Goal: Register for event/course: Sign up to attend an event or enroll in a course

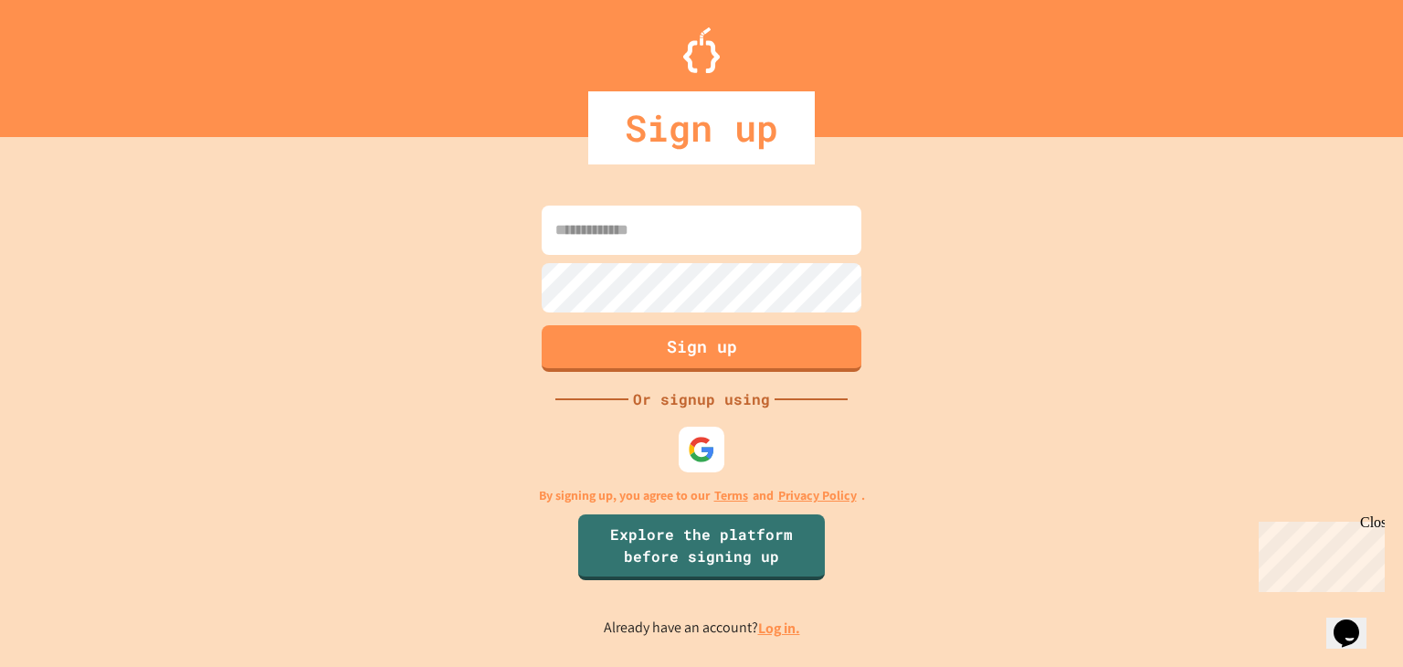
click at [721, 211] on input at bounding box center [702, 230] width 320 height 49
type input "**********"
click at [771, 348] on button "Sign up" at bounding box center [702, 346] width 326 height 48
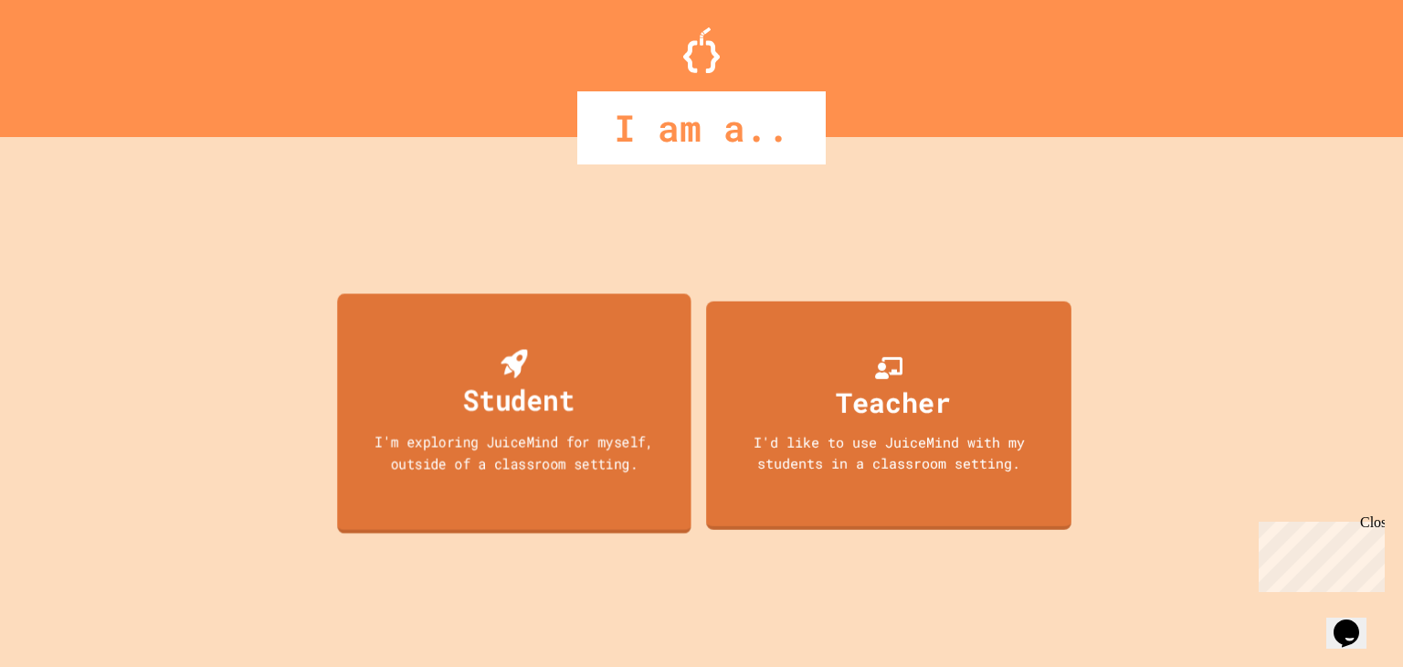
click at [499, 319] on div "Student I'm exploring JuiceMind for myself, outside of a classroom setting." at bounding box center [514, 412] width 354 height 239
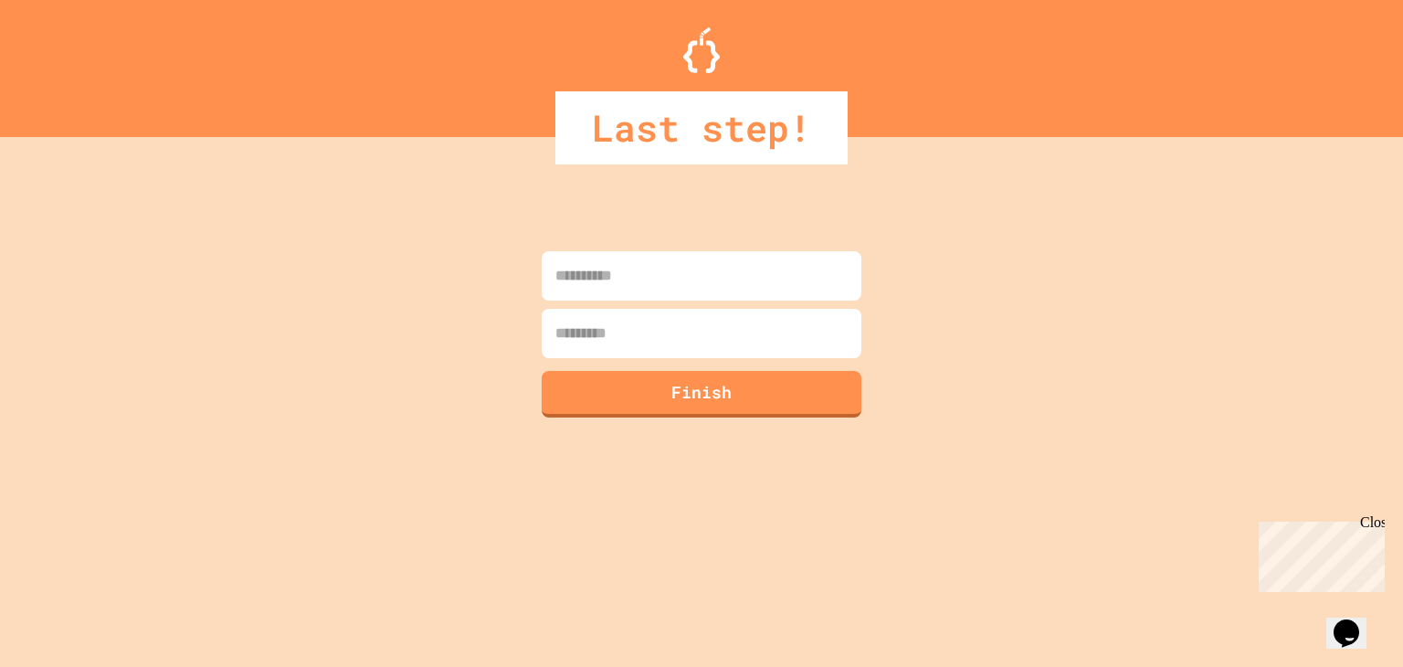
click at [662, 265] on input at bounding box center [702, 275] width 320 height 49
click at [544, 81] on div "Last step!" at bounding box center [701, 68] width 1403 height 137
click at [541, 122] on div "Last step!" at bounding box center [701, 127] width 1403 height 73
click at [596, 267] on input at bounding box center [702, 275] width 320 height 49
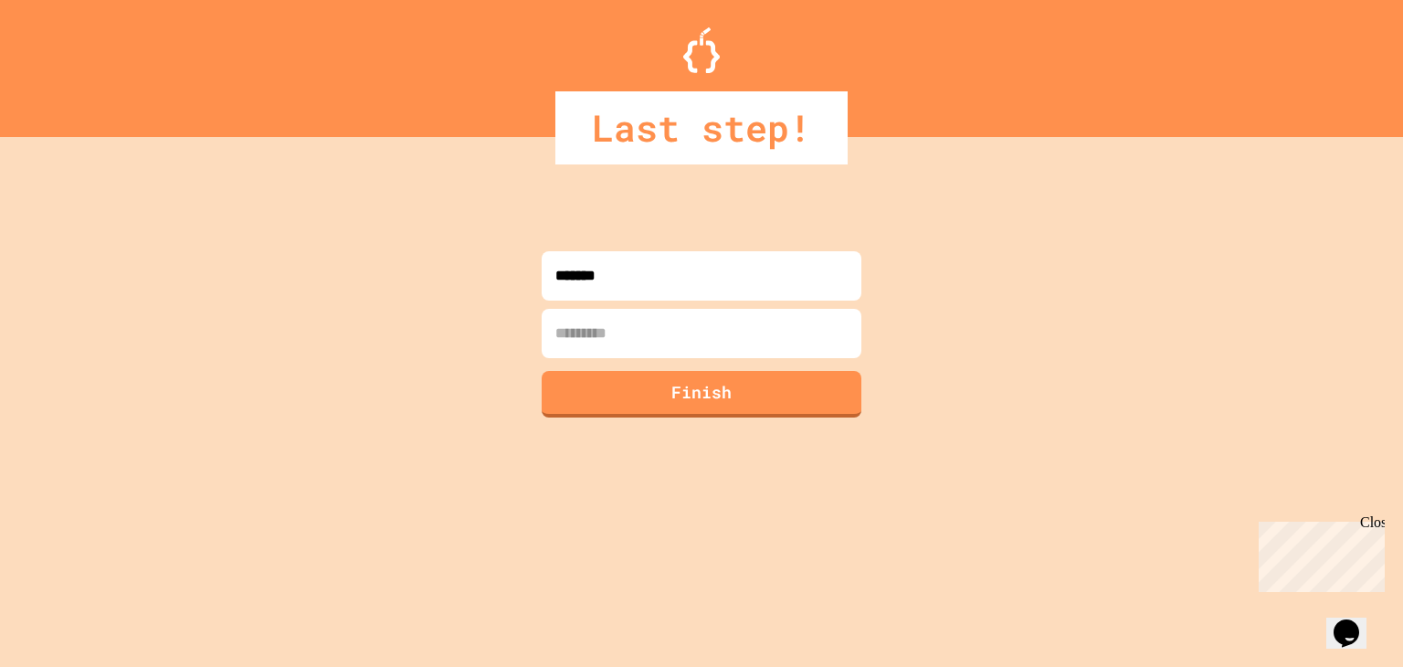
type input "******"
click at [597, 334] on input at bounding box center [702, 333] width 320 height 49
type input "******"
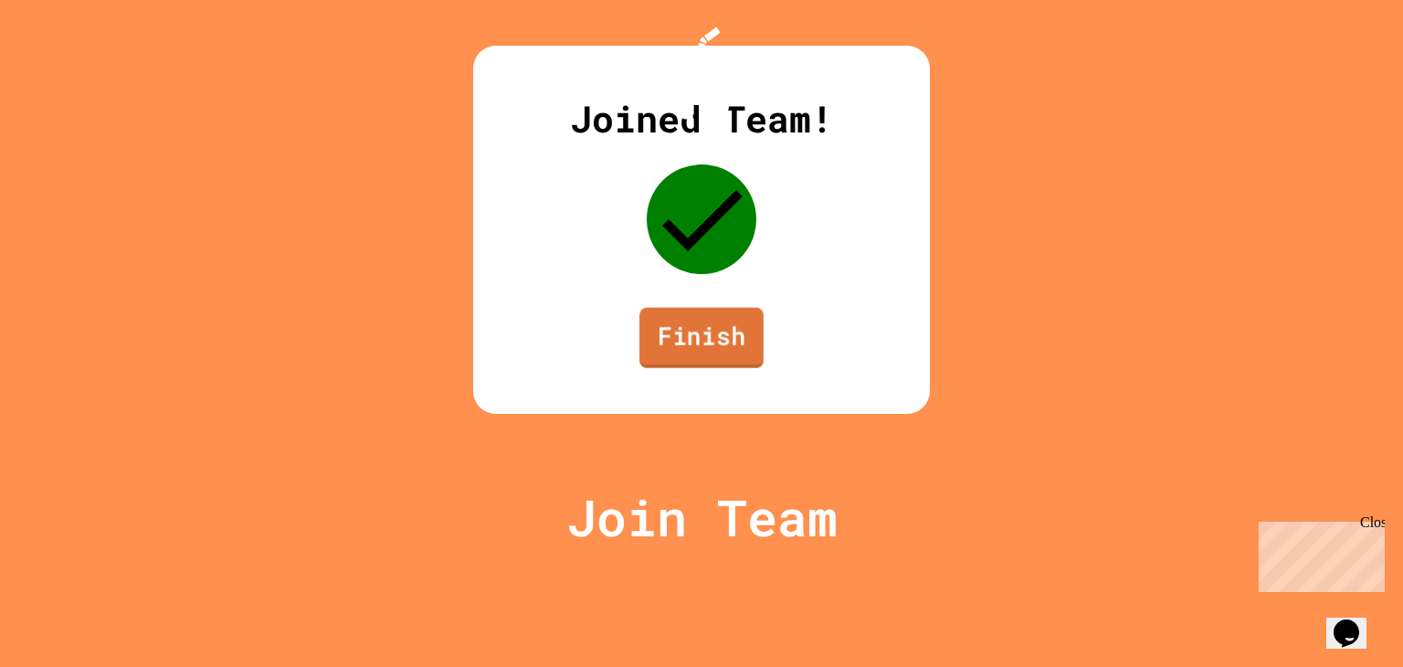
click at [703, 368] on link "Finish" at bounding box center [701, 338] width 124 height 60
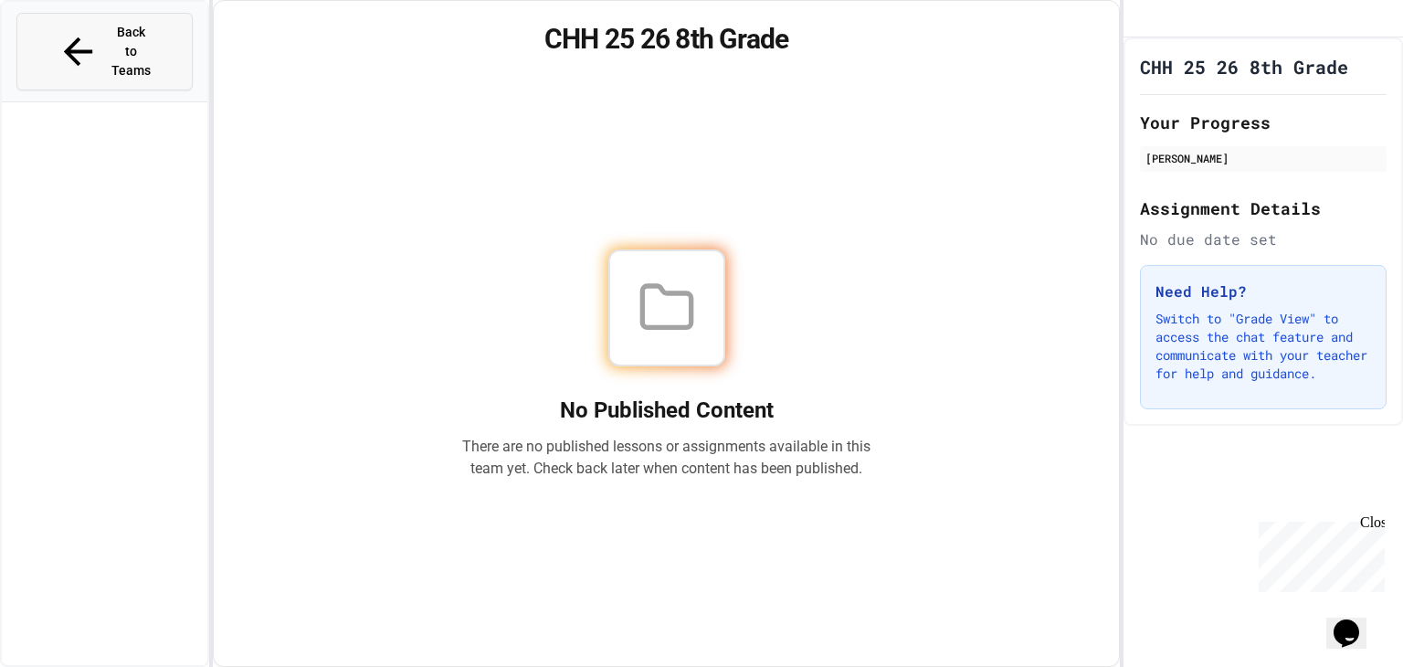
click at [69, 44] on button "Back to Teams" at bounding box center [104, 52] width 176 height 78
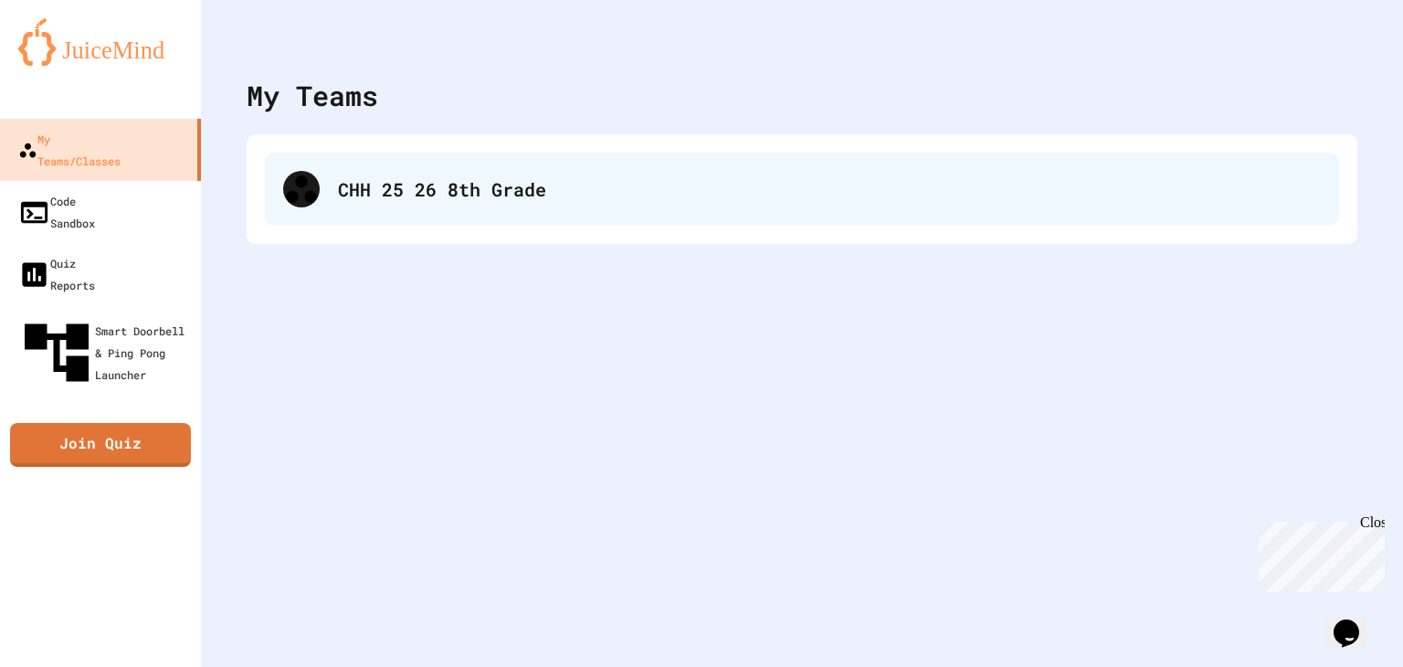
click at [370, 182] on div "CHH 25 26 8th Grade" at bounding box center [829, 188] width 983 height 27
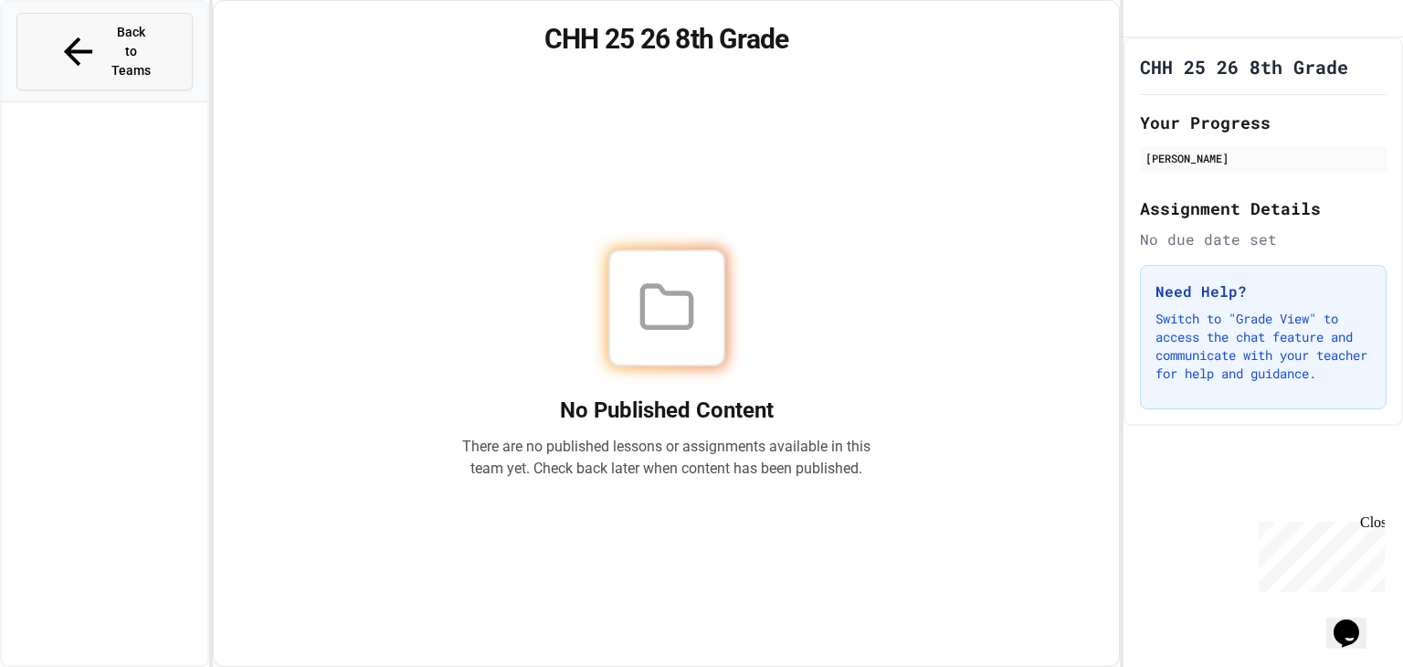
click at [149, 36] on span "Back to Teams" at bounding box center [132, 52] width 43 height 58
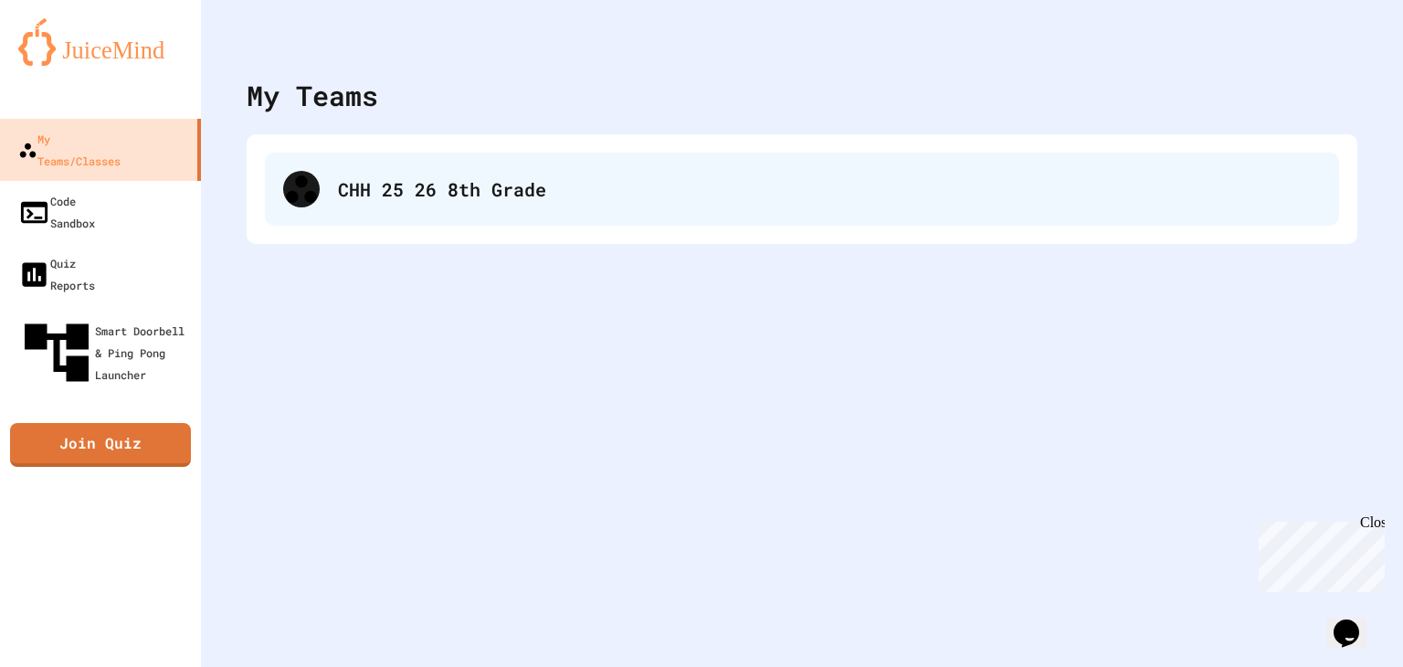
click at [354, 190] on div "CHH 25 26 8th Grade" at bounding box center [829, 188] width 983 height 27
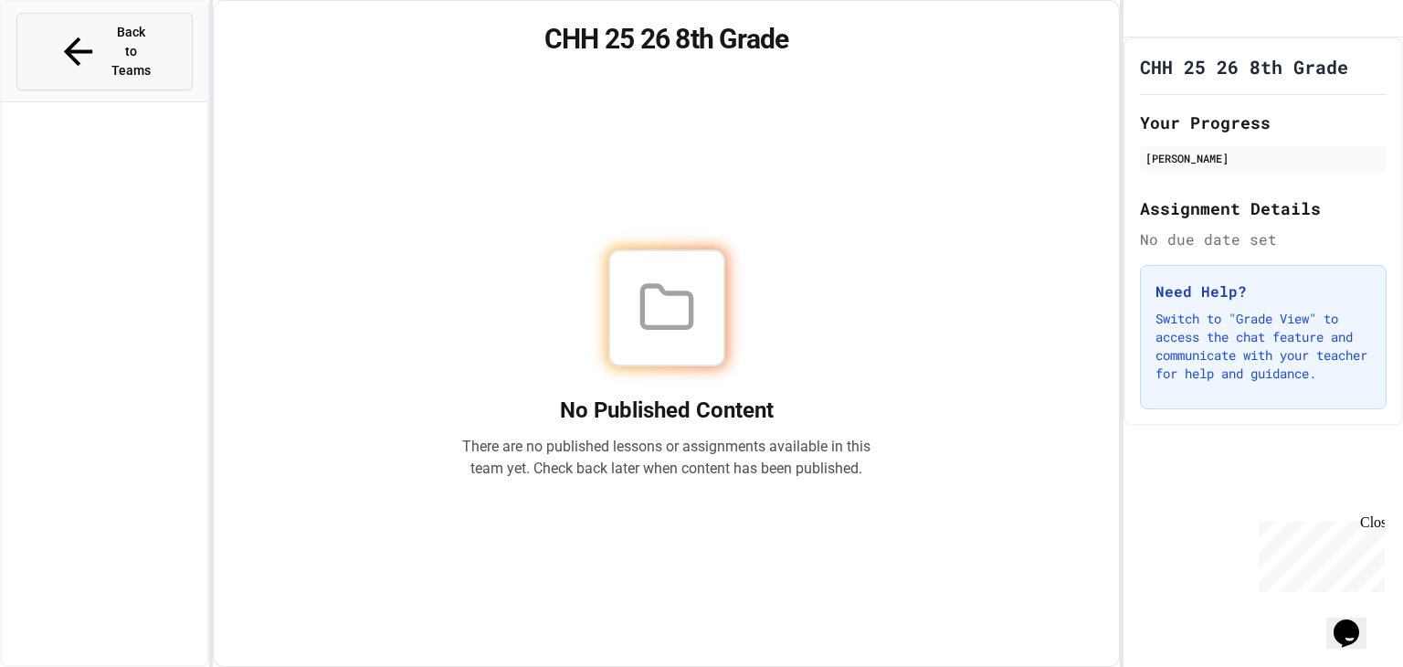
click at [115, 17] on button "Back to Teams" at bounding box center [104, 52] width 176 height 78
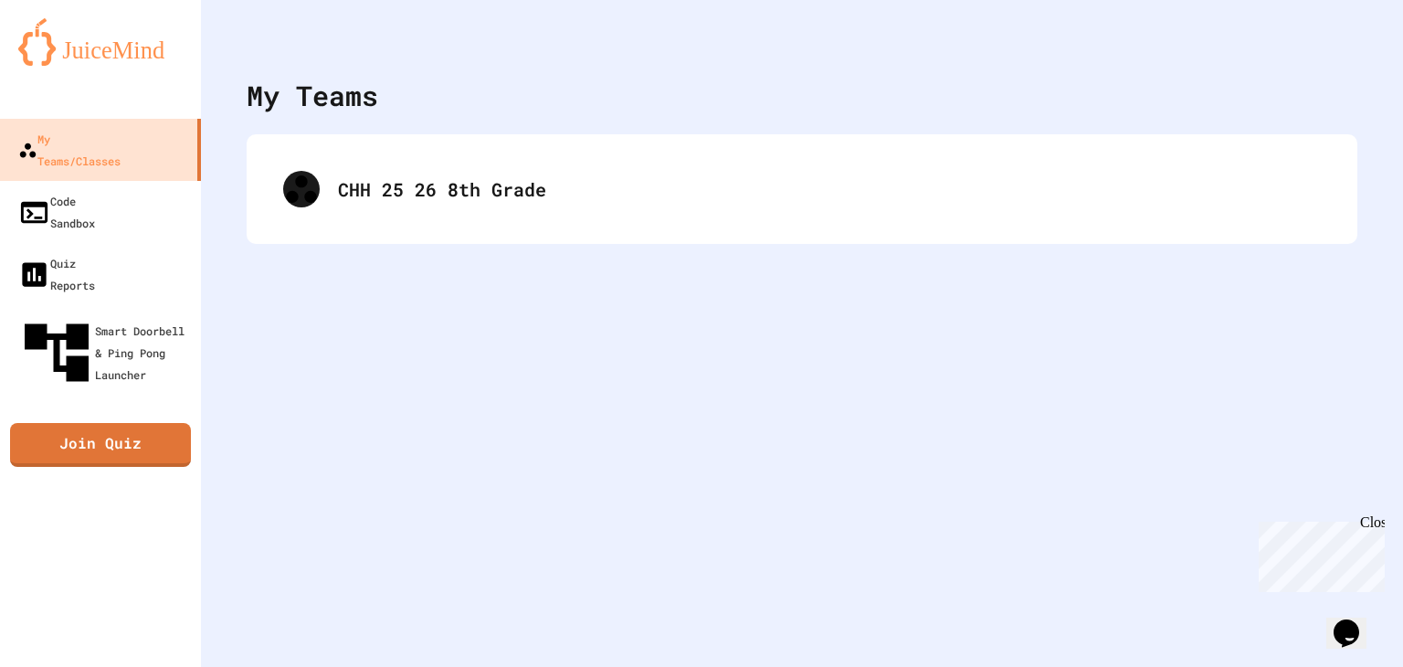
click at [380, 40] on div at bounding box center [802, 27] width 1202 height 55
click at [69, 251] on div "Quiz Reports" at bounding box center [55, 273] width 79 height 45
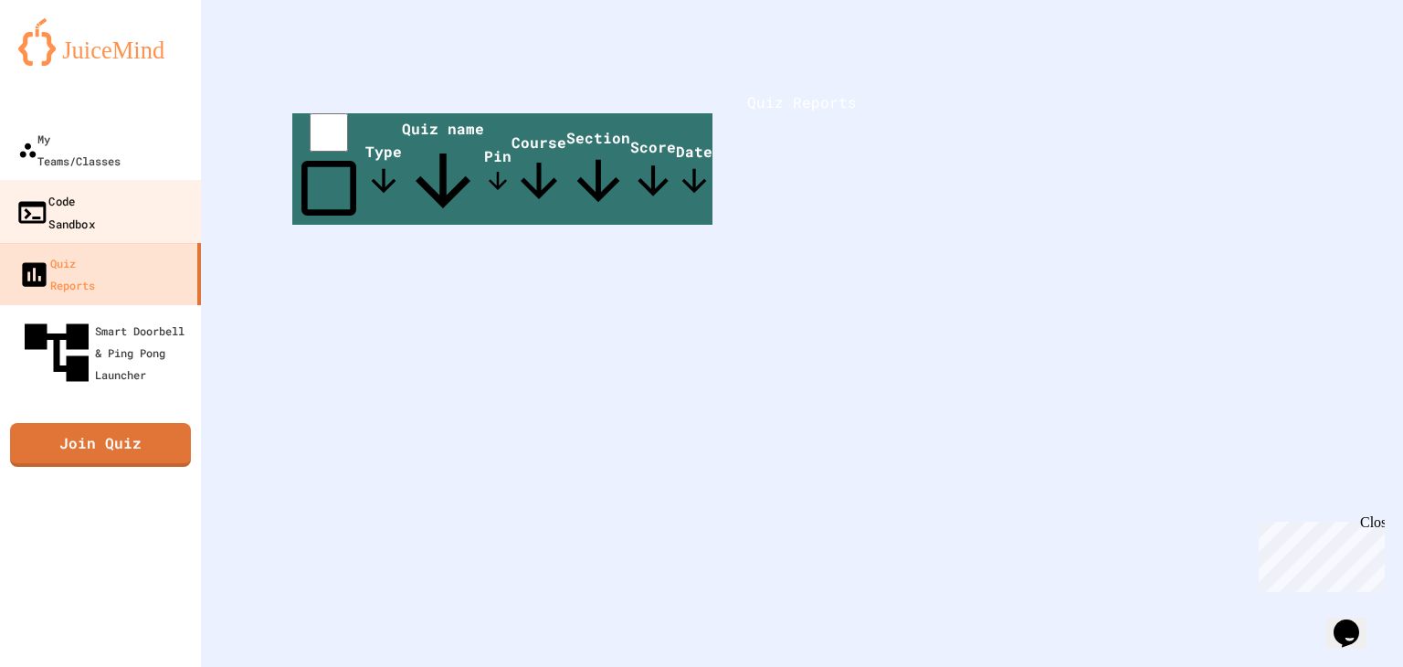
click at [85, 180] on link "Code Sandbox" at bounding box center [100, 212] width 207 height 64
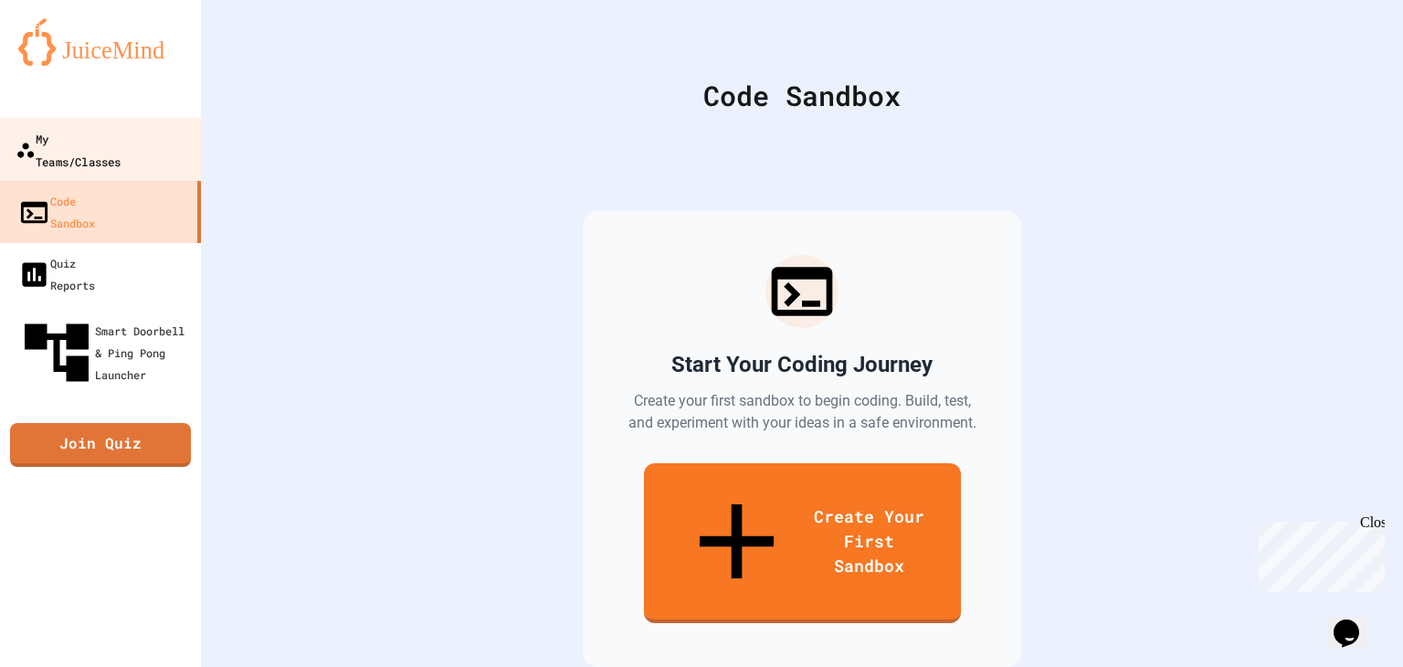
click at [72, 132] on div "My Teams/Classes" at bounding box center [68, 149] width 105 height 45
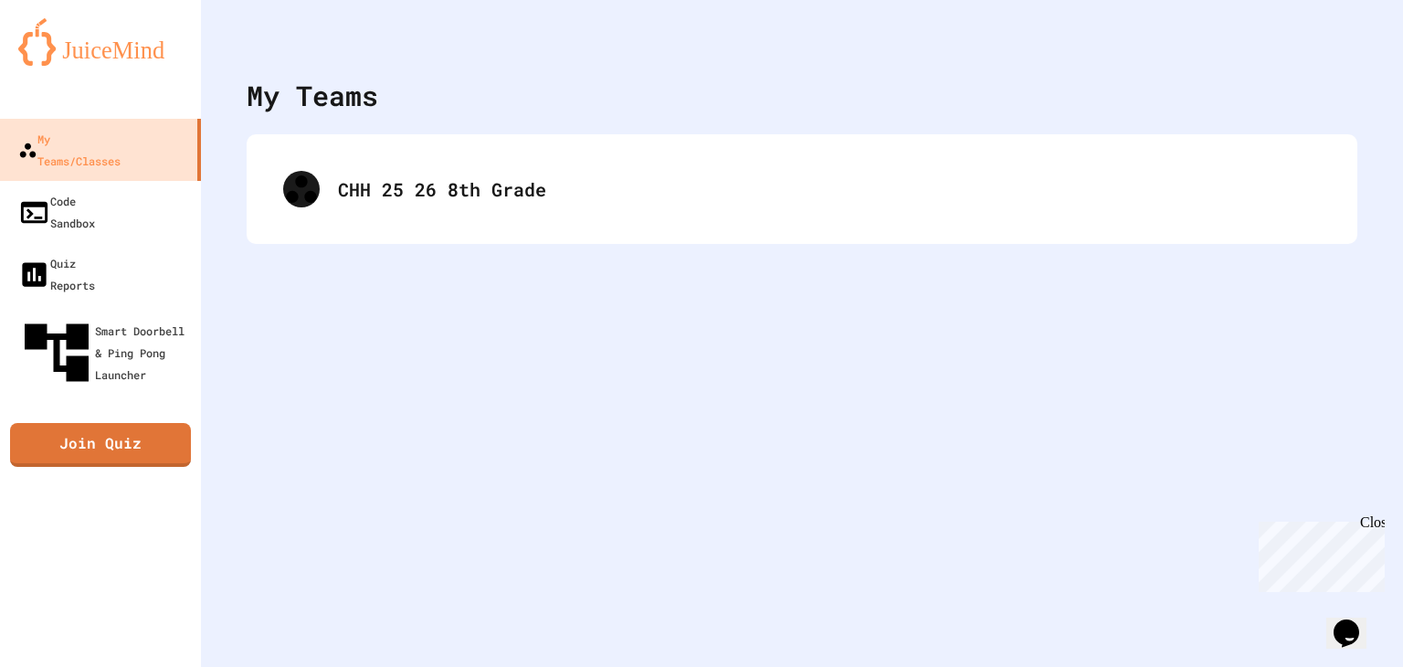
click at [140, 319] on div "My Teams/Classes Code Sandbox Quiz Reports Smart Doorbell & Ping Pong Launcher …" at bounding box center [100, 333] width 201 height 667
click at [146, 421] on link "Join Quiz" at bounding box center [100, 444] width 183 height 46
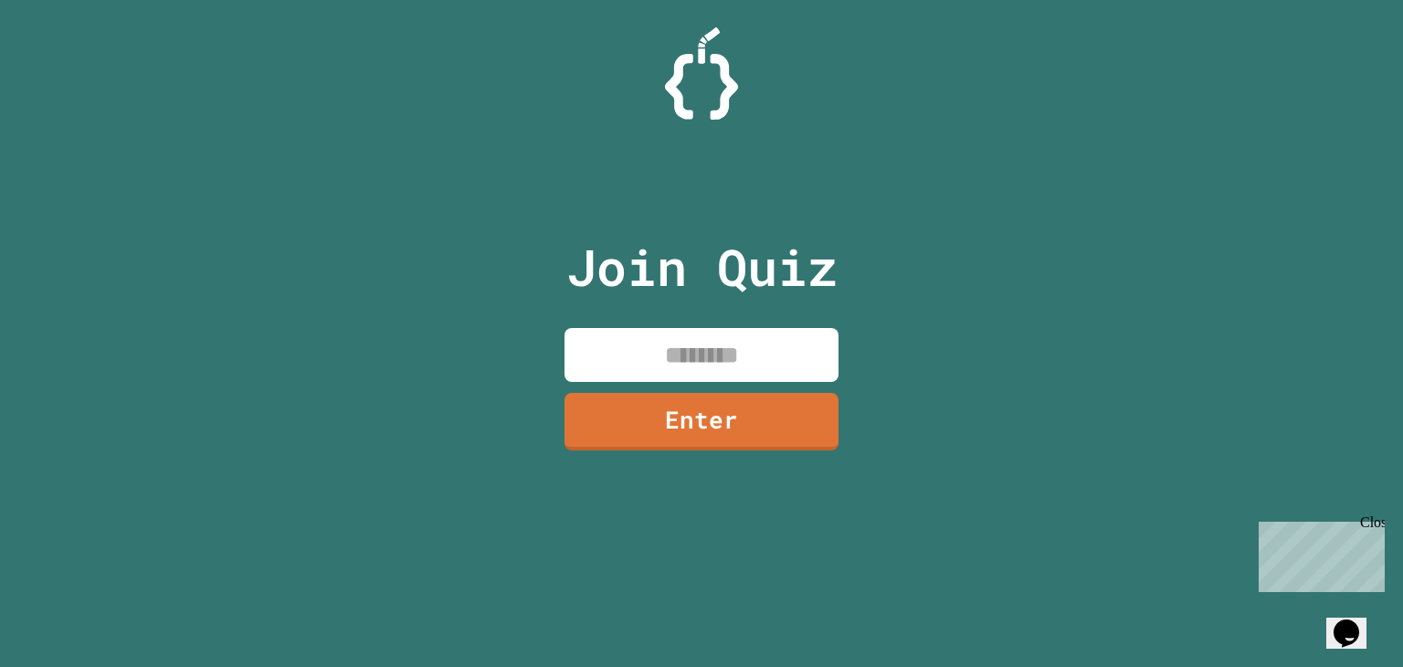
click at [633, 356] on input at bounding box center [702, 355] width 274 height 54
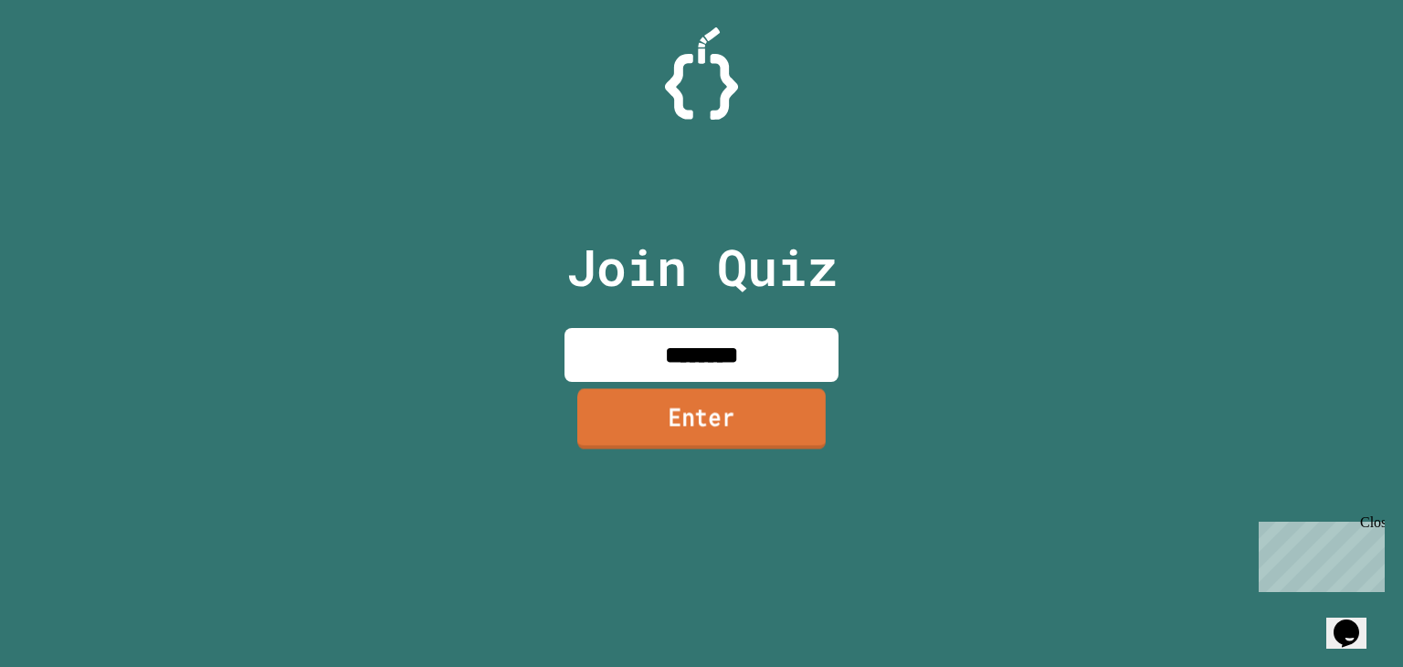
click at [835, 417] on div "Join Quiz ******** Enter" at bounding box center [702, 334] width 308 height 576
click at [682, 426] on link "Enter" at bounding box center [702, 420] width 274 height 60
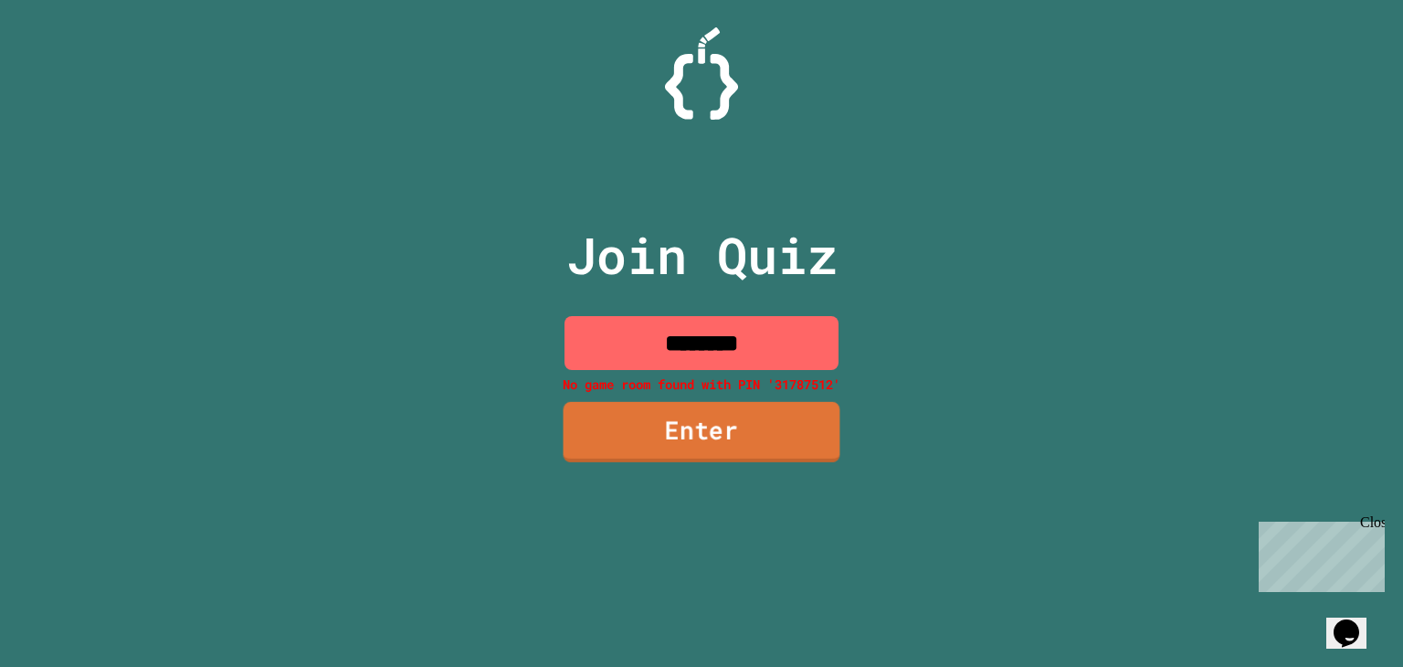
click at [682, 426] on link "Enter" at bounding box center [702, 432] width 277 height 60
click at [682, 426] on link "Enter" at bounding box center [701, 432] width 270 height 60
click at [704, 343] on input "********" at bounding box center [702, 343] width 274 height 54
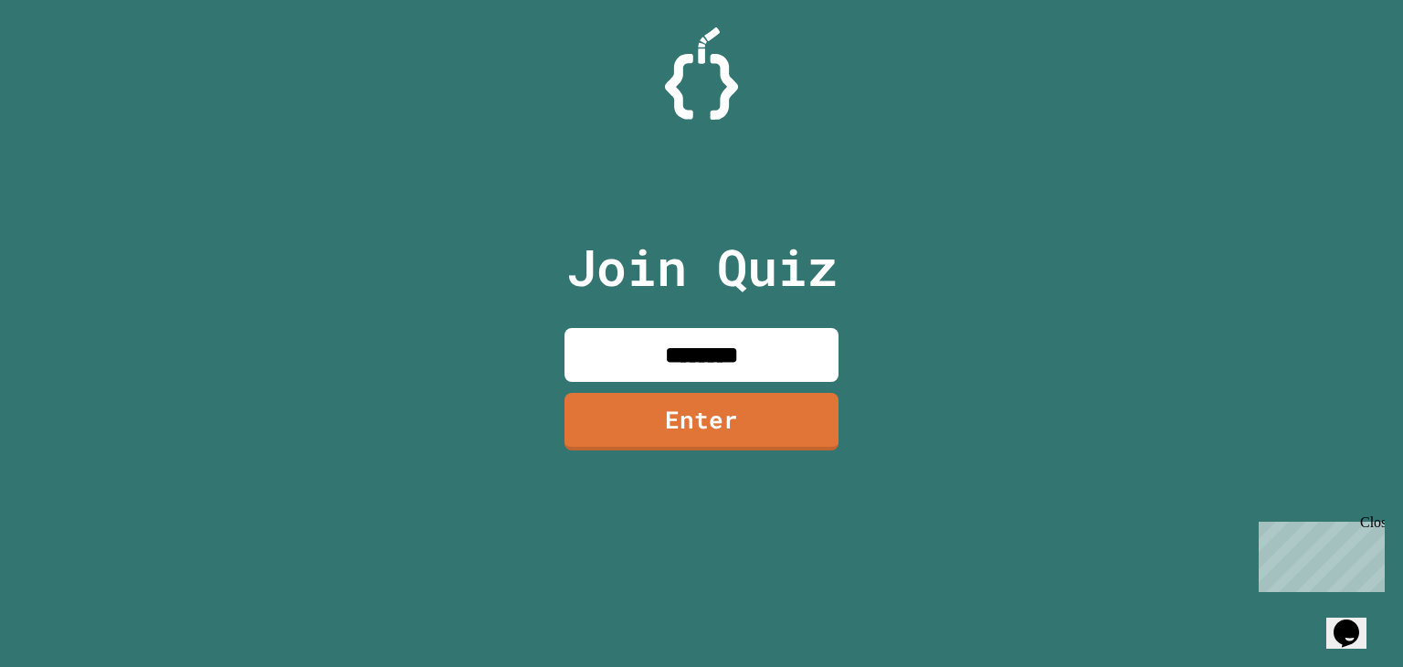
type input "********"
click at [748, 433] on link "Enter" at bounding box center [702, 419] width 260 height 60
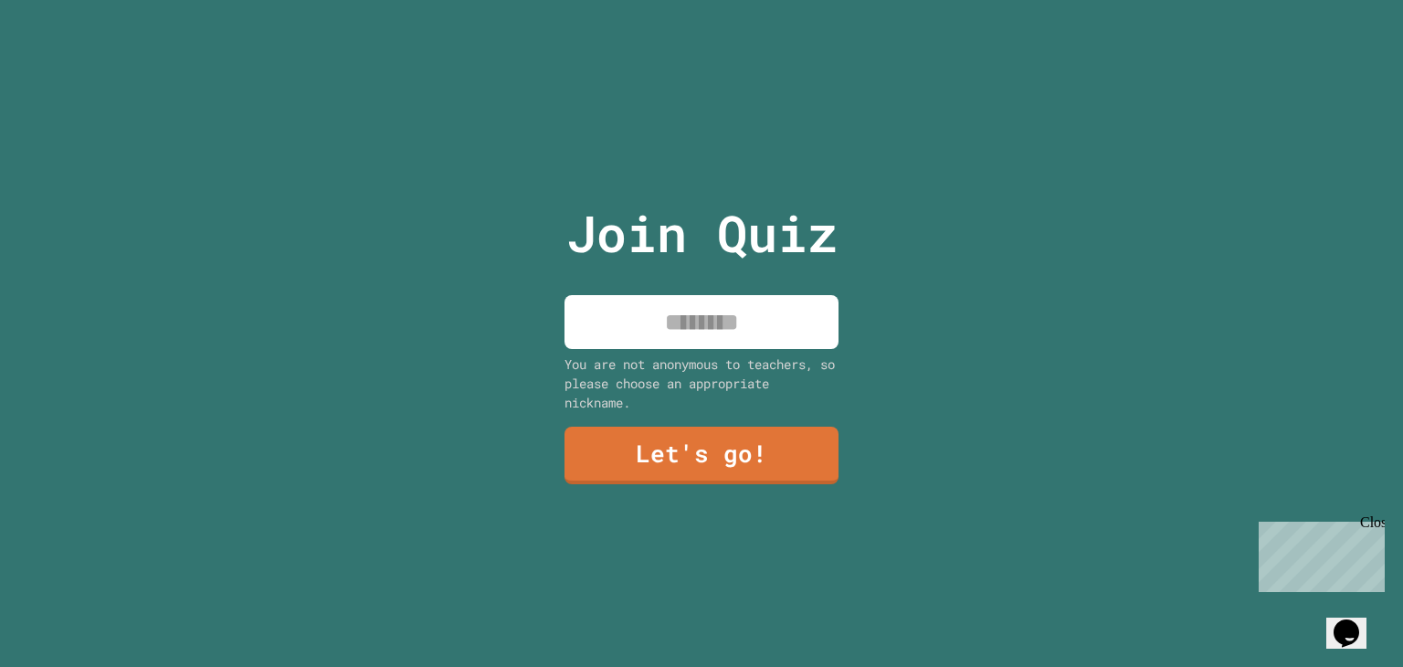
click at [707, 309] on input at bounding box center [702, 322] width 274 height 54
type input "*"
type input "********"
click at [788, 472] on link "Let's go!" at bounding box center [701, 454] width 277 height 58
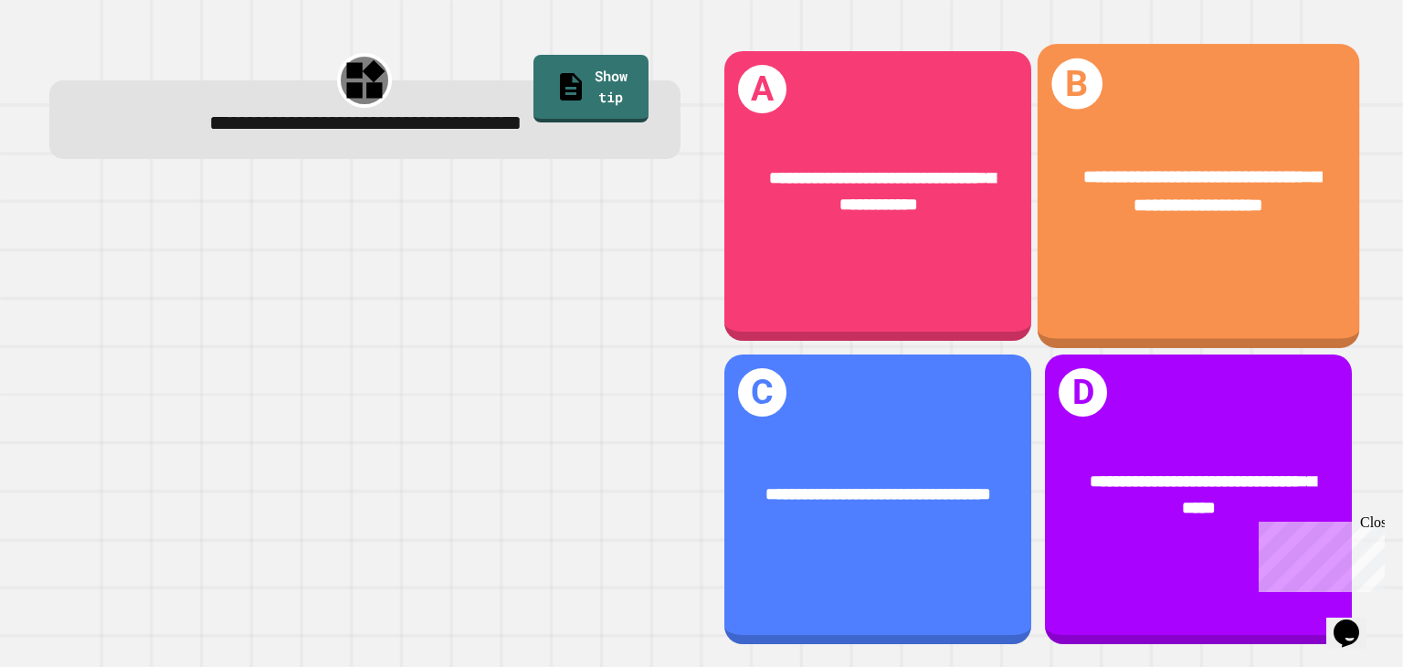
click at [1215, 241] on div "**********" at bounding box center [1199, 191] width 322 height 126
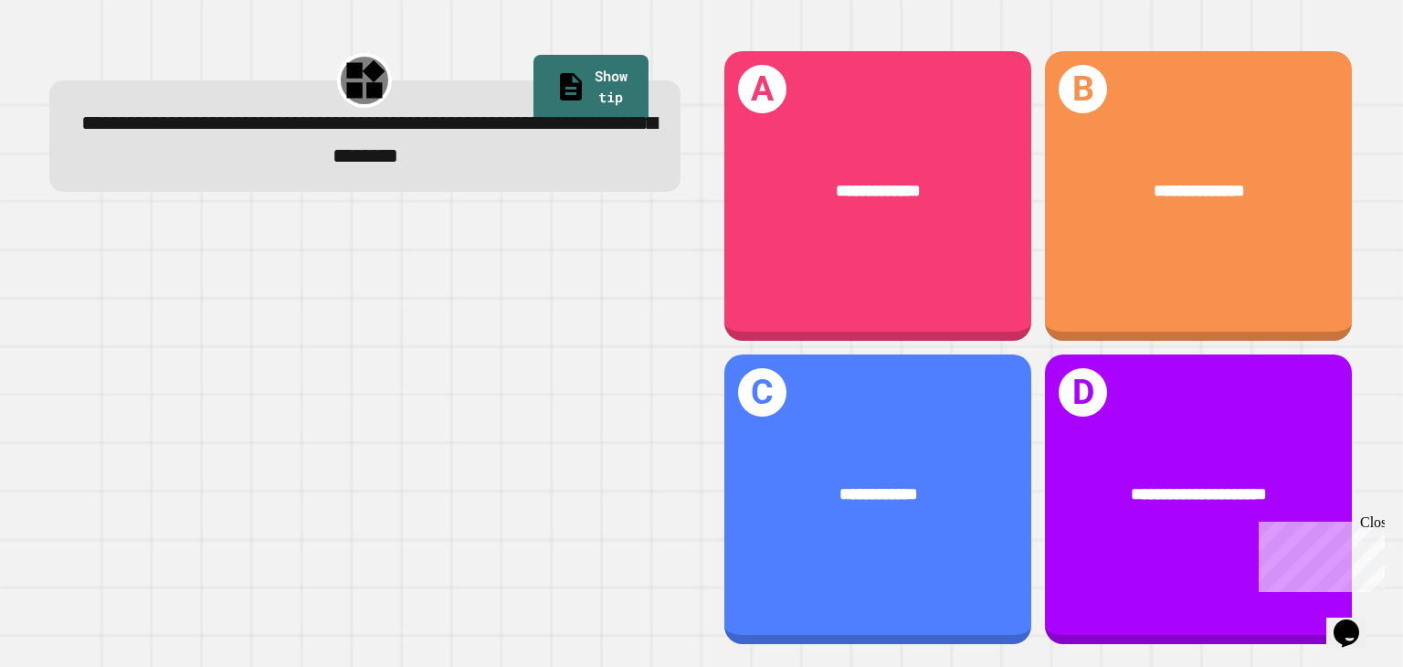
click at [589, 186] on div "**********" at bounding box center [364, 135] width 631 height 111
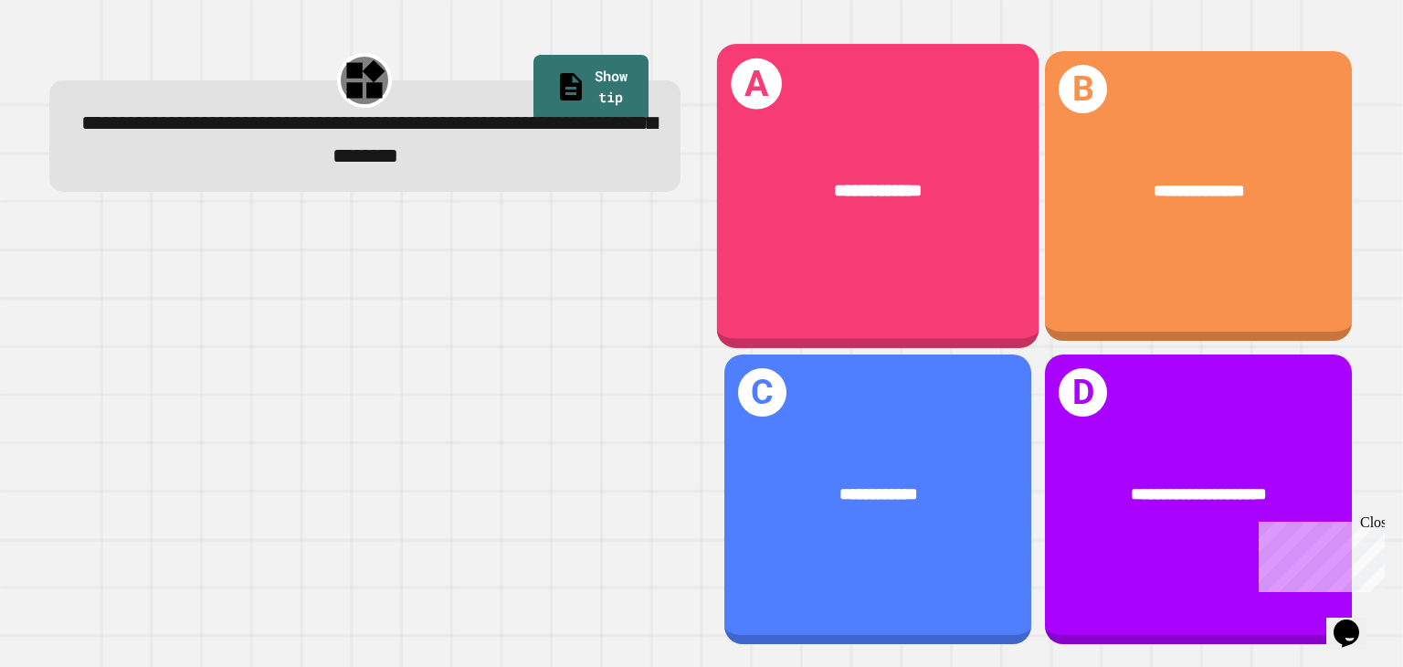
click at [795, 181] on div "**********" at bounding box center [878, 190] width 249 height 27
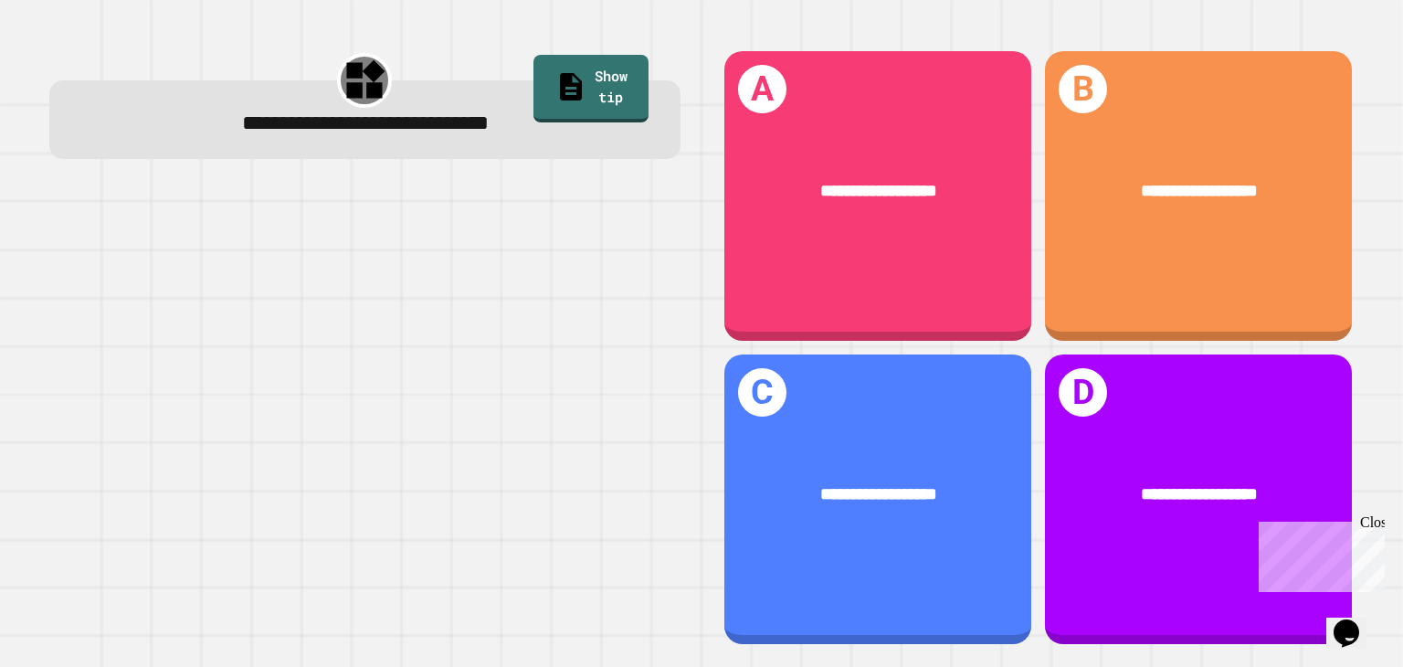
click at [1372, 520] on div "Close" at bounding box center [1371, 525] width 23 height 23
click at [1402, 198] on div "**********" at bounding box center [701, 333] width 1403 height 667
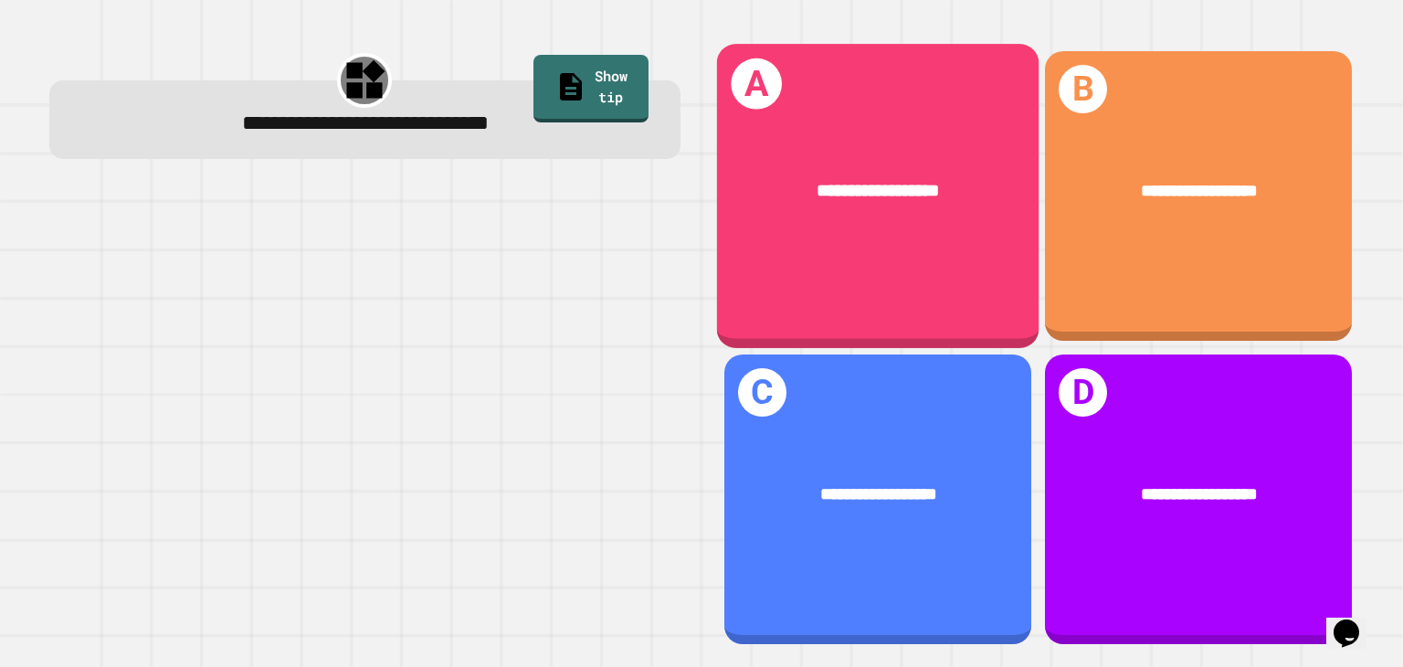
click at [848, 183] on span "**********" at bounding box center [878, 190] width 122 height 18
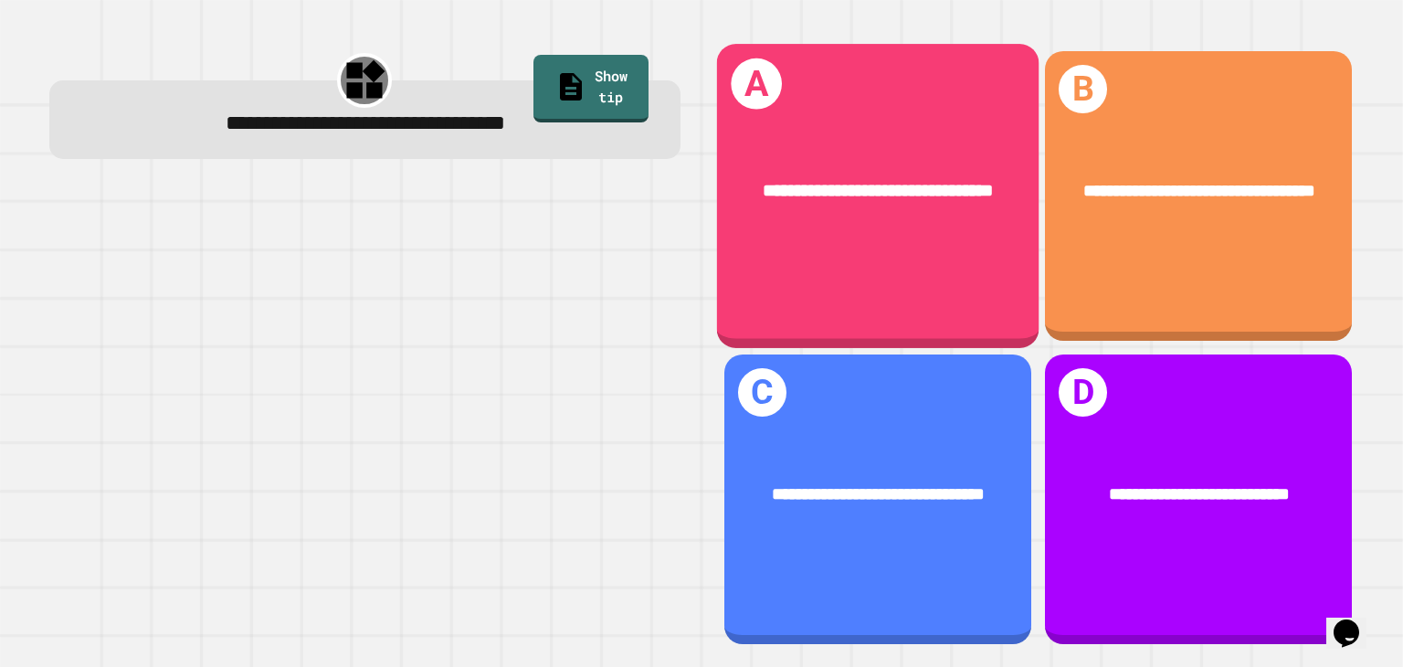
click at [848, 183] on span "**********" at bounding box center [879, 190] width 230 height 18
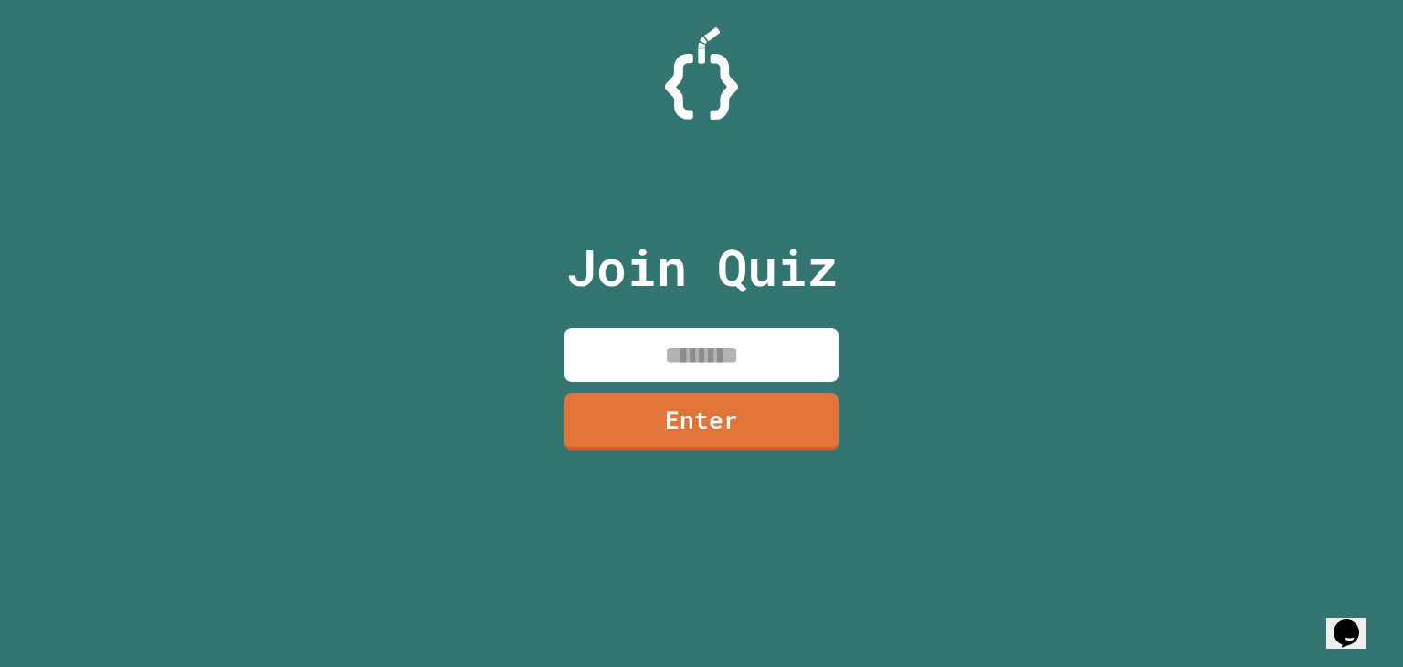
click at [745, 106] on div at bounding box center [701, 73] width 1403 height 92
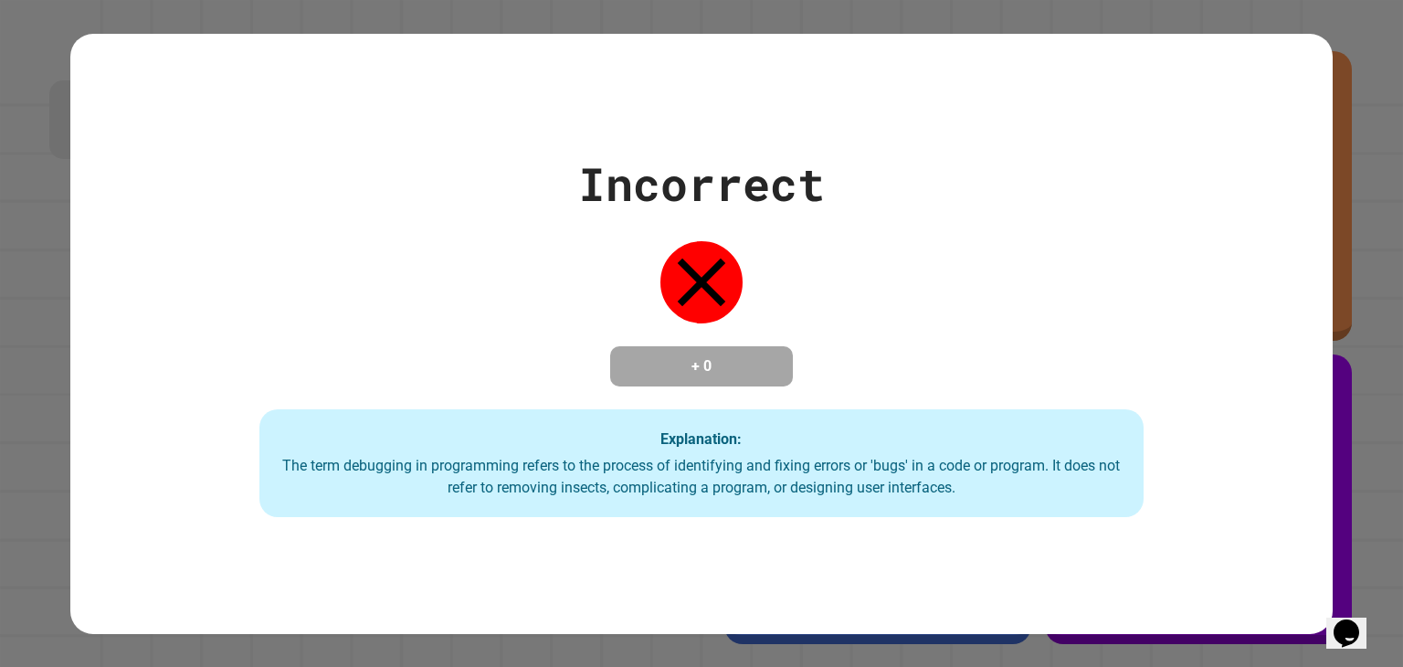
click at [474, 191] on div "Incorrect + 0 Explanation: The term debugging in programming refers to the proc…" at bounding box center [701, 333] width 1263 height 367
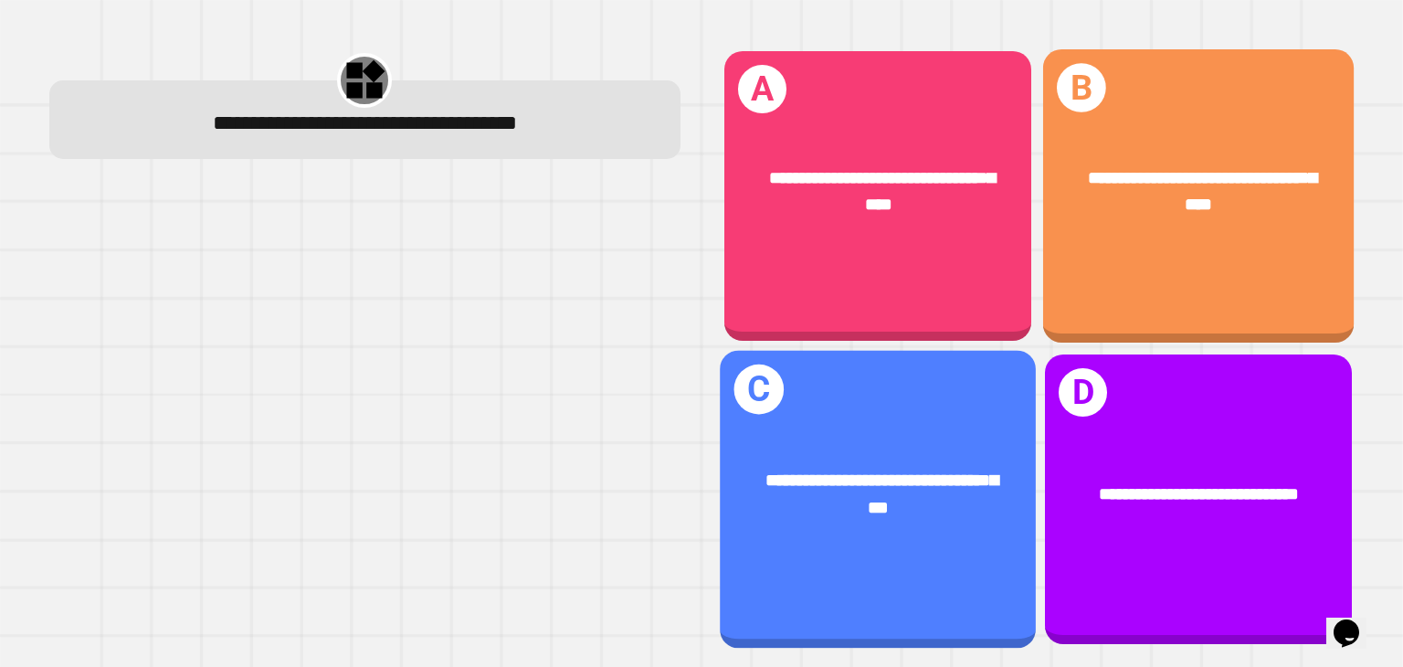
click at [910, 457] on div "**********" at bounding box center [877, 494] width 315 height 123
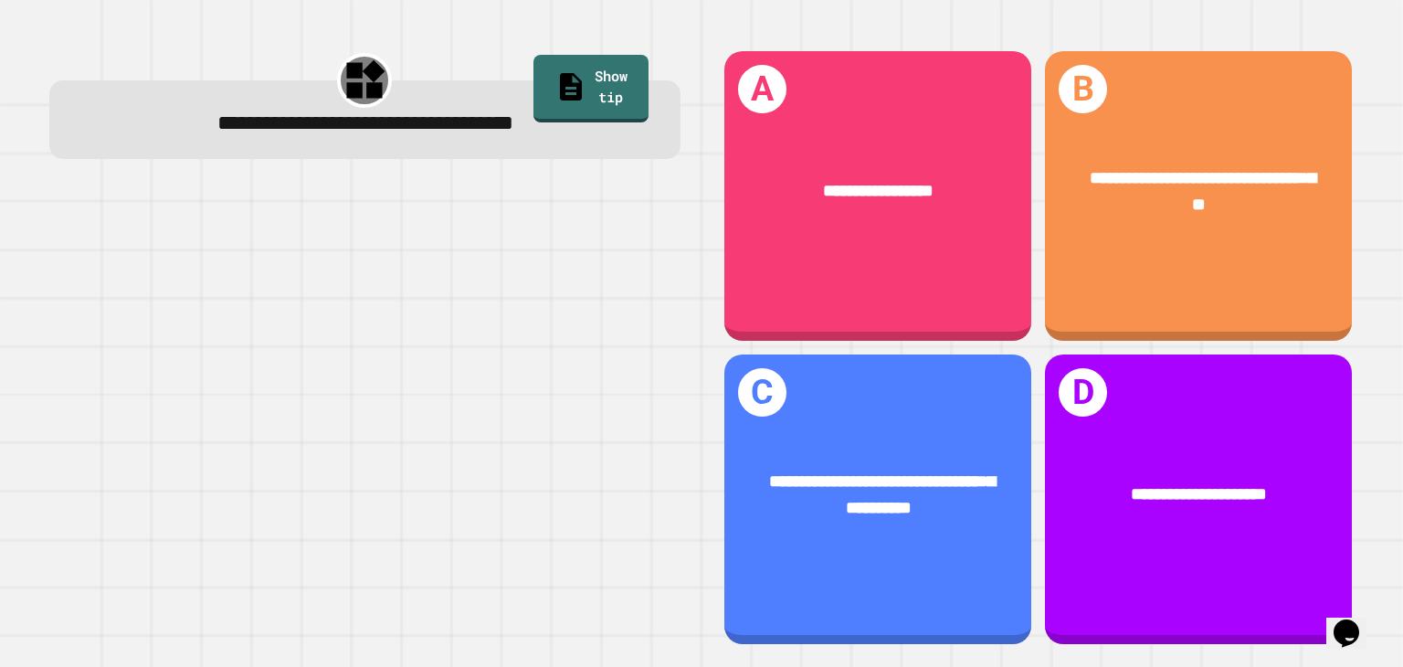
click at [691, 142] on div "**********" at bounding box center [364, 347] width 673 height 639
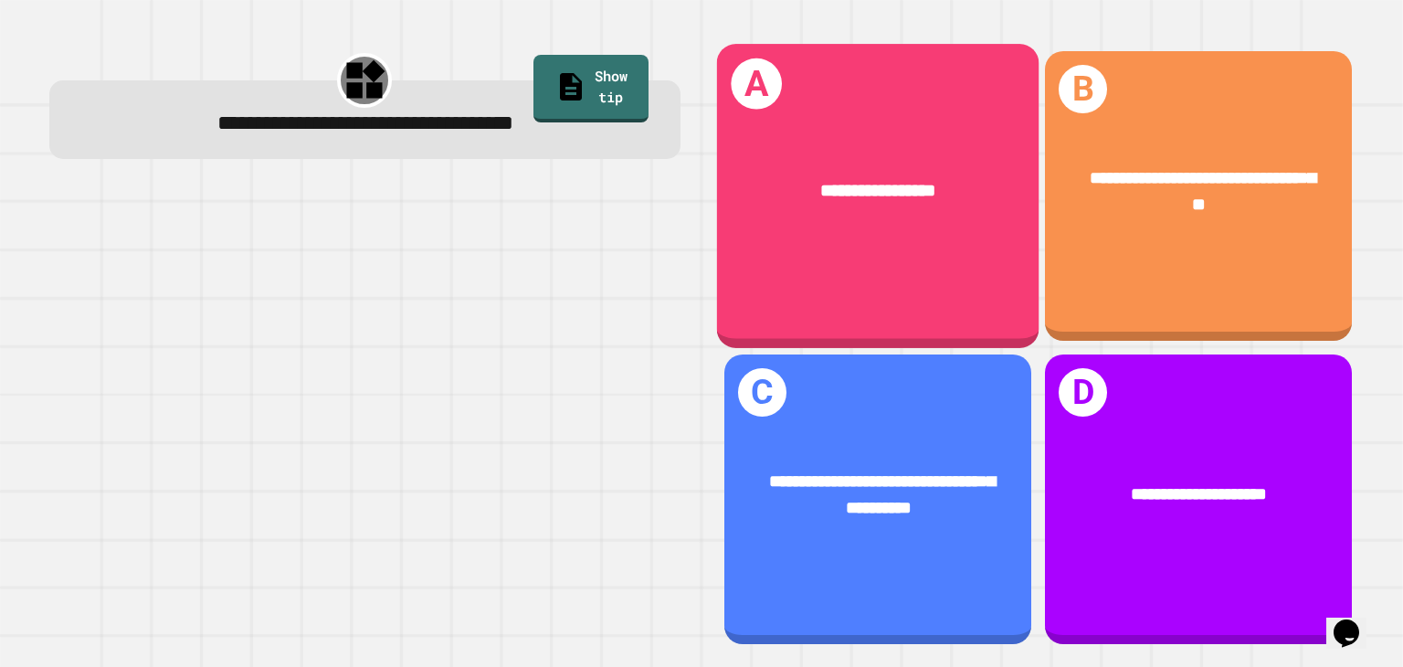
click at [915, 287] on div "**********" at bounding box center [878, 195] width 322 height 303
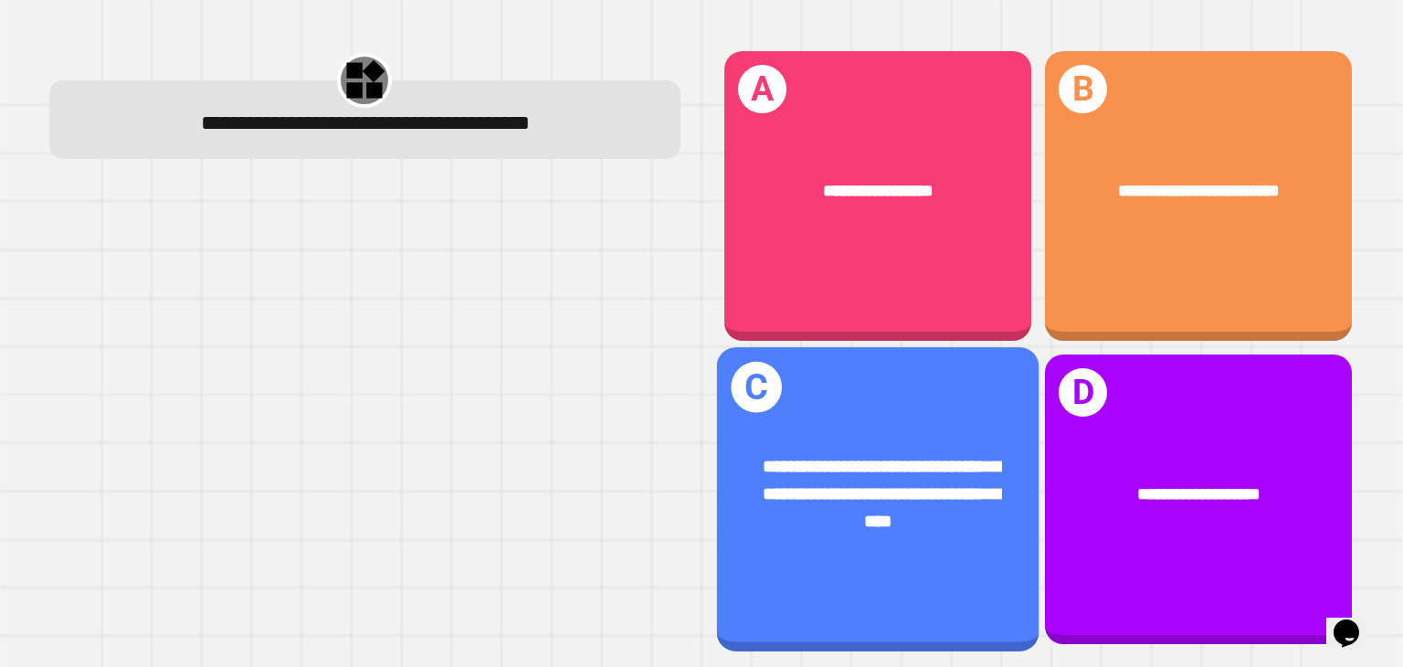
click at [750, 441] on div "**********" at bounding box center [878, 493] width 322 height 153
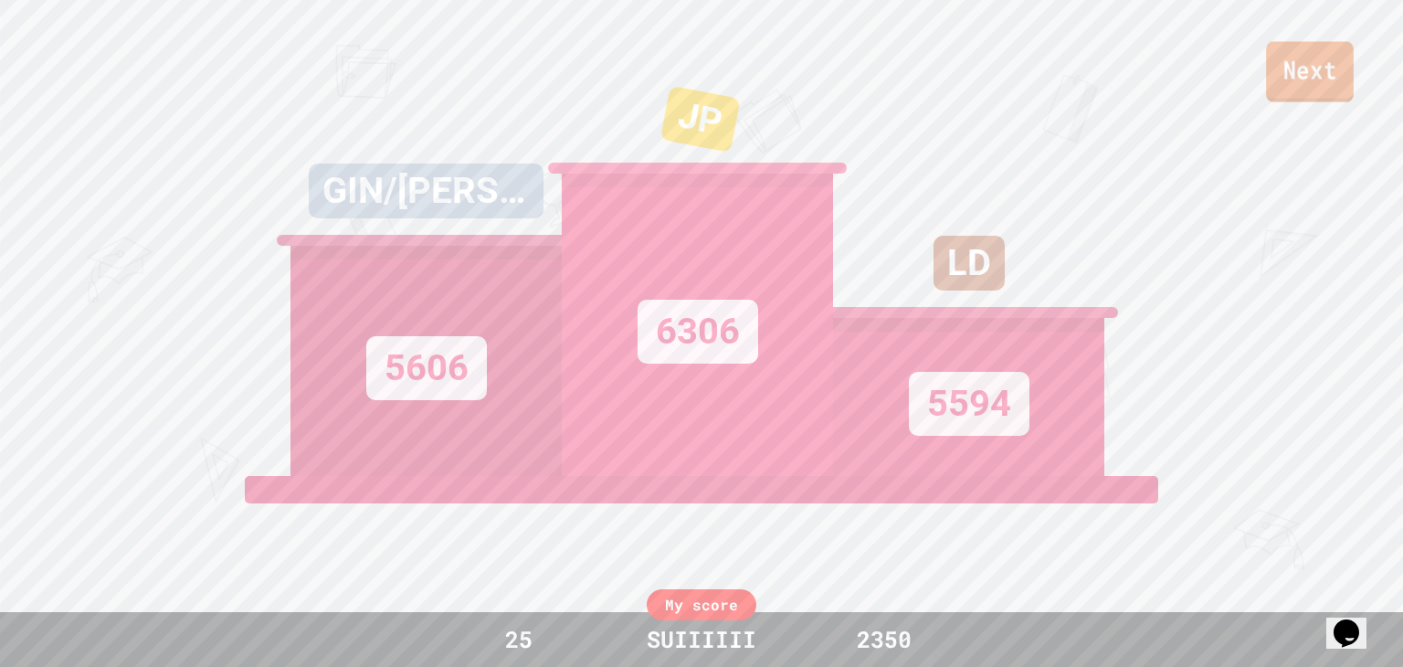
click at [1346, 52] on link "Next" at bounding box center [1310, 72] width 88 height 60
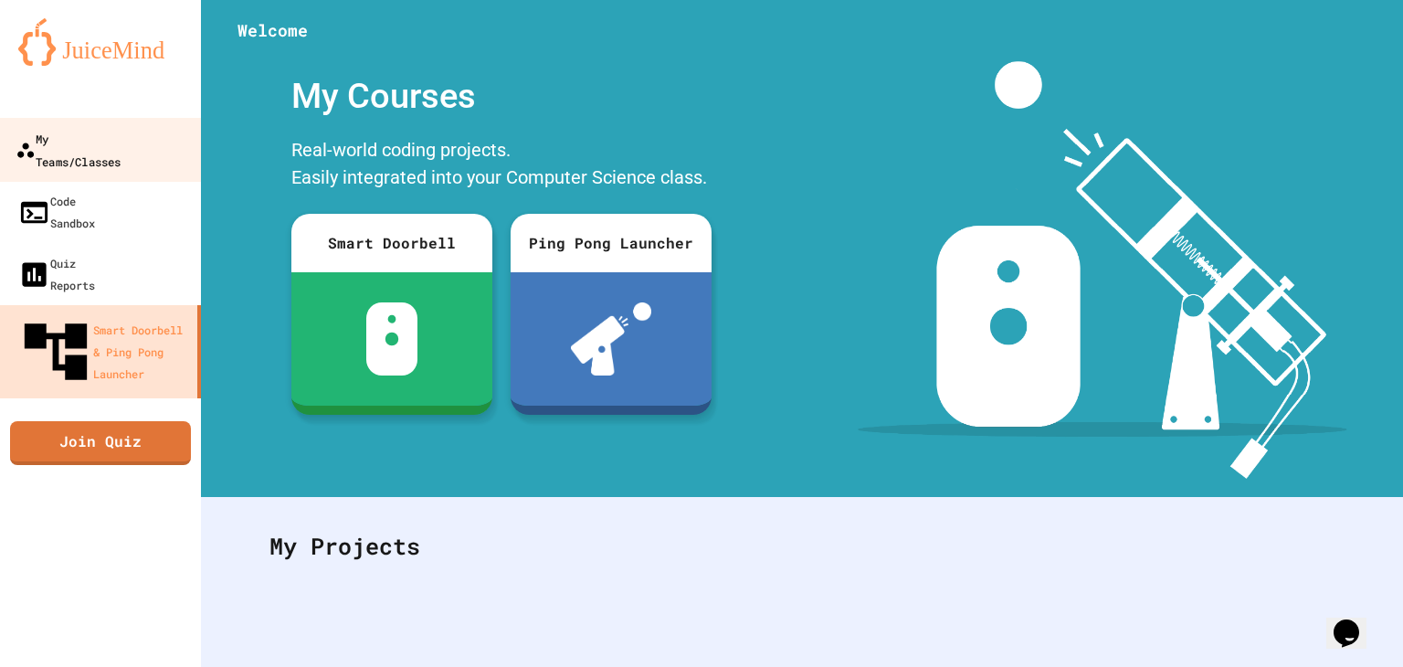
click at [87, 125] on link "My Teams/Classes" at bounding box center [100, 150] width 207 height 64
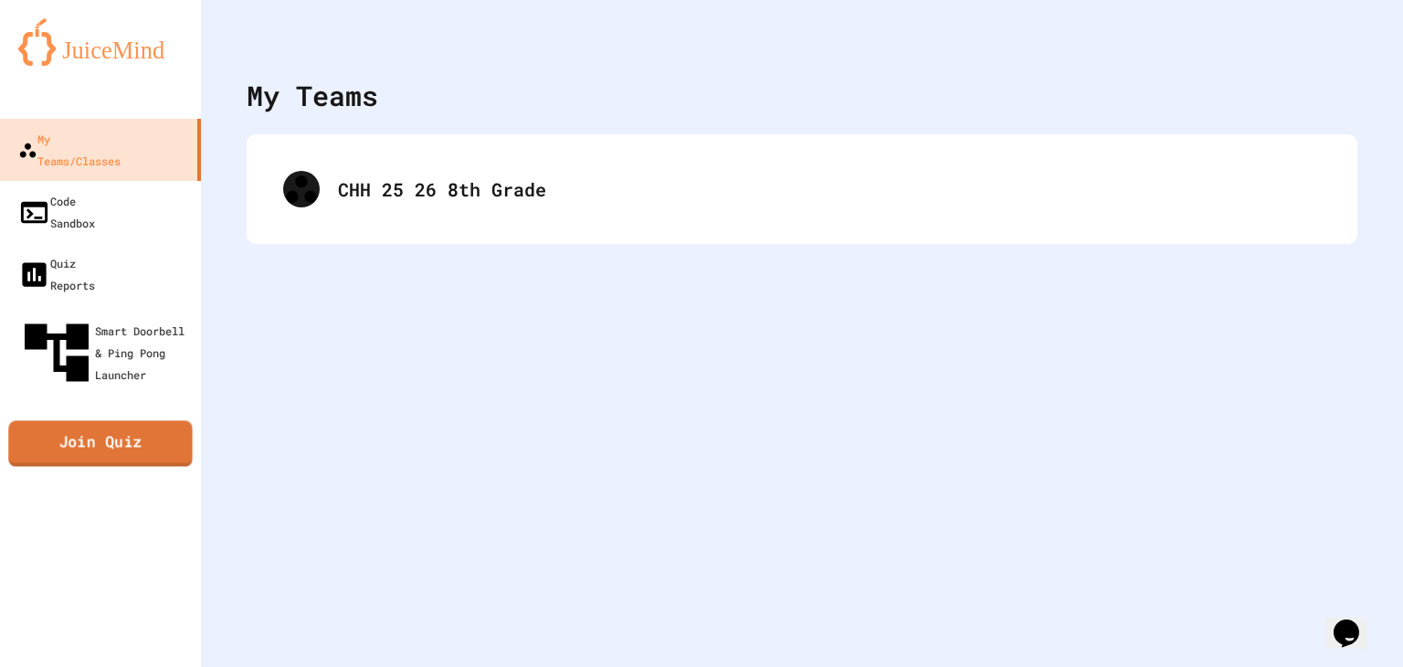
click at [125, 421] on link "Join Quiz" at bounding box center [100, 444] width 185 height 46
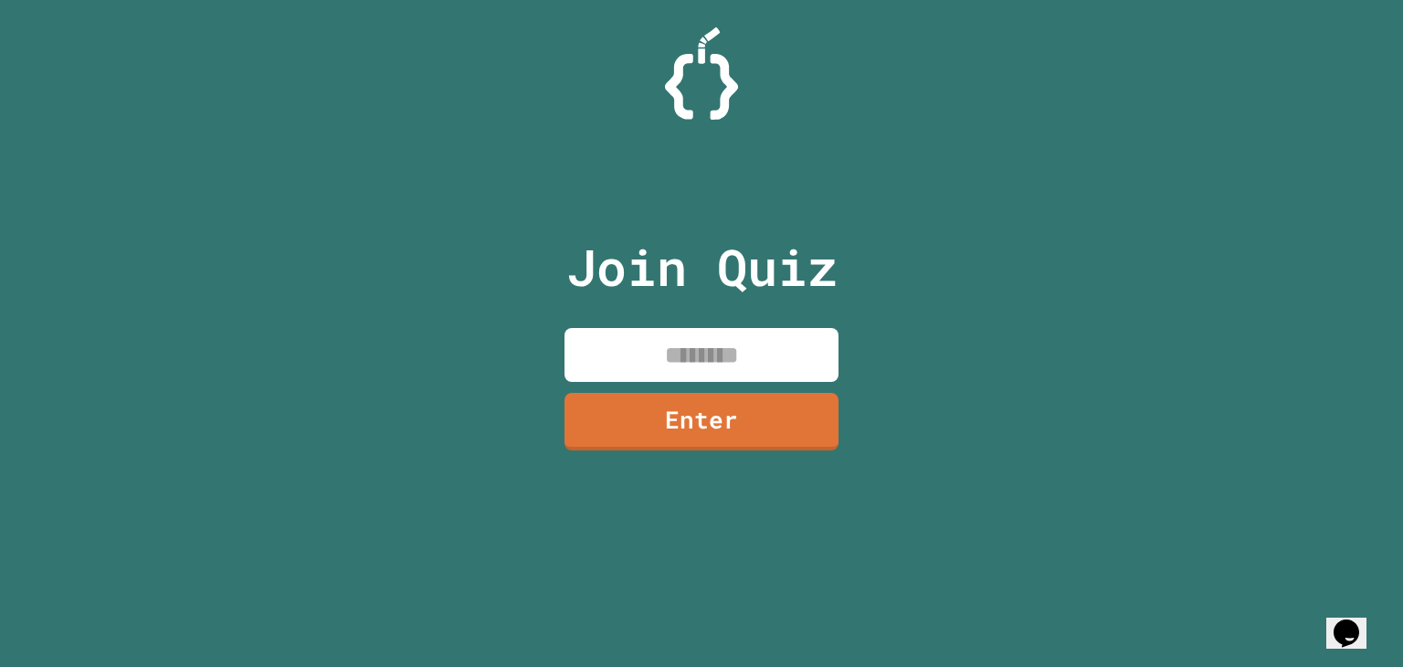
click at [612, 384] on div "Join Quiz Enter" at bounding box center [702, 334] width 308 height 576
click at [618, 366] on input at bounding box center [702, 355] width 274 height 54
type input "********"
click at [639, 435] on link "Enter" at bounding box center [702, 420] width 278 height 60
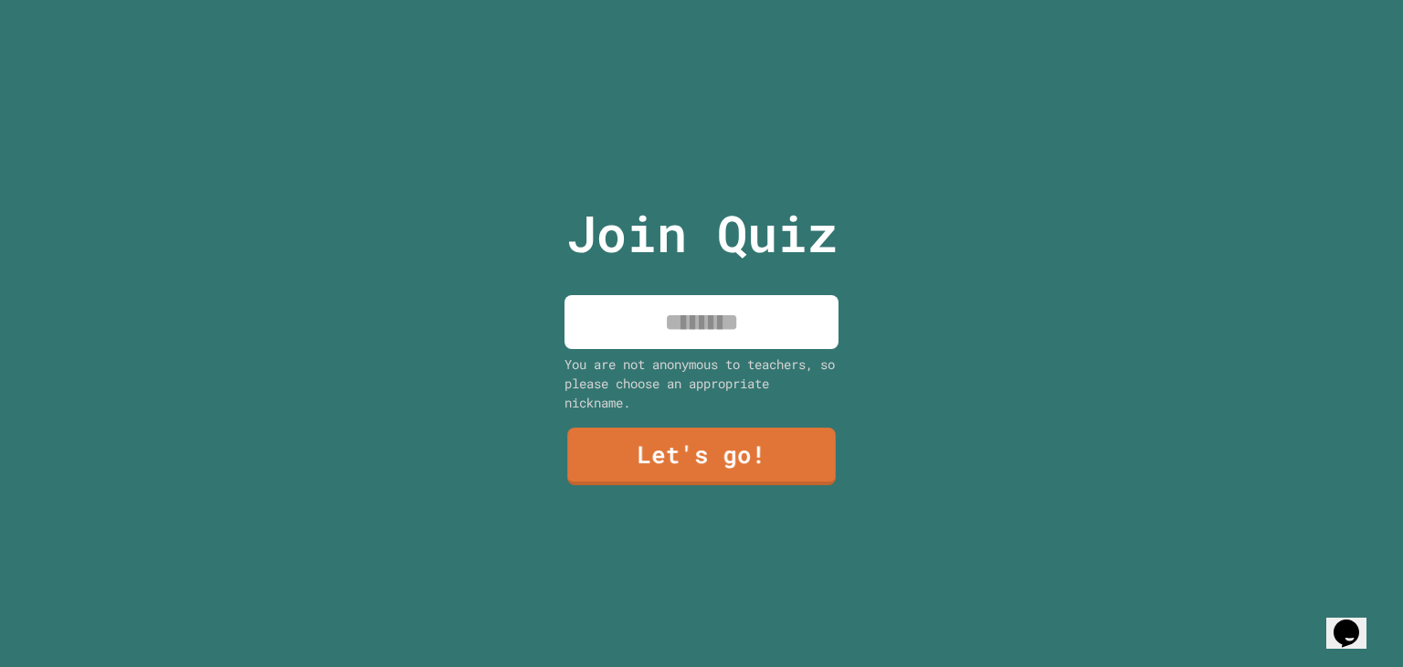
click at [731, 305] on input at bounding box center [702, 322] width 274 height 54
type input "******"
click at [576, 559] on div "Join Quiz ****** You are not anonymous to teachers, so please choose an appropr…" at bounding box center [702, 333] width 308 height 667
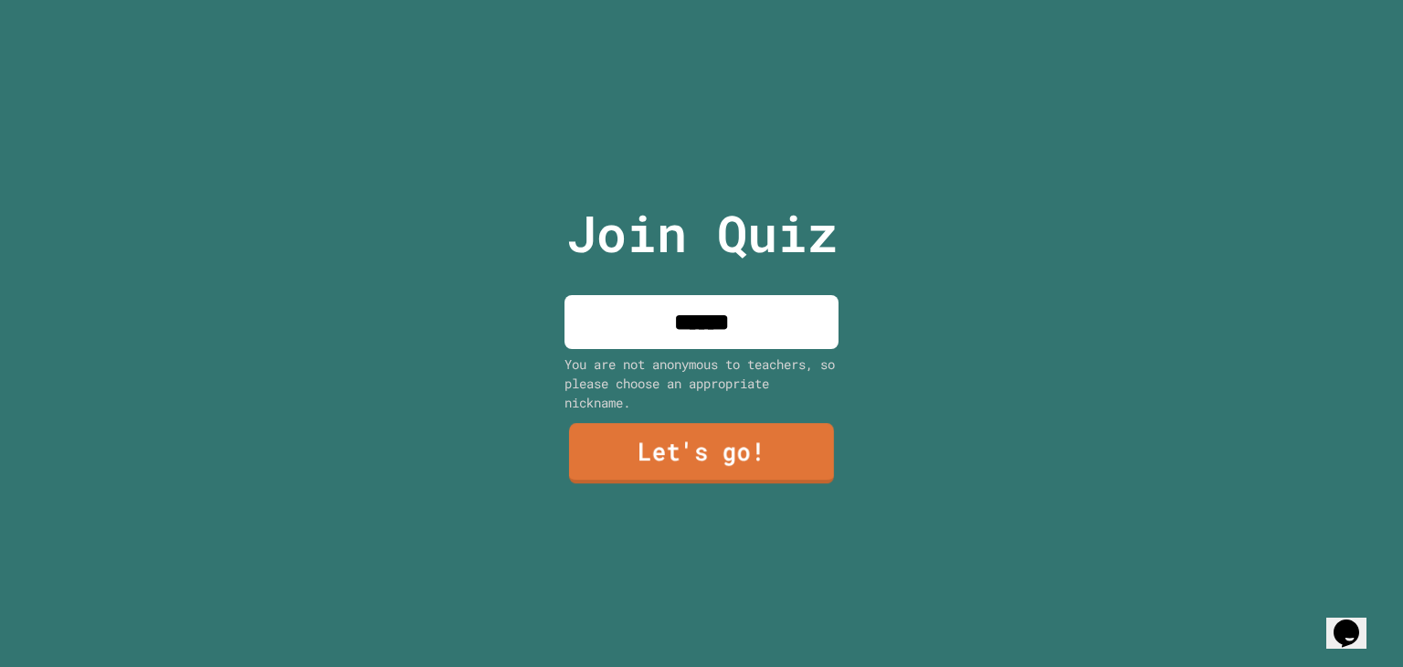
click at [581, 463] on link "Let's go!" at bounding box center [701, 453] width 265 height 60
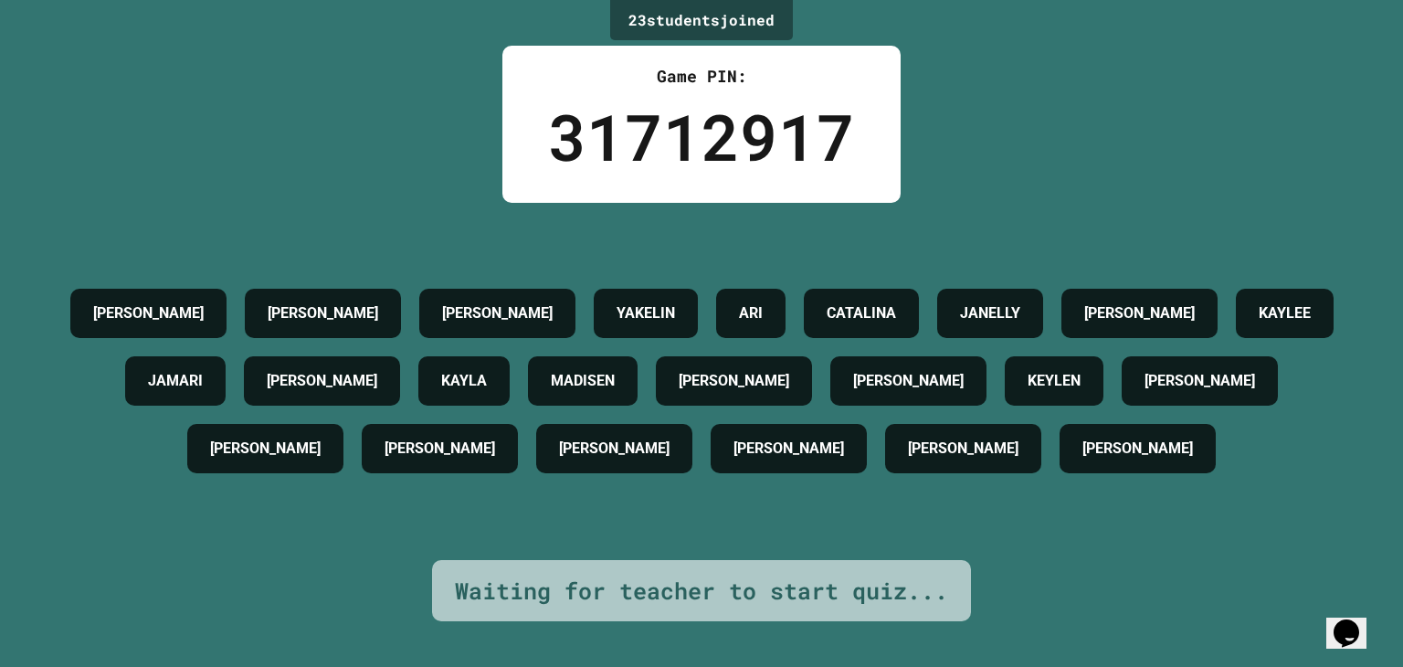
click at [692, 443] on div "[PERSON_NAME]" at bounding box center [614, 448] width 156 height 49
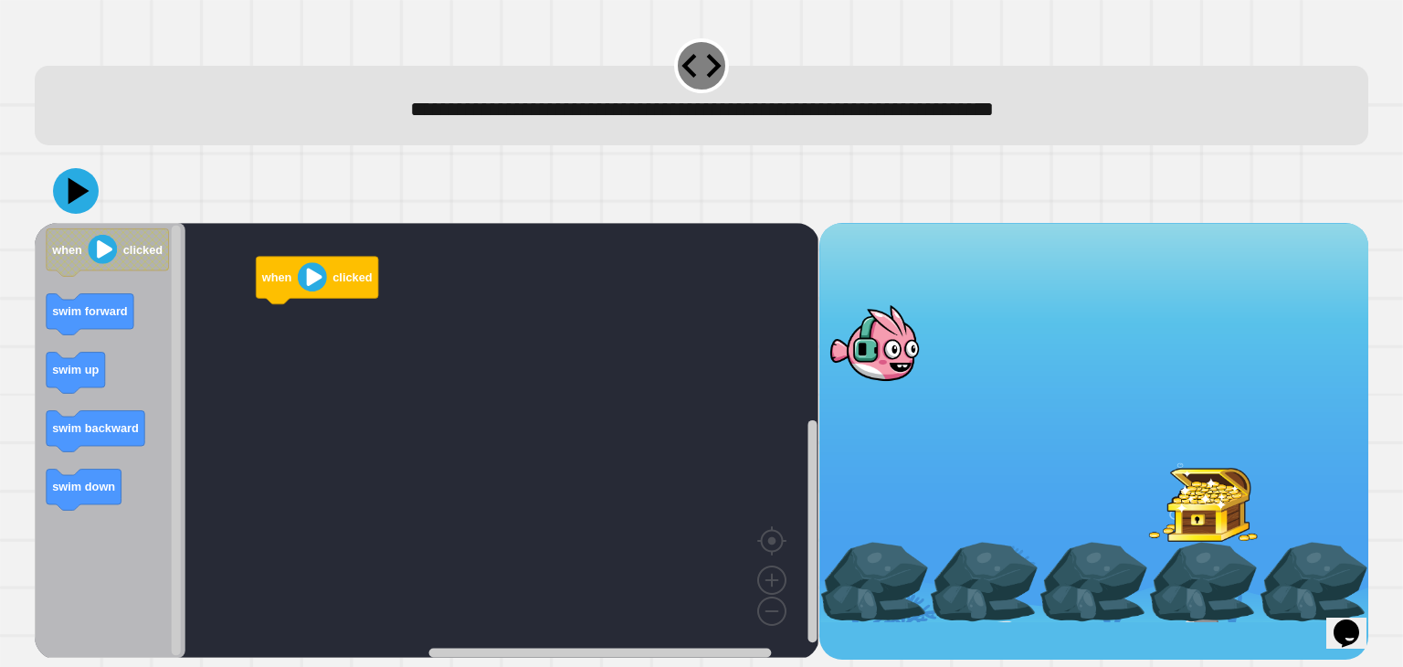
click at [185, 100] on div "**********" at bounding box center [702, 110] width 1276 height 33
drag, startPoint x: 900, startPoint y: 351, endPoint x: 919, endPoint y: 409, distance: 61.5
click at [919, 409] on div at bounding box center [1093, 422] width 549 height 399
click at [1184, 491] on div at bounding box center [1203, 501] width 110 height 79
drag, startPoint x: 871, startPoint y: 354, endPoint x: 863, endPoint y: 409, distance: 55.3
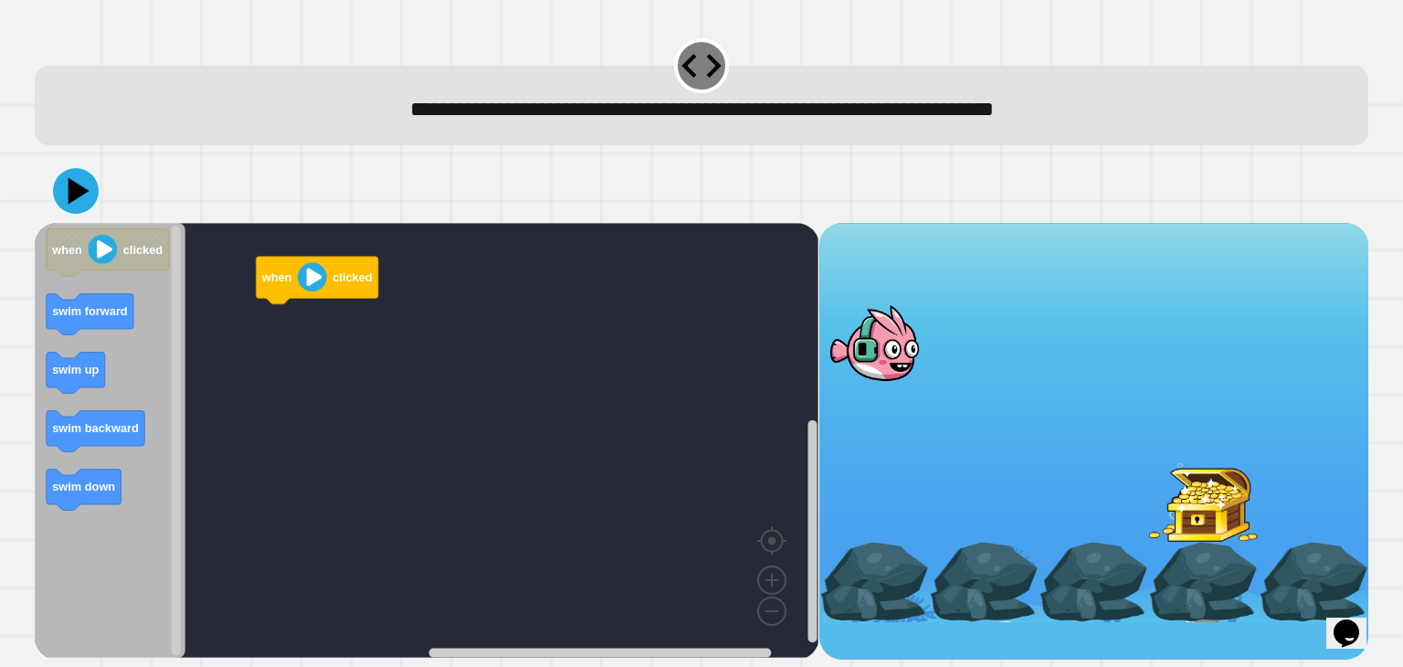
click at [863, 409] on div at bounding box center [1093, 422] width 549 height 399
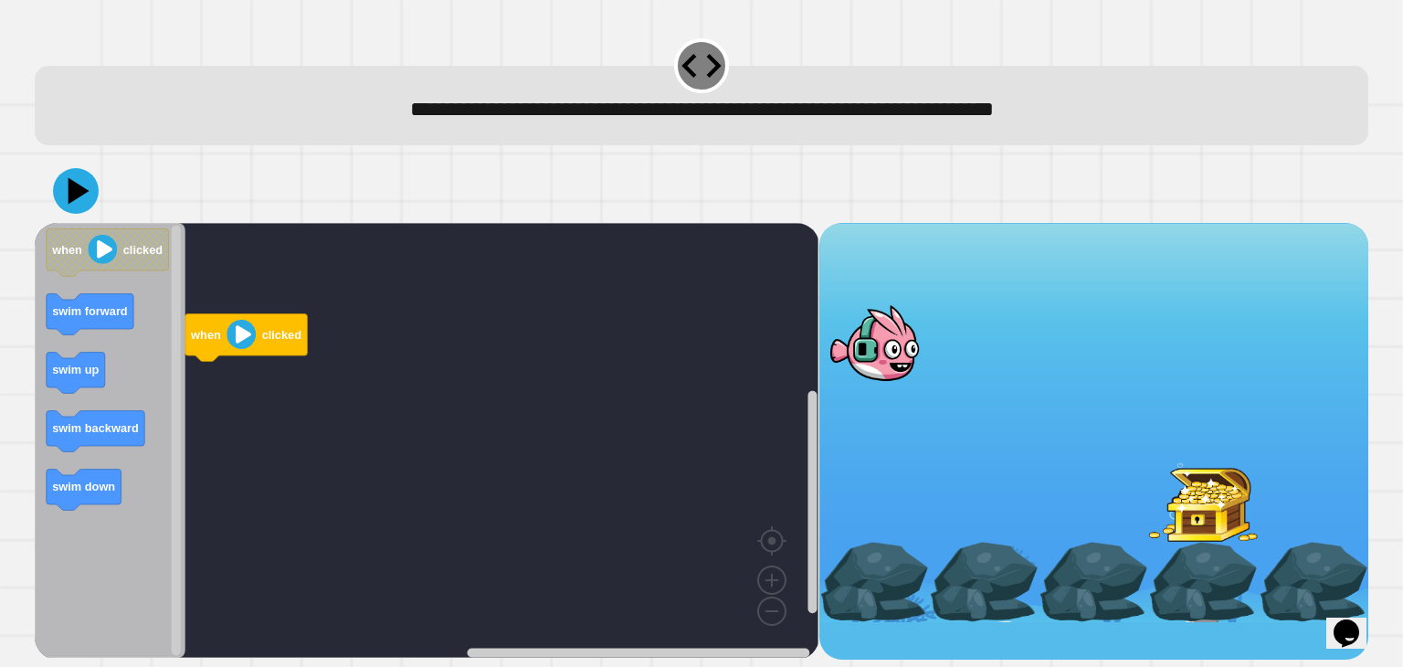
click at [1187, 515] on div at bounding box center [1203, 501] width 110 height 79
drag, startPoint x: 1187, startPoint y: 515, endPoint x: 1170, endPoint y: 487, distance: 32.7
click at [1170, 487] on div at bounding box center [1203, 501] width 110 height 79
drag, startPoint x: 848, startPoint y: 358, endPoint x: 975, endPoint y: 485, distance: 179.6
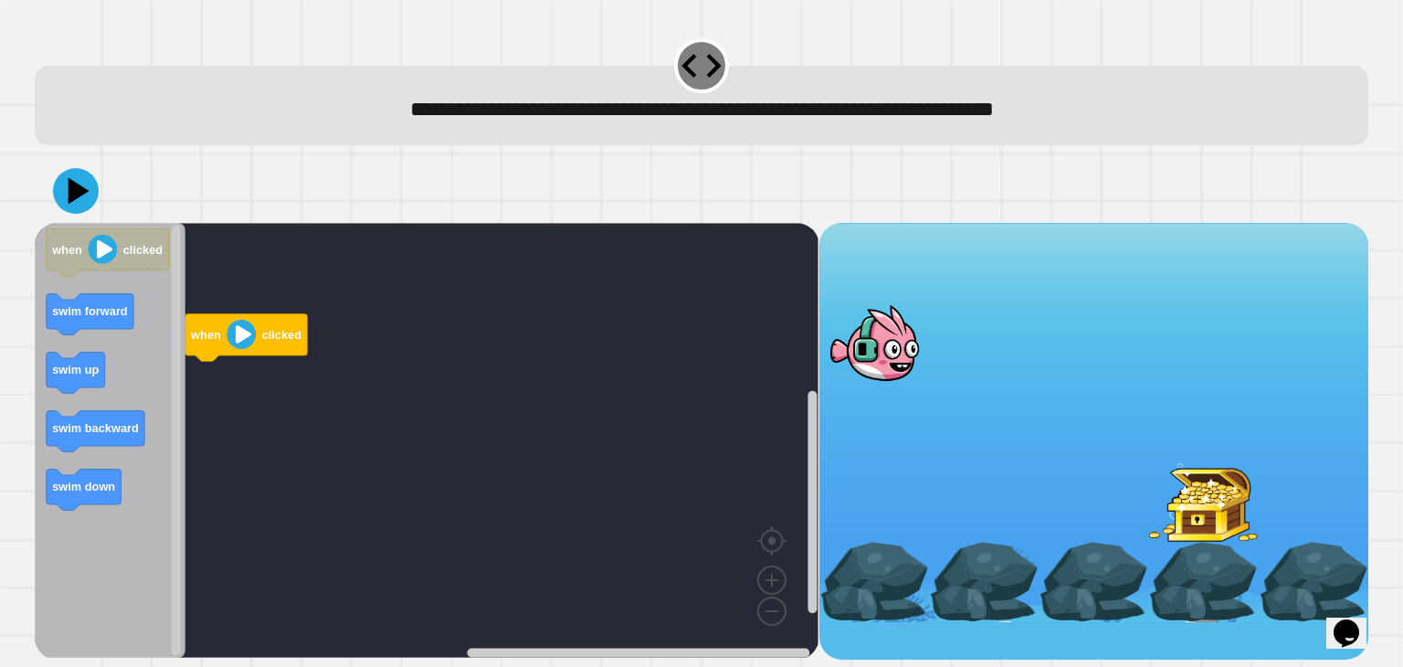
click at [975, 485] on div at bounding box center [1093, 422] width 549 height 399
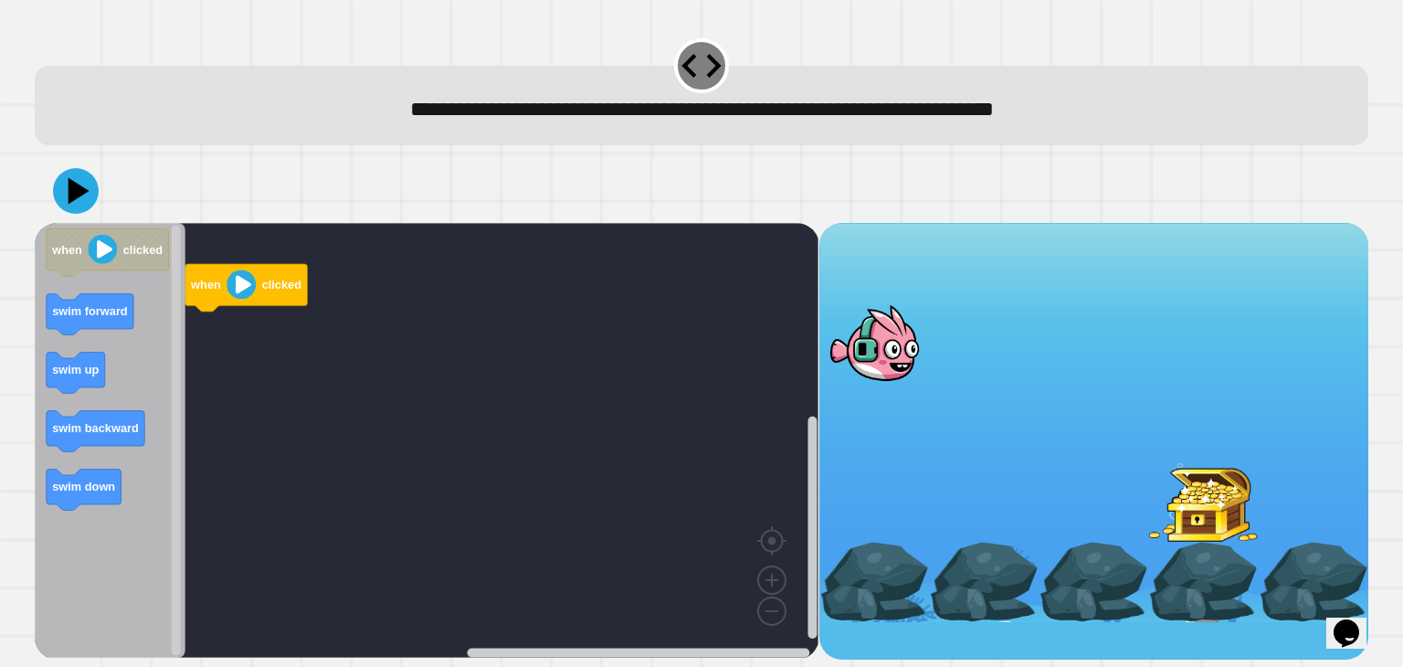
click at [228, 289] on image "Blockly Workspace" at bounding box center [241, 283] width 29 height 29
click at [227, 363] on rect "Blockly Workspace" at bounding box center [427, 440] width 784 height 435
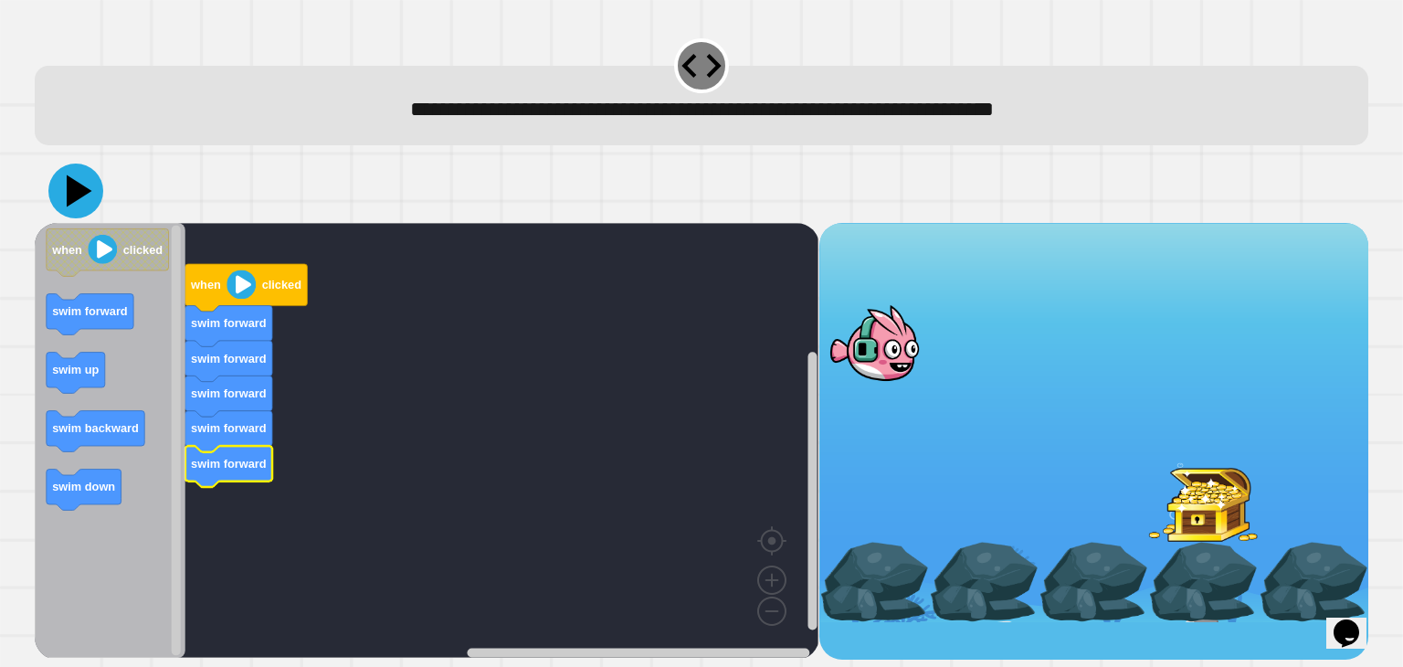
click at [73, 212] on icon at bounding box center [75, 191] width 55 height 55
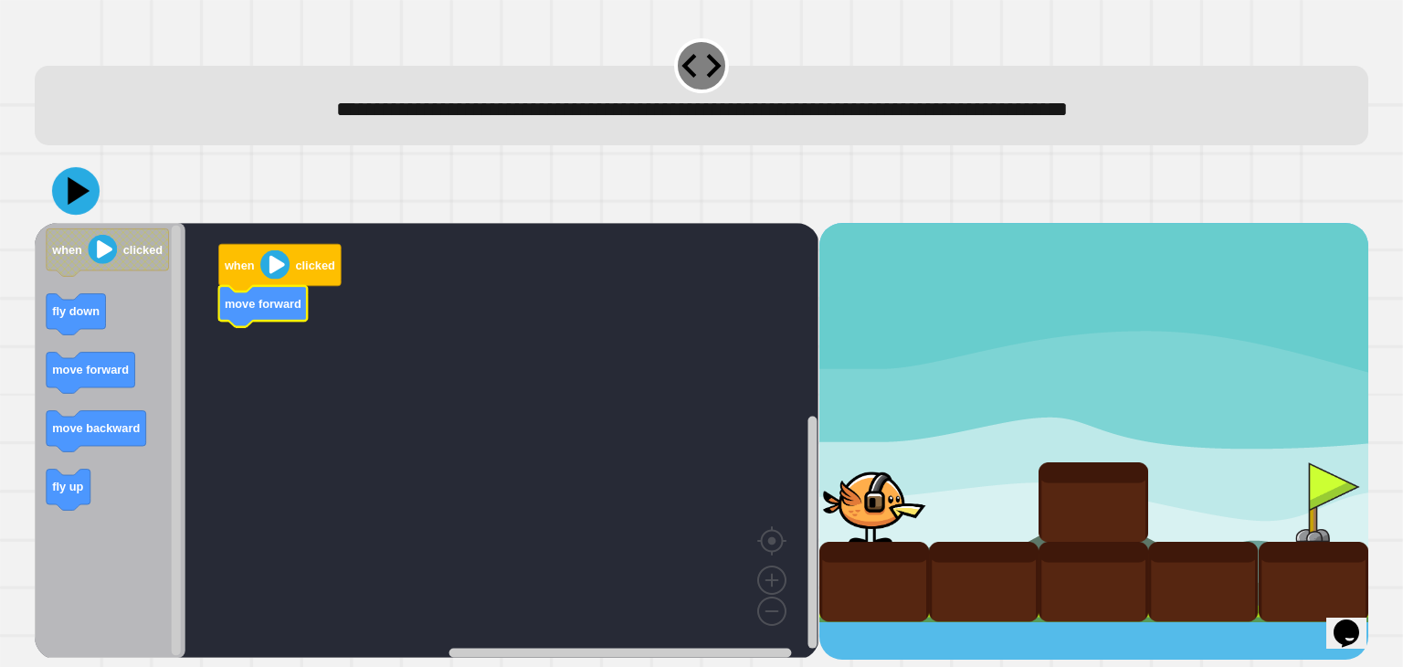
click at [82, 206] on icon at bounding box center [76, 191] width 48 height 48
click at [98, 239] on image "Blockly Workspace" at bounding box center [103, 249] width 29 height 29
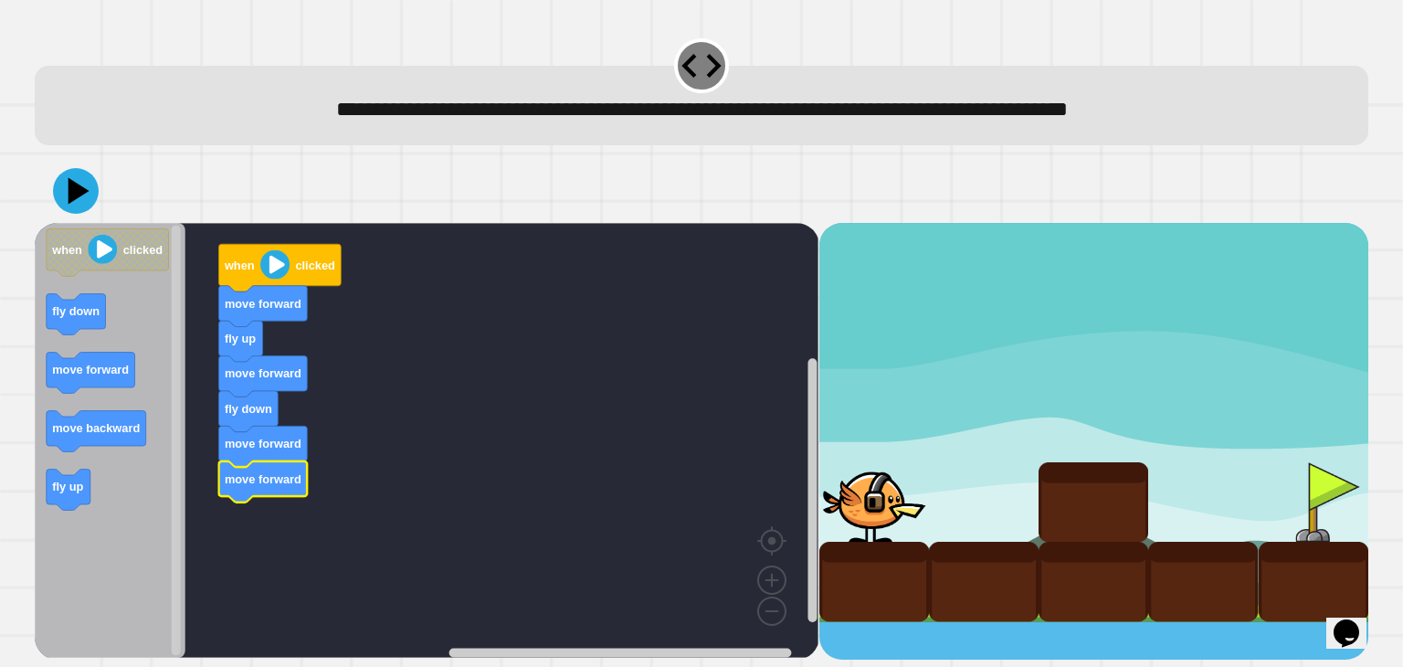
click at [274, 266] on image "Blockly Workspace" at bounding box center [274, 264] width 29 height 29
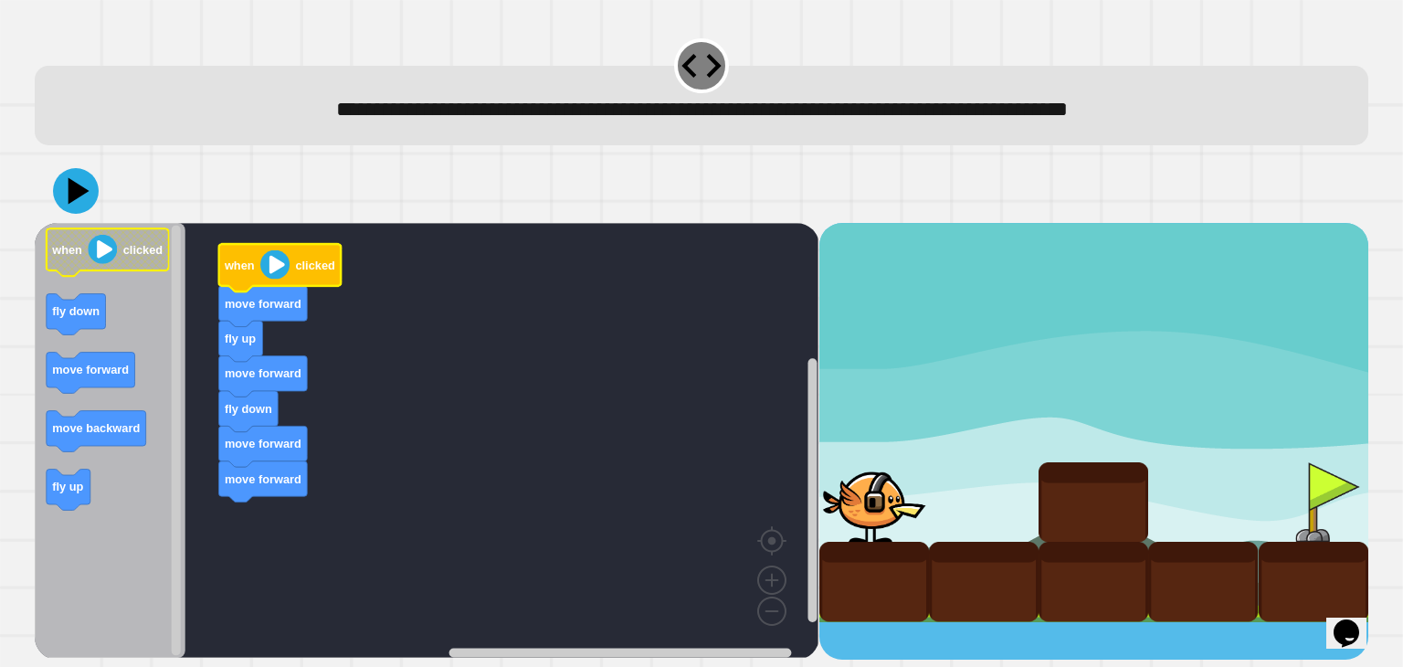
click at [95, 242] on image "Blockly Workspace" at bounding box center [103, 249] width 29 height 29
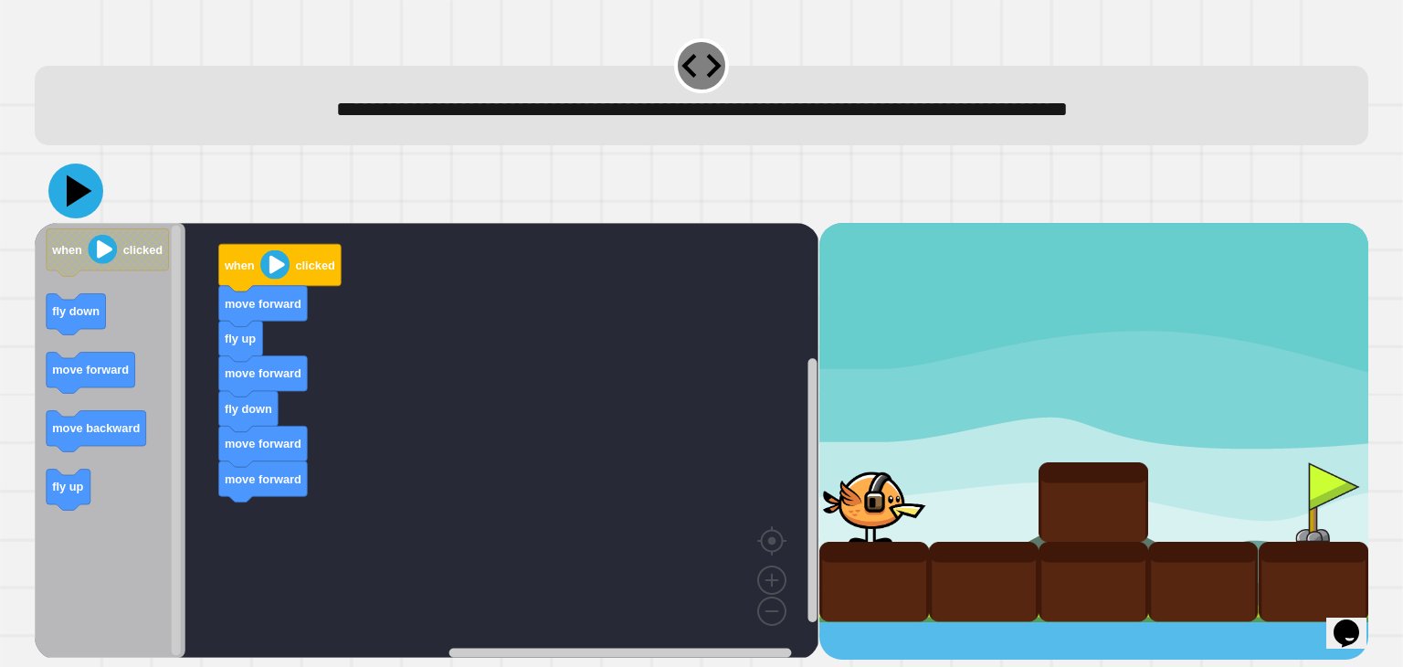
click at [67, 192] on icon at bounding box center [75, 191] width 55 height 55
click at [279, 268] on image "Blockly Workspace" at bounding box center [274, 264] width 29 height 29
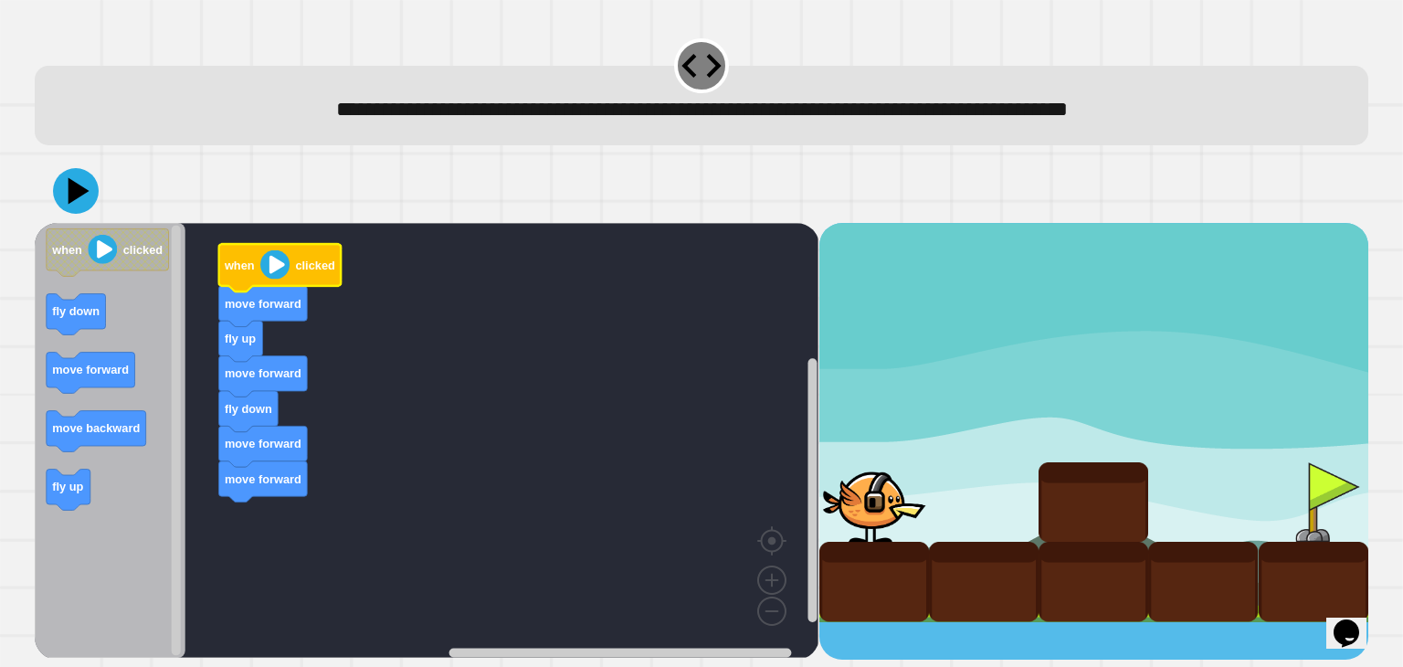
click at [271, 269] on image "Blockly Workspace" at bounding box center [274, 264] width 29 height 29
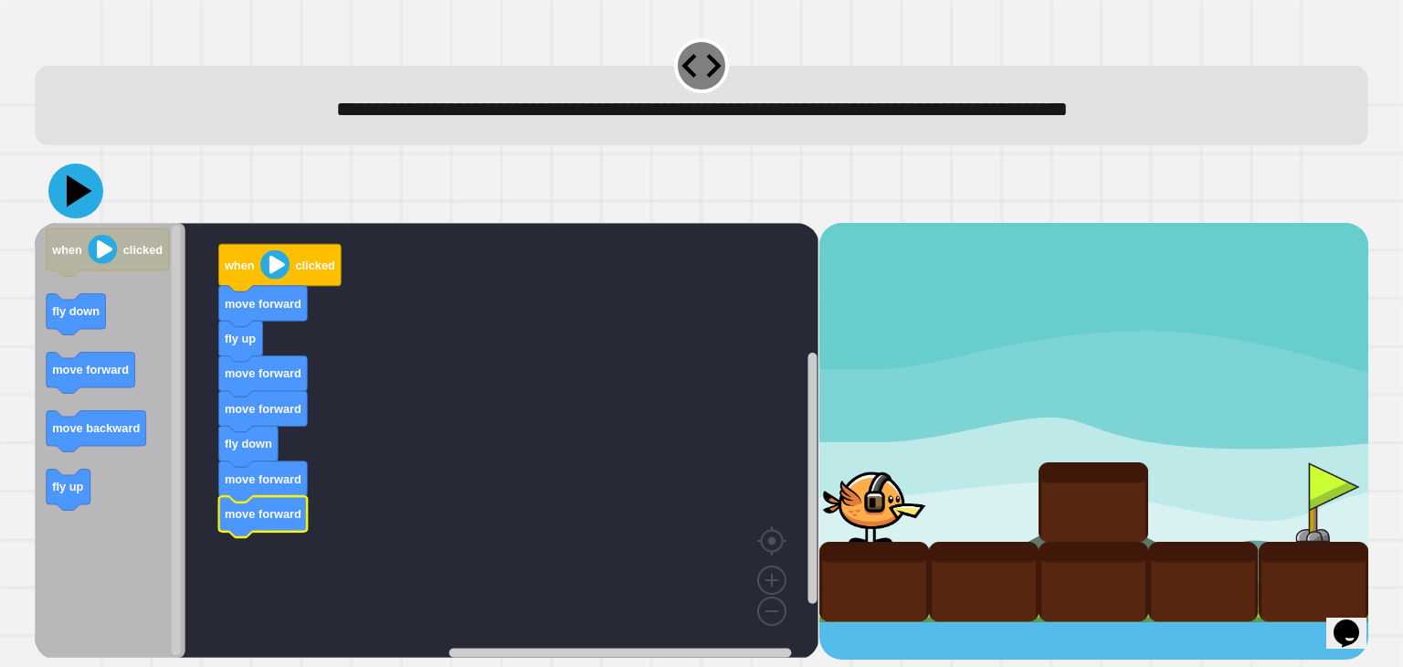
click at [78, 191] on icon at bounding box center [80, 190] width 26 height 32
click at [266, 261] on image "Blockly Workspace" at bounding box center [274, 264] width 29 height 29
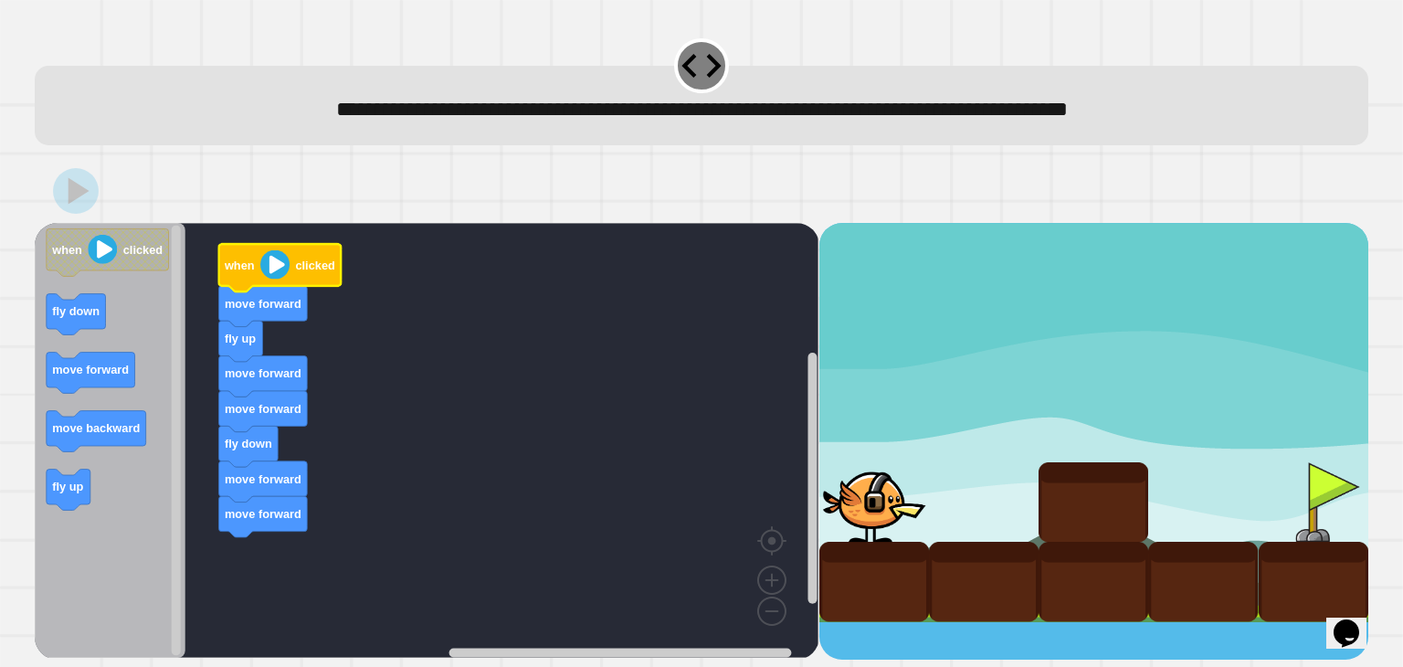
click at [266, 261] on image "Blockly Workspace" at bounding box center [274, 264] width 29 height 29
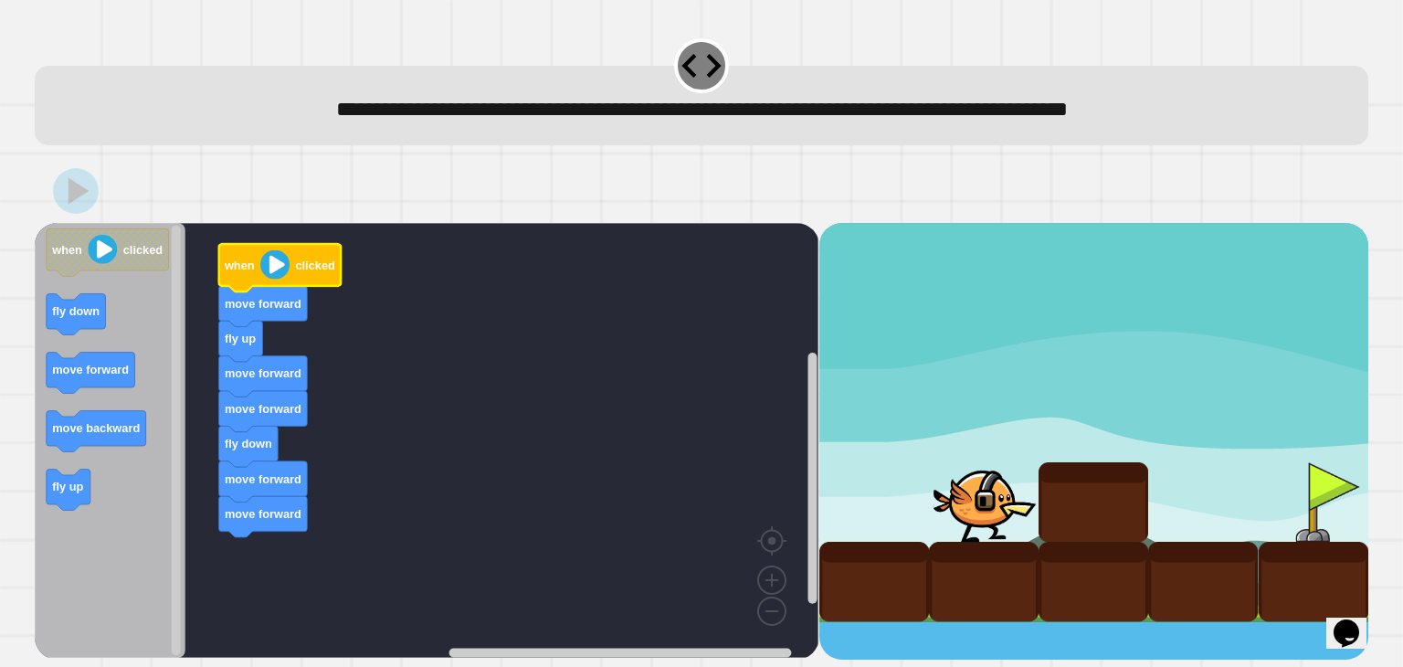
click at [266, 261] on image "Blockly Workspace" at bounding box center [274, 264] width 29 height 29
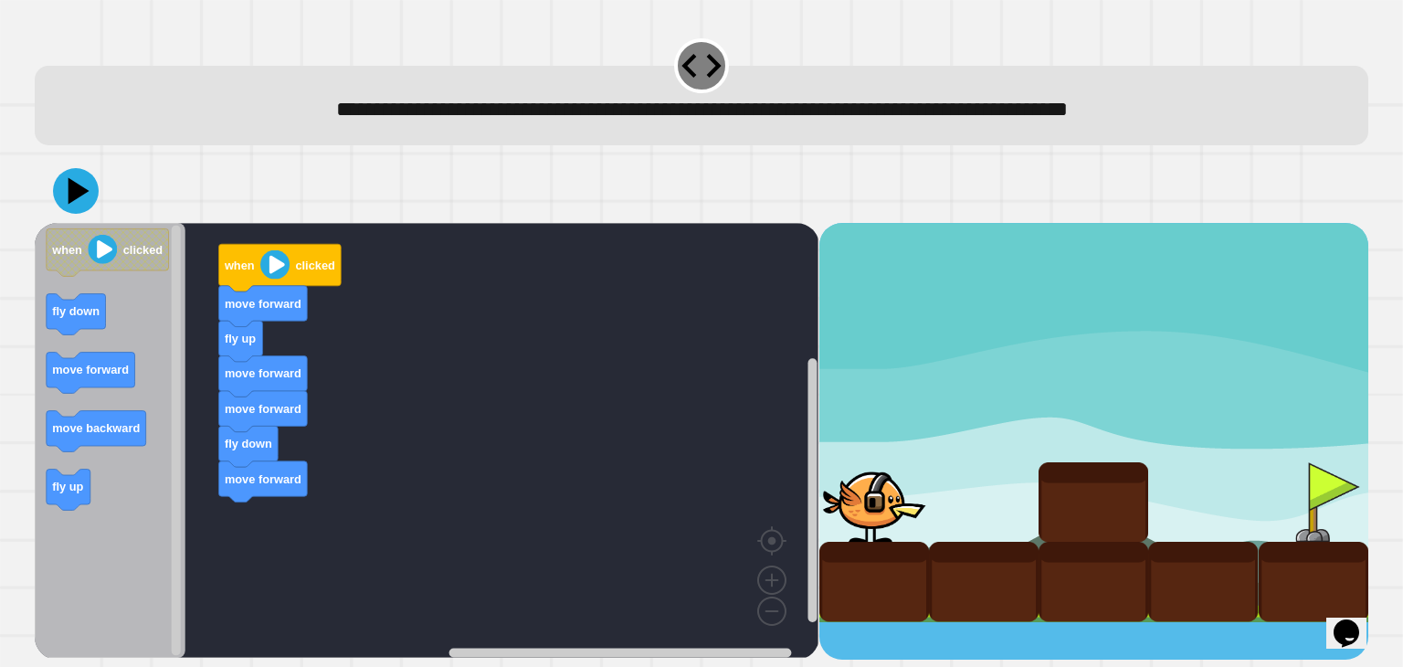
click at [275, 269] on image "Blockly Workspace" at bounding box center [274, 264] width 29 height 29
click at [60, 181] on icon at bounding box center [75, 191] width 55 height 55
click at [270, 263] on image "Blockly Workspace" at bounding box center [274, 264] width 29 height 29
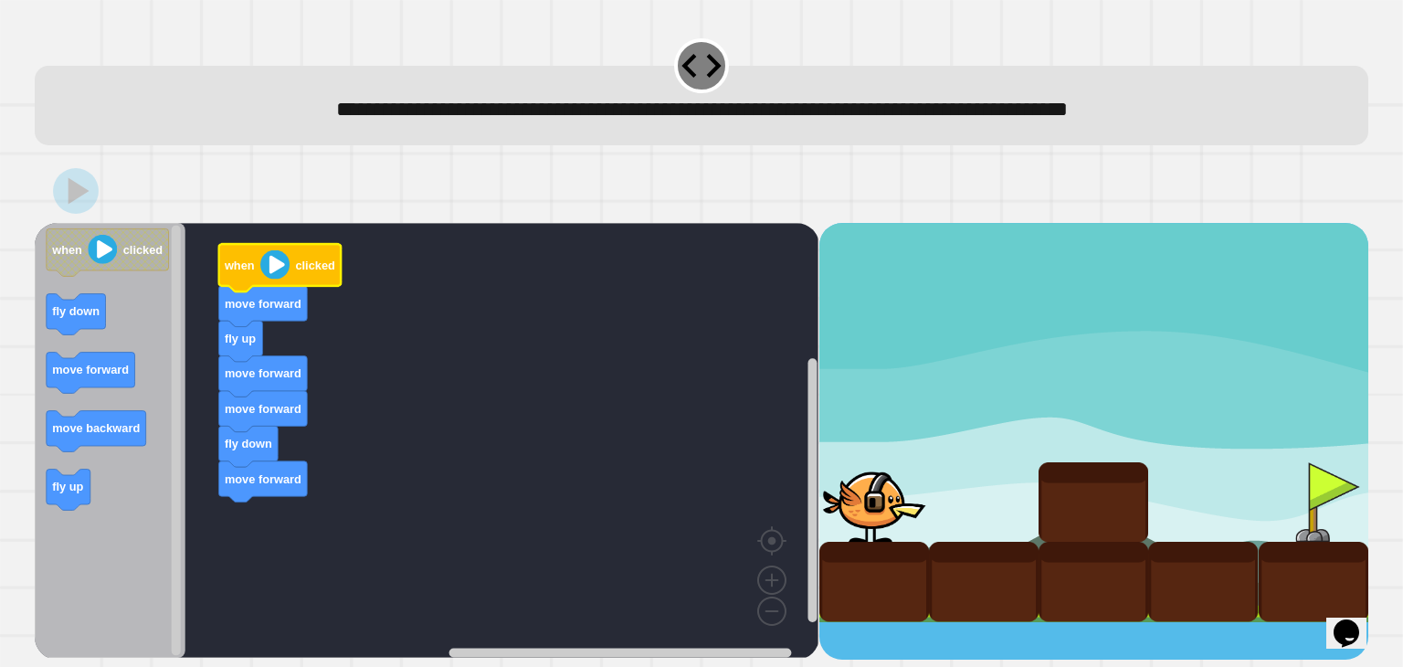
click at [270, 263] on image "Blockly Workspace" at bounding box center [274, 264] width 29 height 29
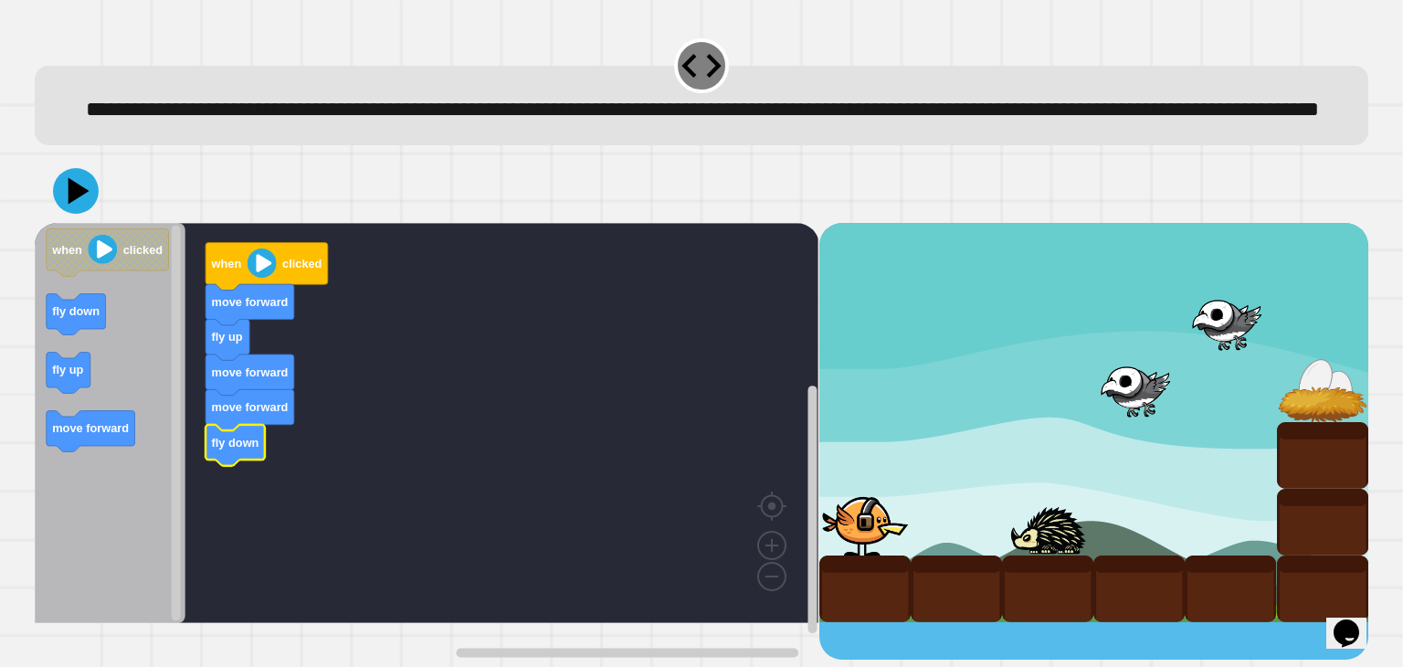
click at [142, 477] on icon "Blockly Workspace" at bounding box center [110, 423] width 151 height 400
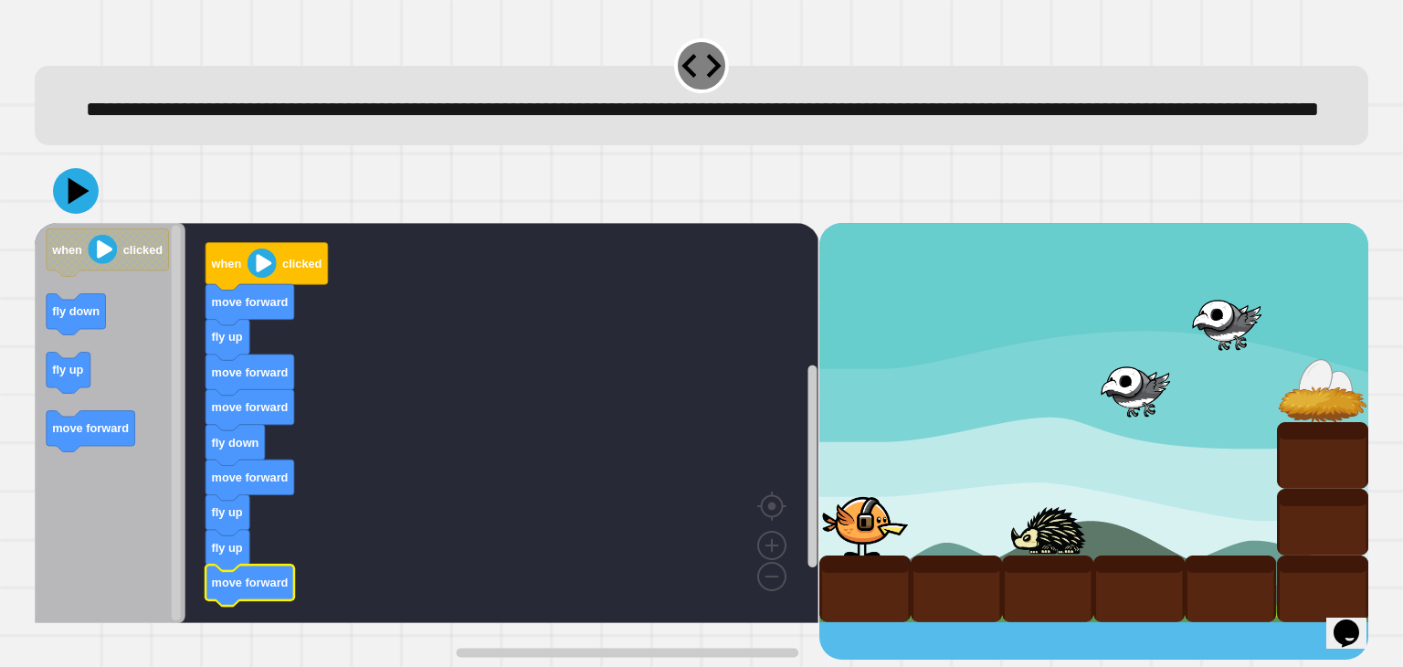
click at [267, 278] on image "Blockly Workspace" at bounding box center [262, 262] width 29 height 29
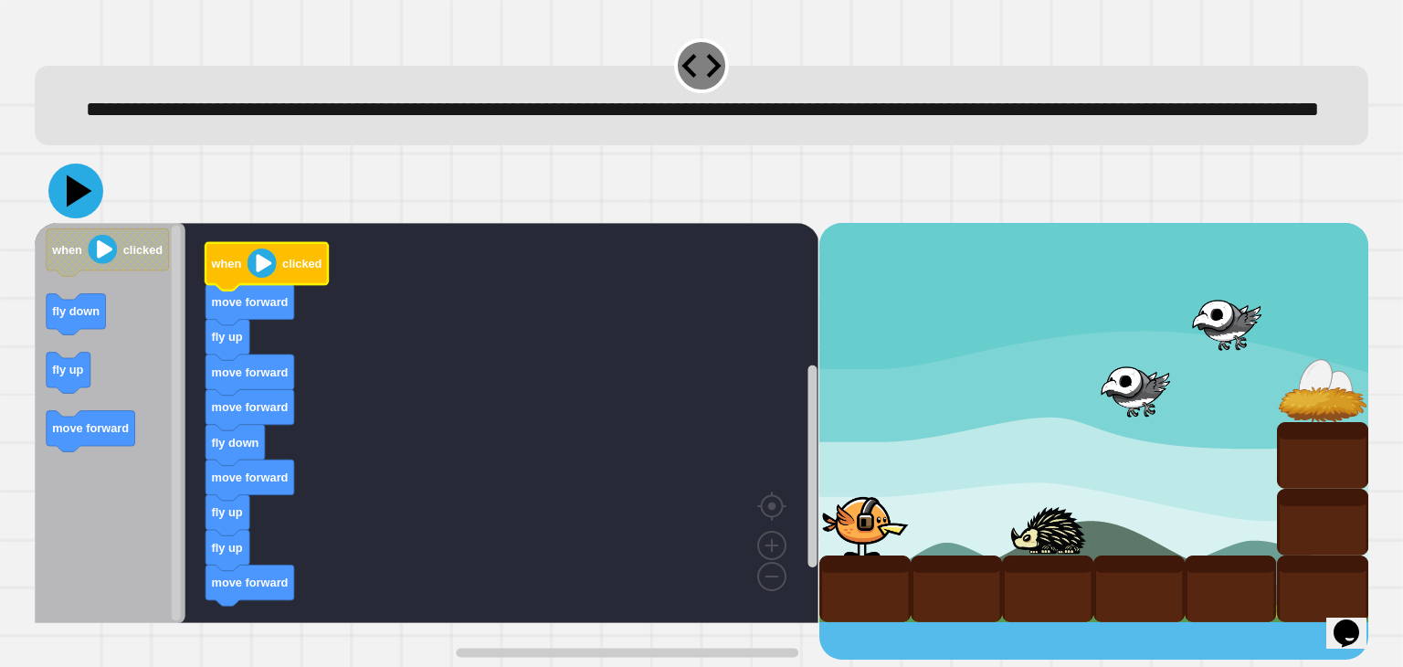
click at [78, 206] on icon at bounding box center [80, 190] width 26 height 32
click at [263, 278] on image "Blockly Workspace" at bounding box center [262, 262] width 29 height 29
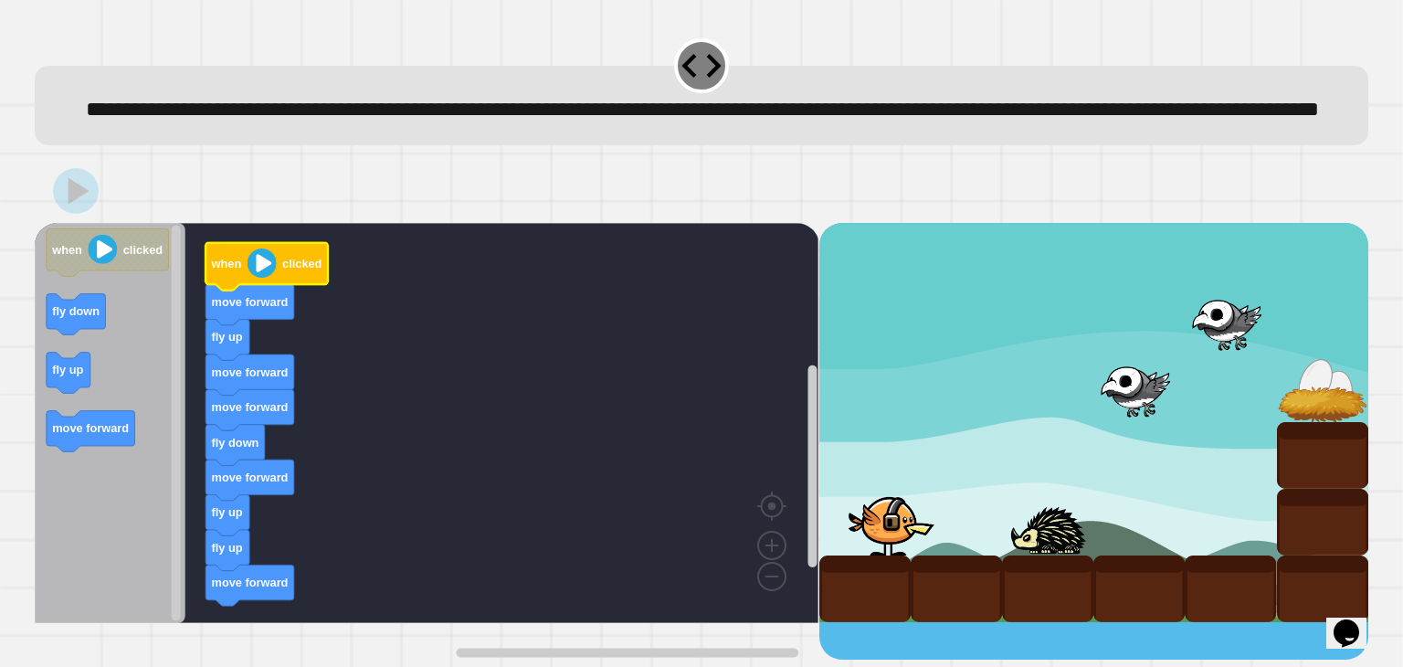
click at [263, 278] on image "Blockly Workspace" at bounding box center [262, 262] width 29 height 29
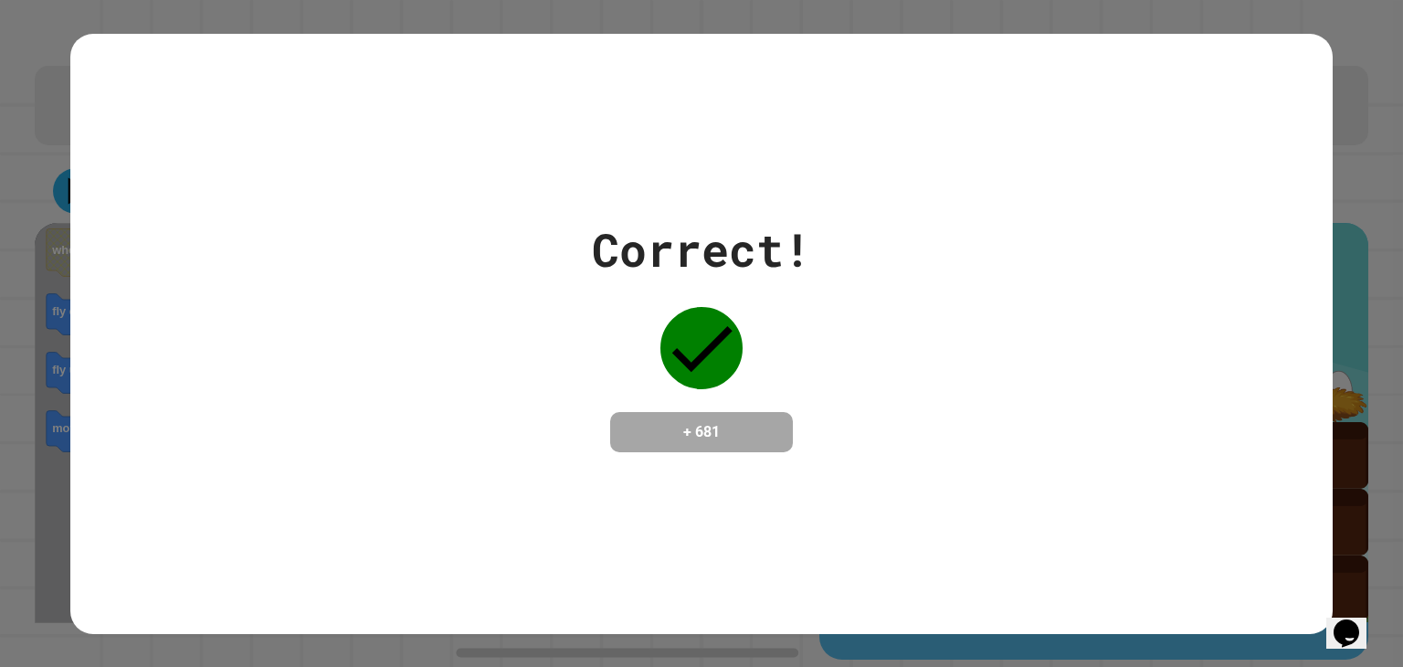
click at [1402, 623] on div "Correct! + 681" at bounding box center [701, 333] width 1403 height 667
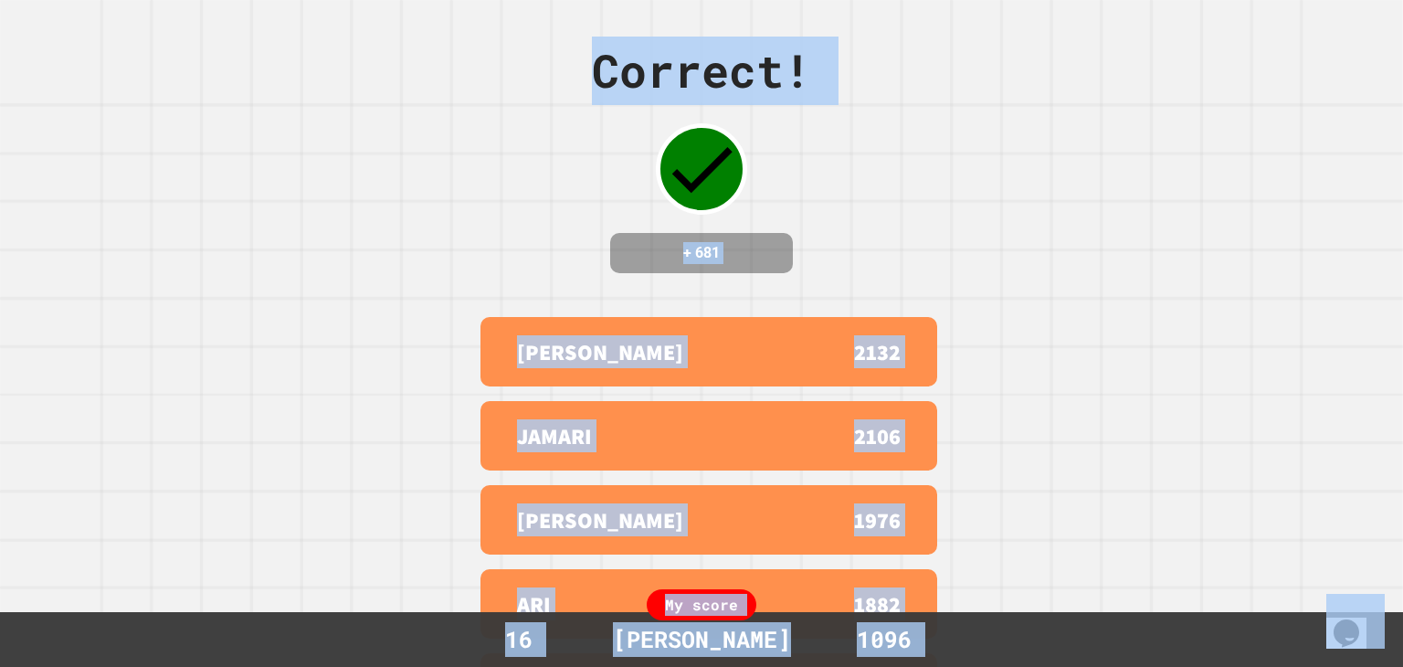
click at [986, 246] on div "Correct! + 681 [PERSON_NAME] 2132 [PERSON_NAME] 2106 [PERSON_NAME] 1976 [PERSON…" at bounding box center [701, 333] width 1403 height 667
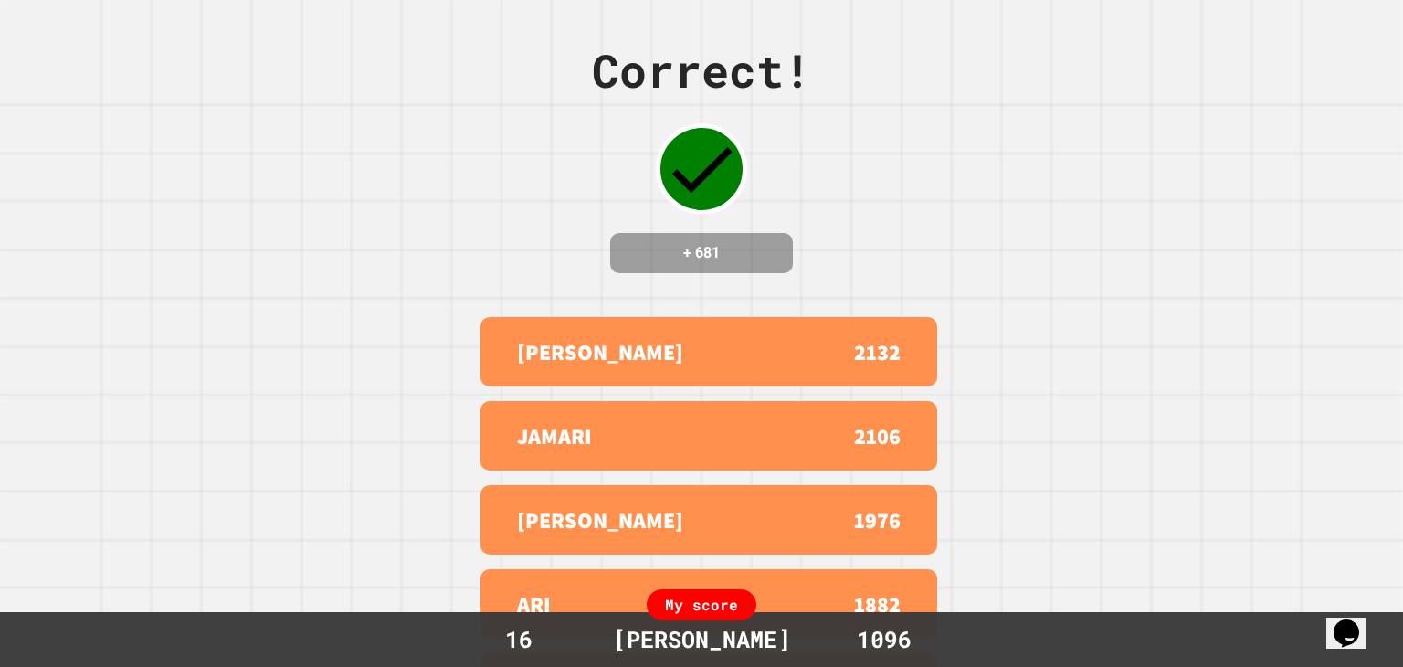
click at [979, 231] on div "Correct! + 681 [PERSON_NAME] 2132 [PERSON_NAME] 2106 [PERSON_NAME] 1976 [PERSON…" at bounding box center [701, 333] width 1403 height 667
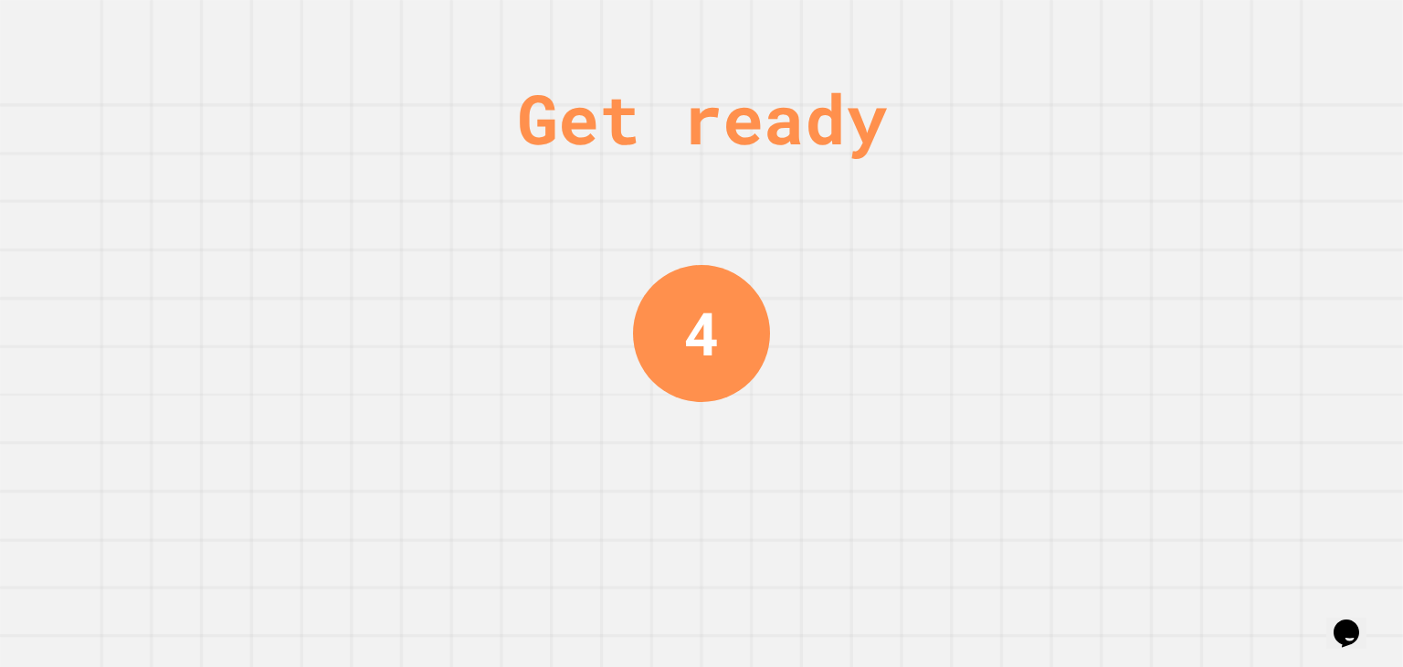
click at [979, 231] on div "Get ready 4" at bounding box center [701, 333] width 1403 height 667
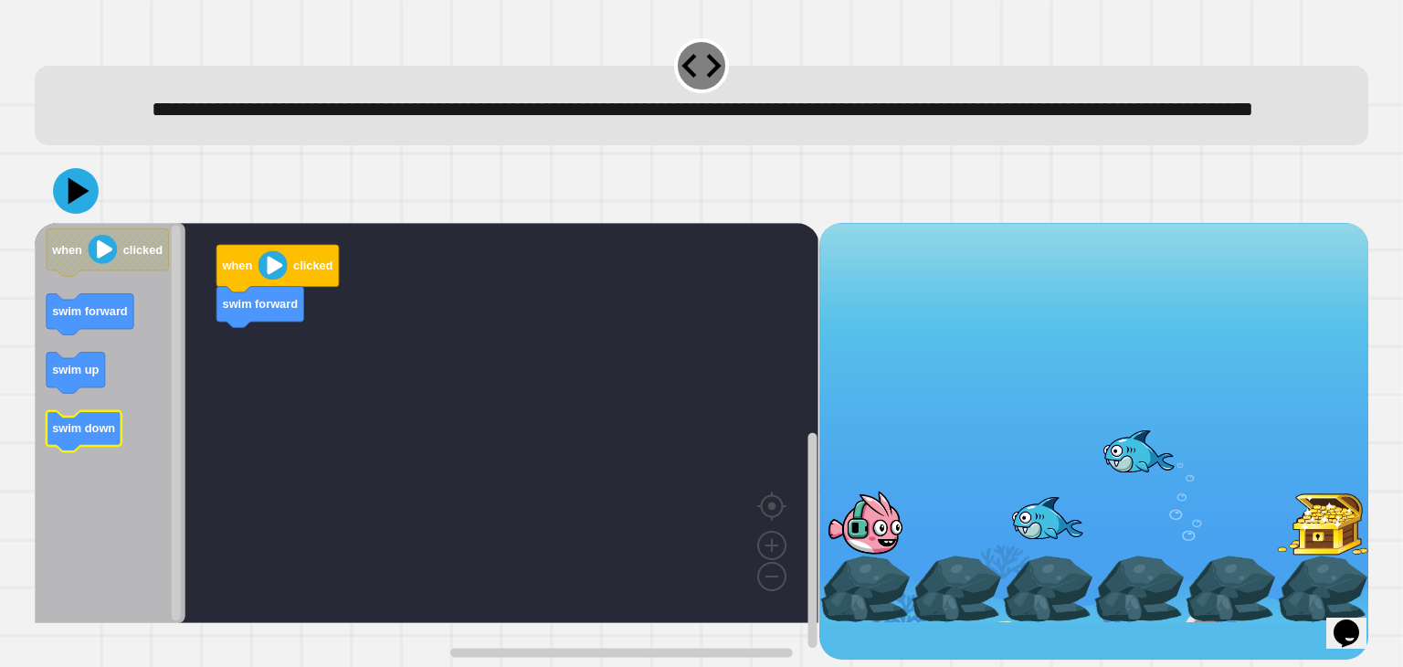
click at [85, 435] on text "swim down" at bounding box center [84, 428] width 63 height 14
click at [62, 452] on icon "Blockly Workspace" at bounding box center [84, 431] width 75 height 41
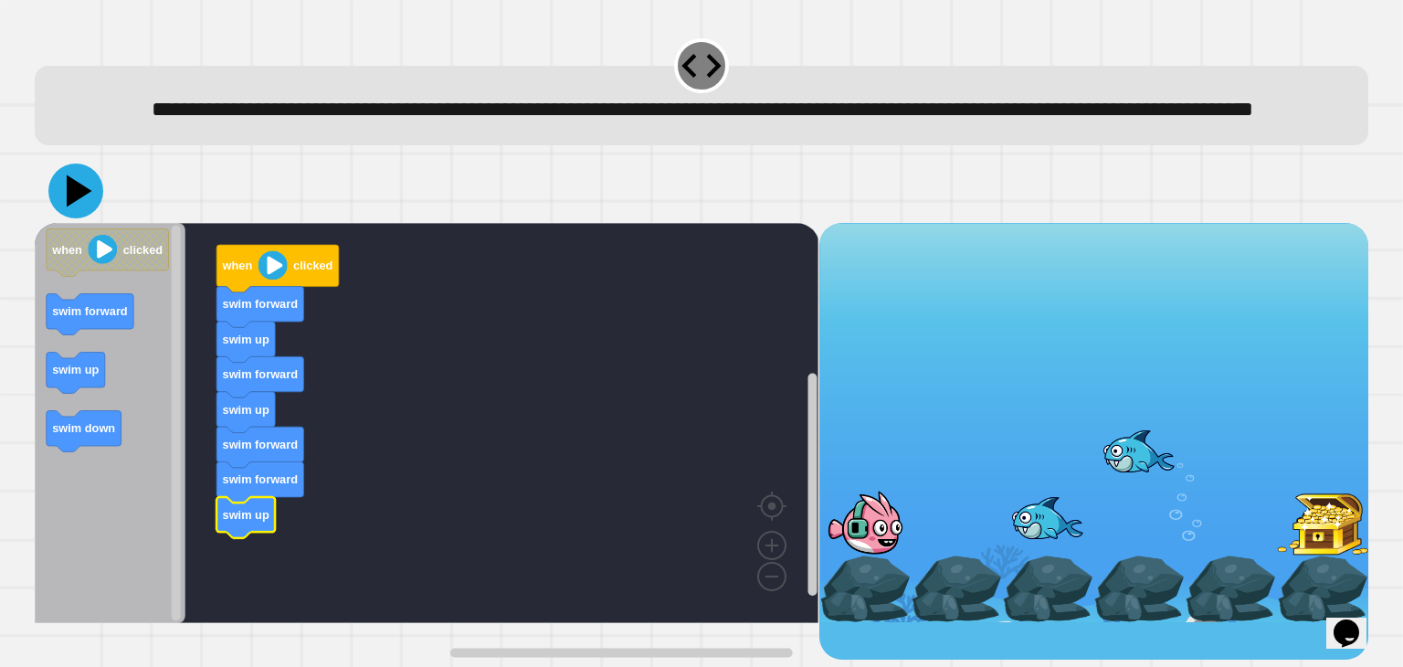
click at [72, 206] on icon at bounding box center [80, 190] width 26 height 32
click at [275, 280] on image "Blockly Workspace" at bounding box center [273, 264] width 29 height 29
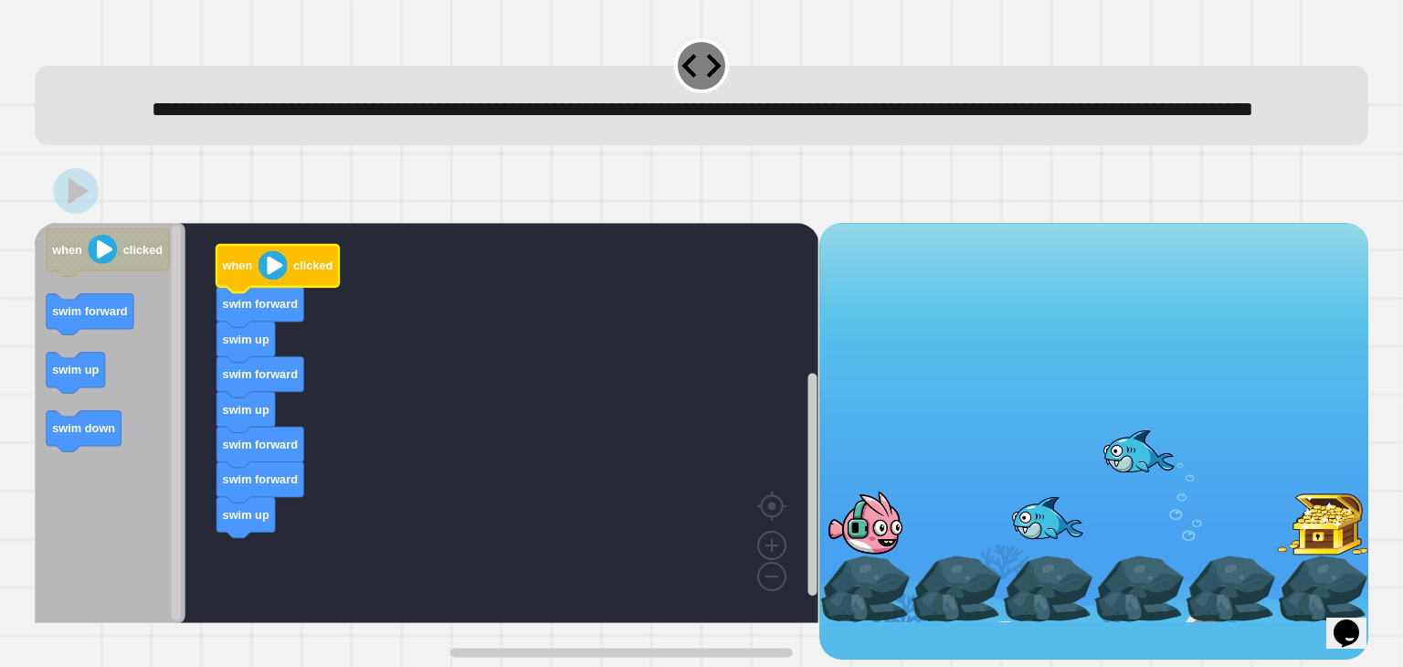
click at [275, 280] on image "Blockly Workspace" at bounding box center [273, 264] width 29 height 29
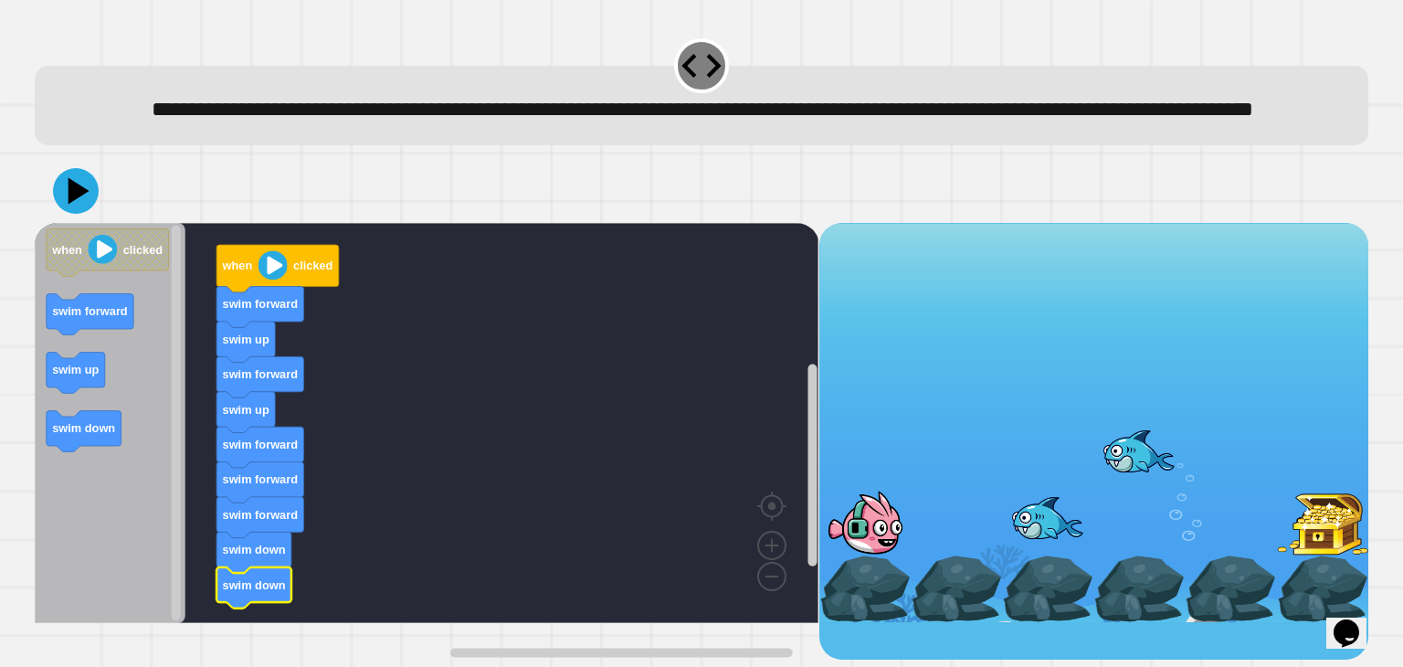
click at [100, 223] on div at bounding box center [701, 191] width 1333 height 64
click at [92, 215] on icon at bounding box center [76, 191] width 48 height 48
click at [254, 292] on icon "Blockly Workspace" at bounding box center [278, 269] width 122 height 48
click at [269, 280] on image "Blockly Workspace" at bounding box center [273, 264] width 29 height 29
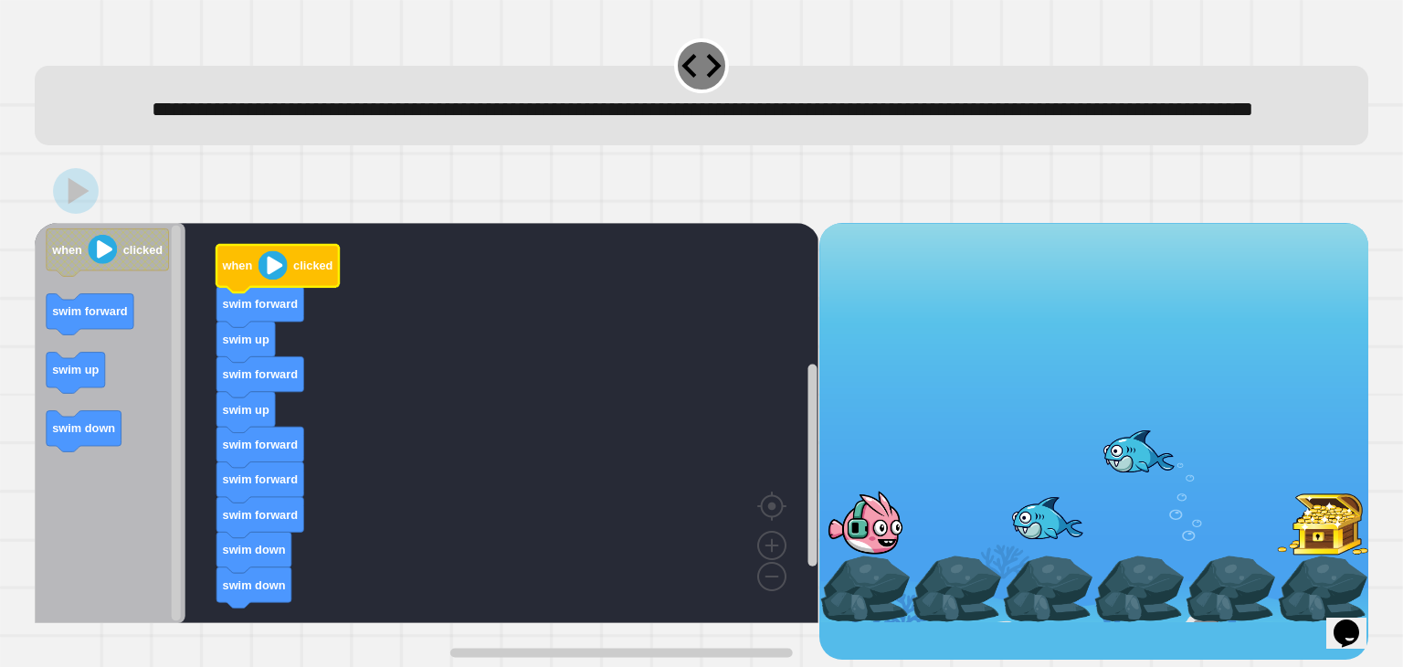
click at [269, 280] on image "Blockly Workspace" at bounding box center [273, 264] width 29 height 29
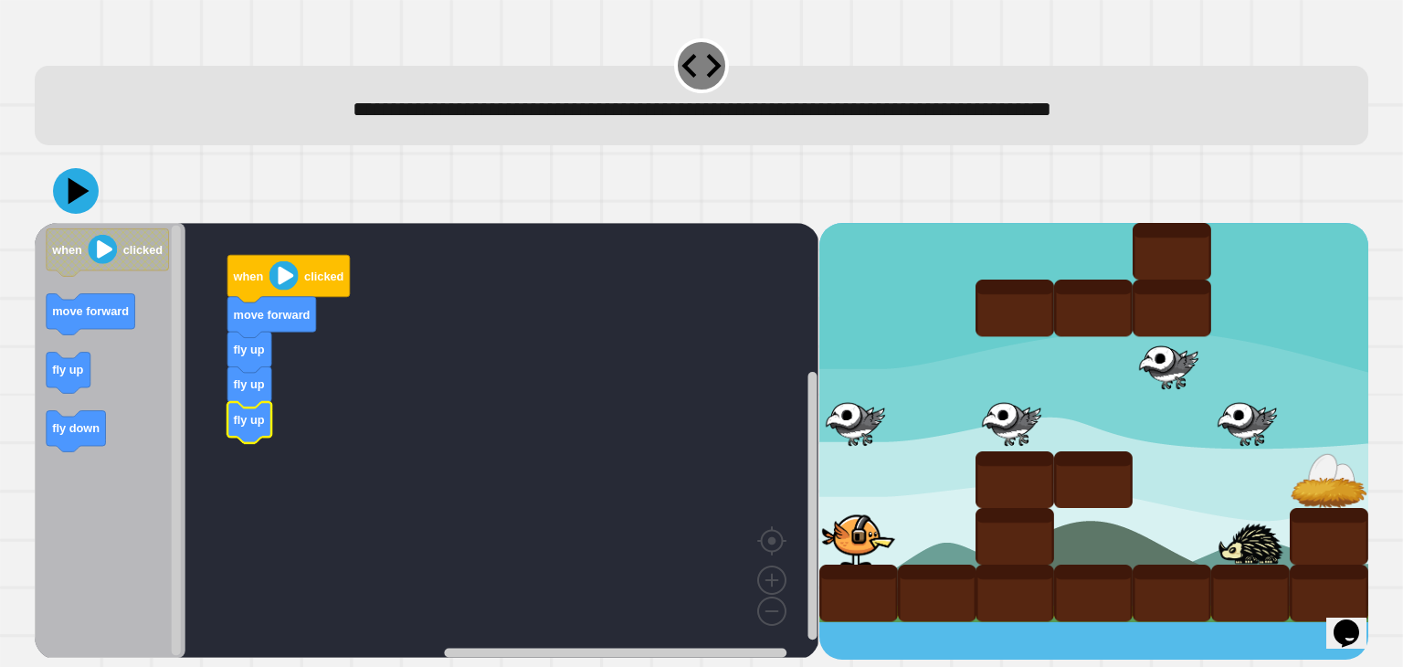
click at [69, 224] on icon "when clicked move forward fly up fly down" at bounding box center [110, 440] width 151 height 435
click at [69, 207] on icon at bounding box center [75, 191] width 55 height 55
click at [302, 265] on icon "Blockly Workspace" at bounding box center [289, 279] width 122 height 48
click at [297, 268] on image "Blockly Workspace" at bounding box center [283, 275] width 29 height 29
click at [286, 276] on image "Blockly Workspace" at bounding box center [283, 275] width 29 height 29
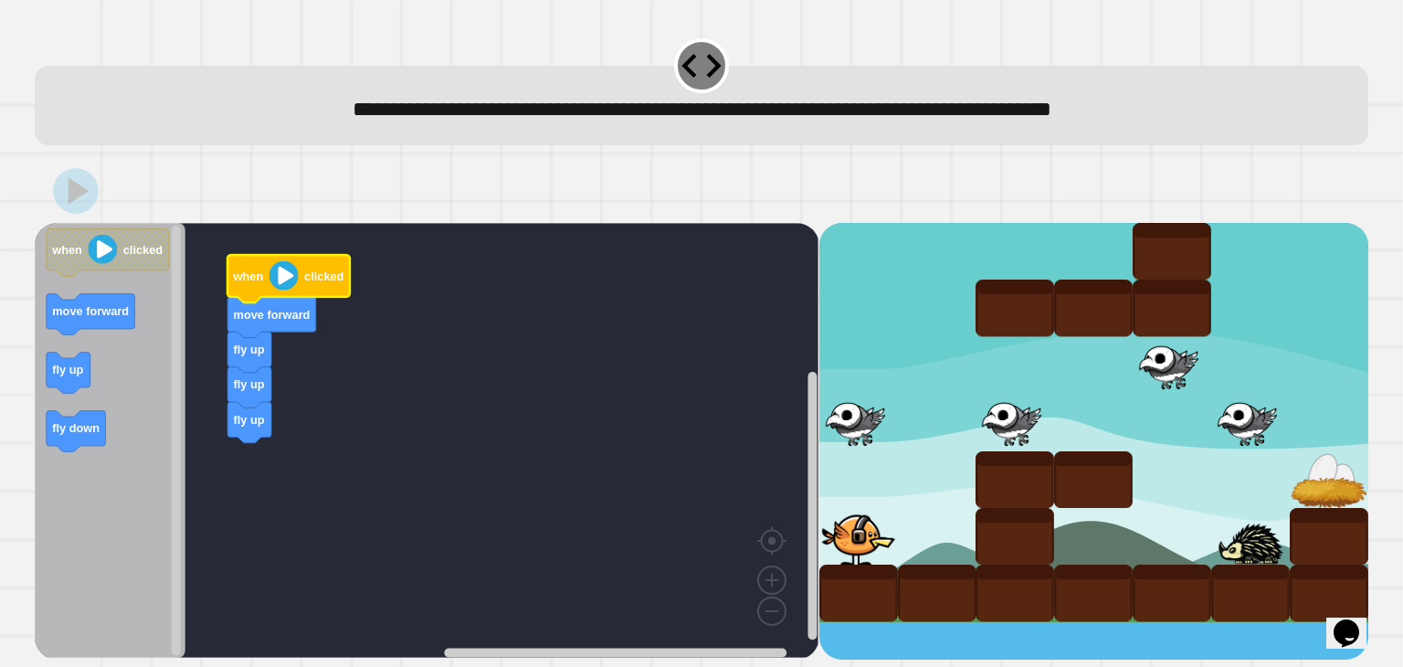
click at [286, 276] on image "Blockly Workspace" at bounding box center [283, 275] width 29 height 29
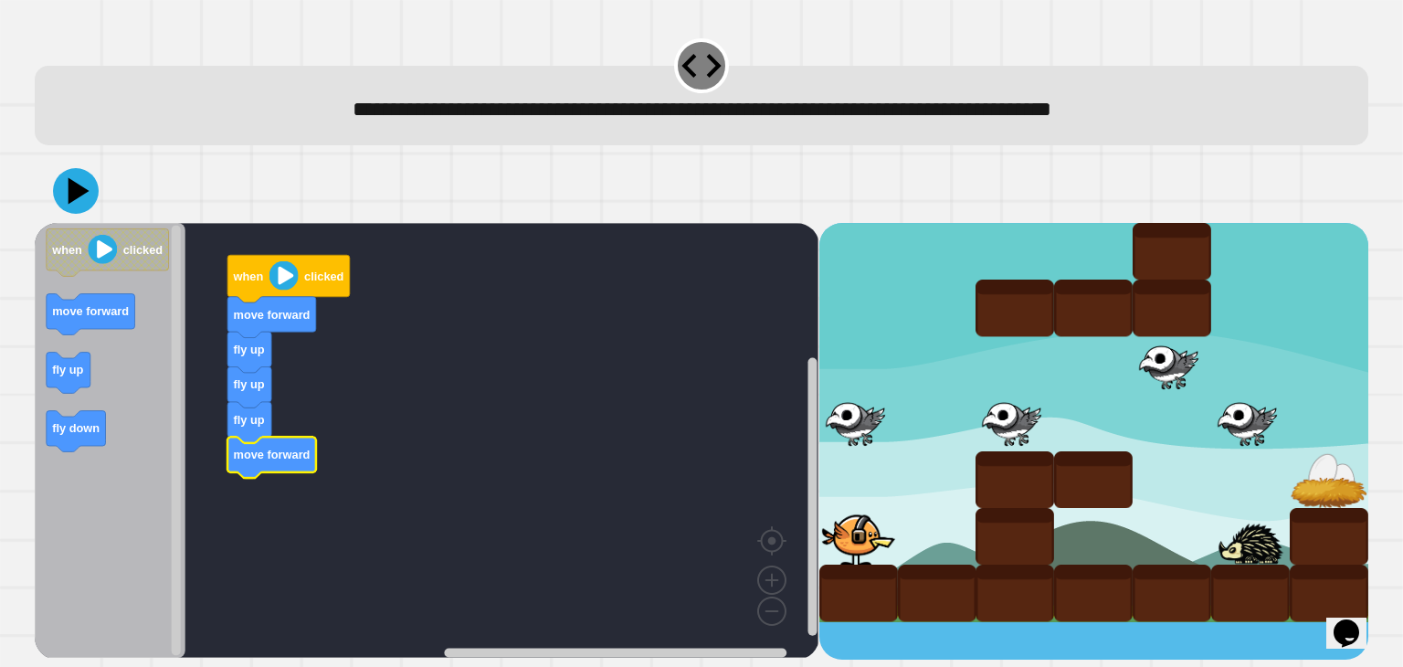
click at [166, 335] on icon "Blockly Workspace" at bounding box center [110, 440] width 151 height 435
click at [84, 287] on icon "Blockly Workspace" at bounding box center [110, 440] width 151 height 435
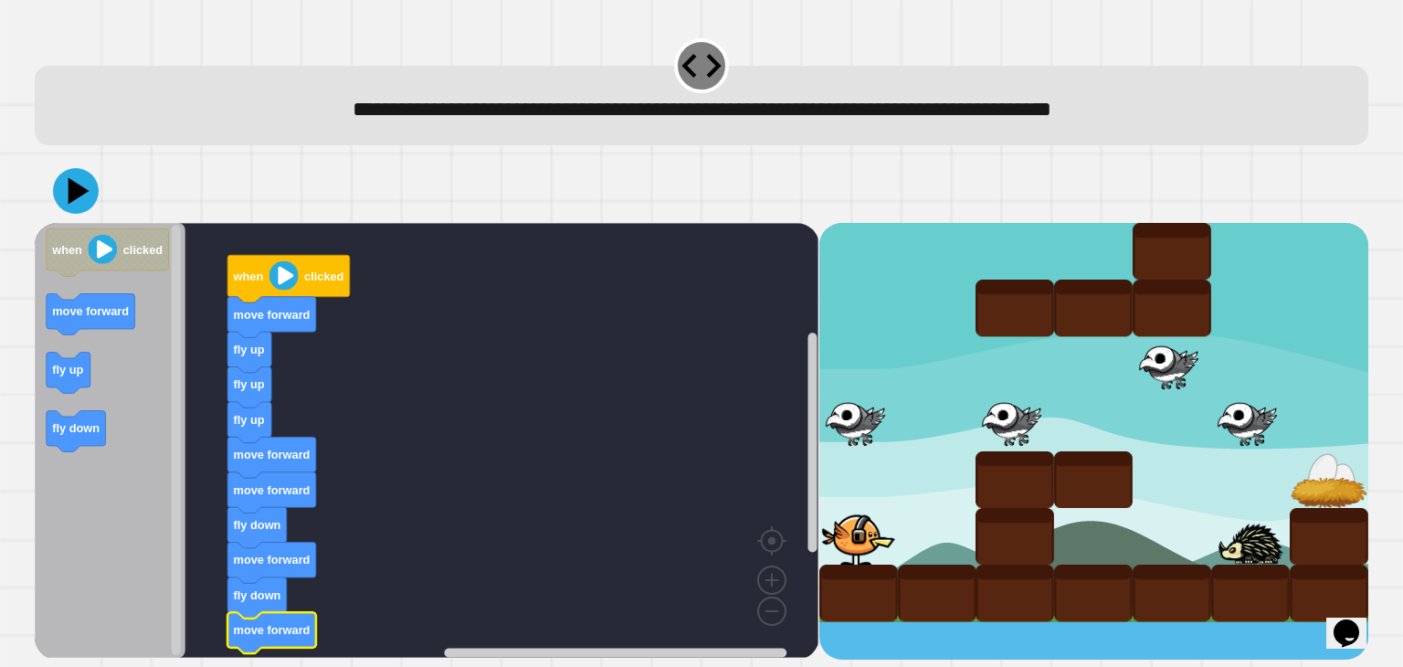
click at [282, 273] on image "Blockly Workspace" at bounding box center [283, 275] width 29 height 29
click at [75, 202] on icon at bounding box center [75, 191] width 55 height 55
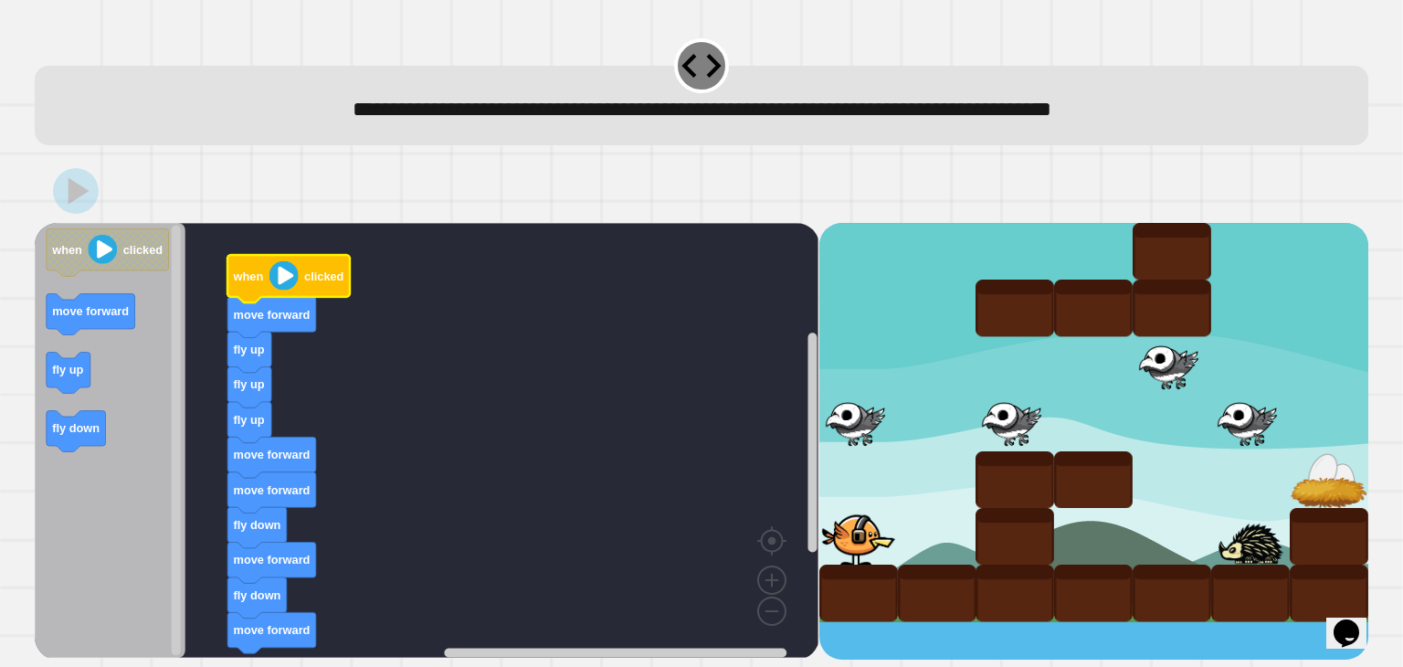
click at [278, 275] on image "Blockly Workspace" at bounding box center [283, 275] width 29 height 29
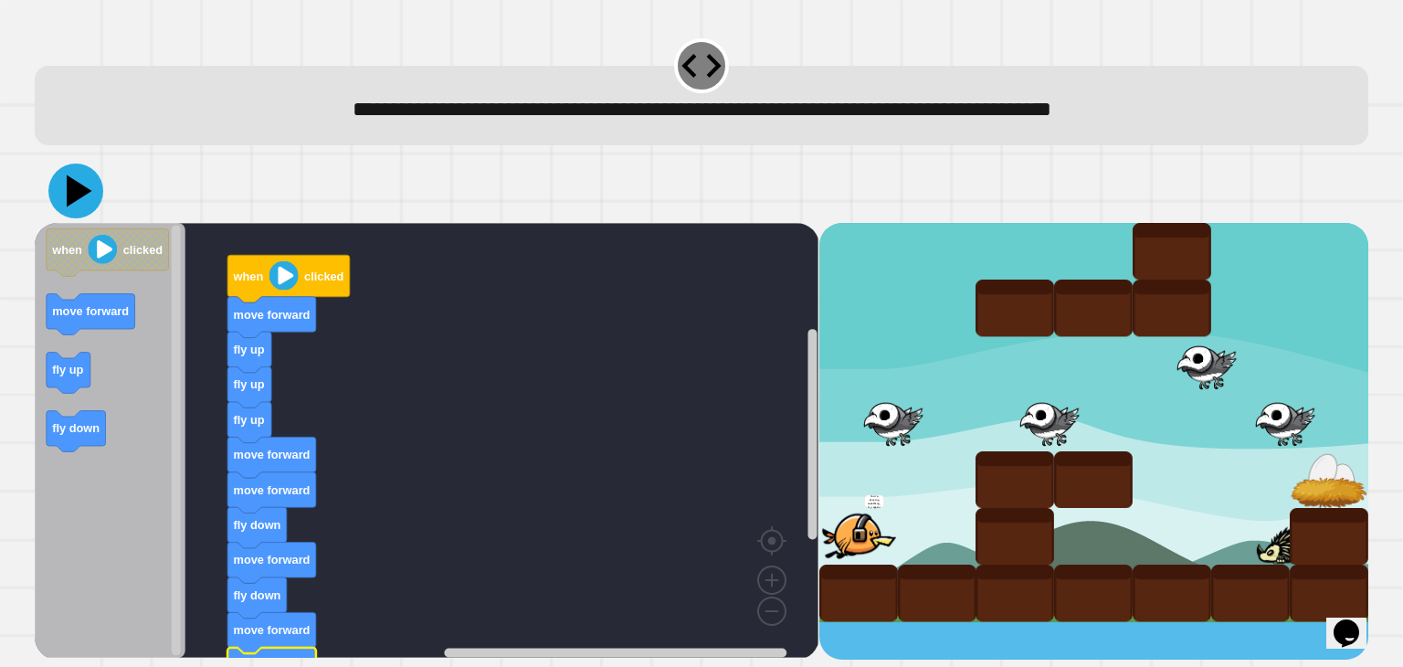
click at [84, 196] on icon at bounding box center [75, 191] width 55 height 55
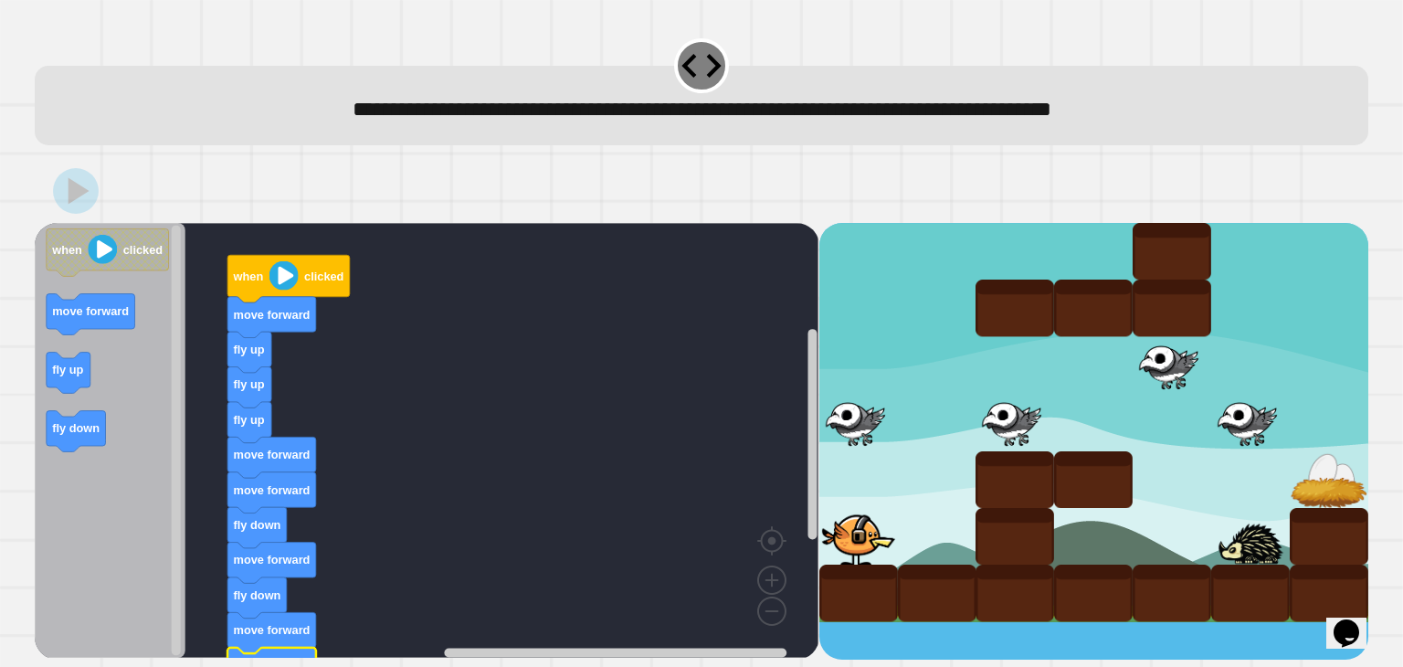
click at [293, 276] on image "Blockly Workspace" at bounding box center [283, 275] width 29 height 29
click at [291, 276] on image "Blockly Workspace" at bounding box center [283, 275] width 29 height 29
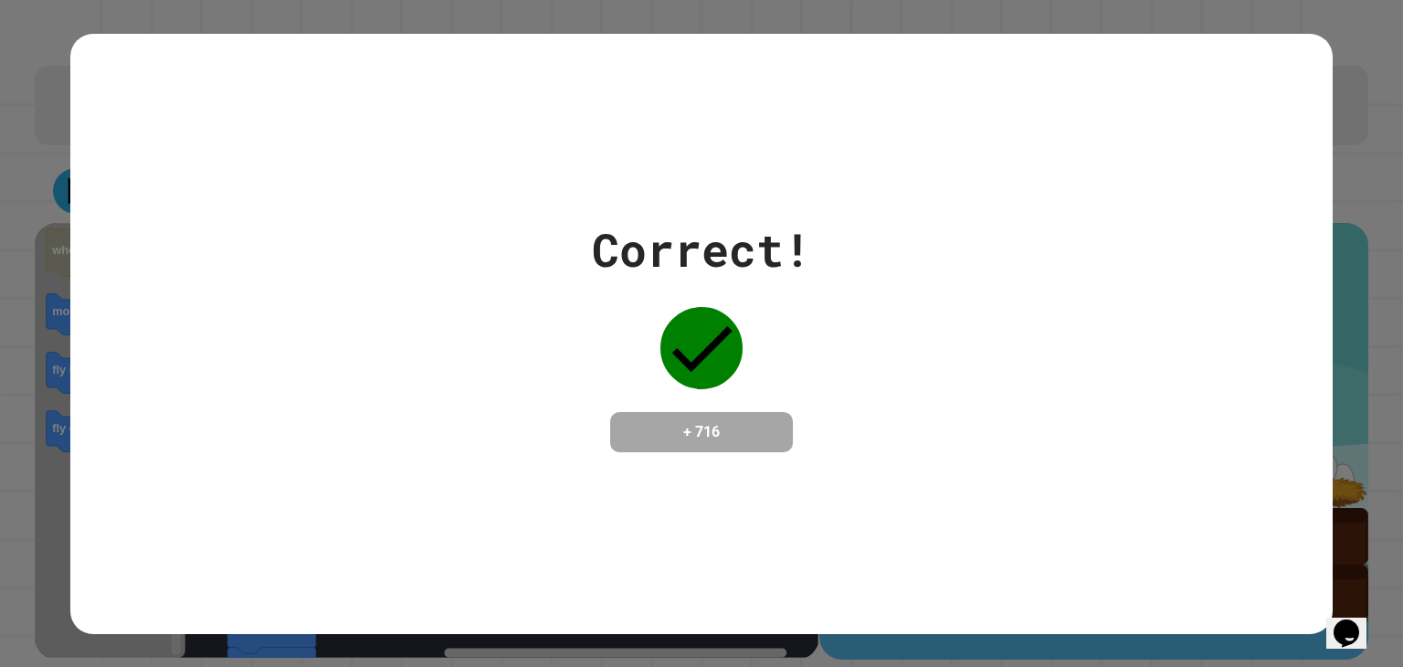
click at [271, 262] on div "Correct! + 716" at bounding box center [701, 334] width 1263 height 237
click at [0, 179] on div "Correct! + 716" at bounding box center [701, 333] width 1403 height 667
click at [0, 182] on div "Correct! + 716" at bounding box center [701, 333] width 1403 height 667
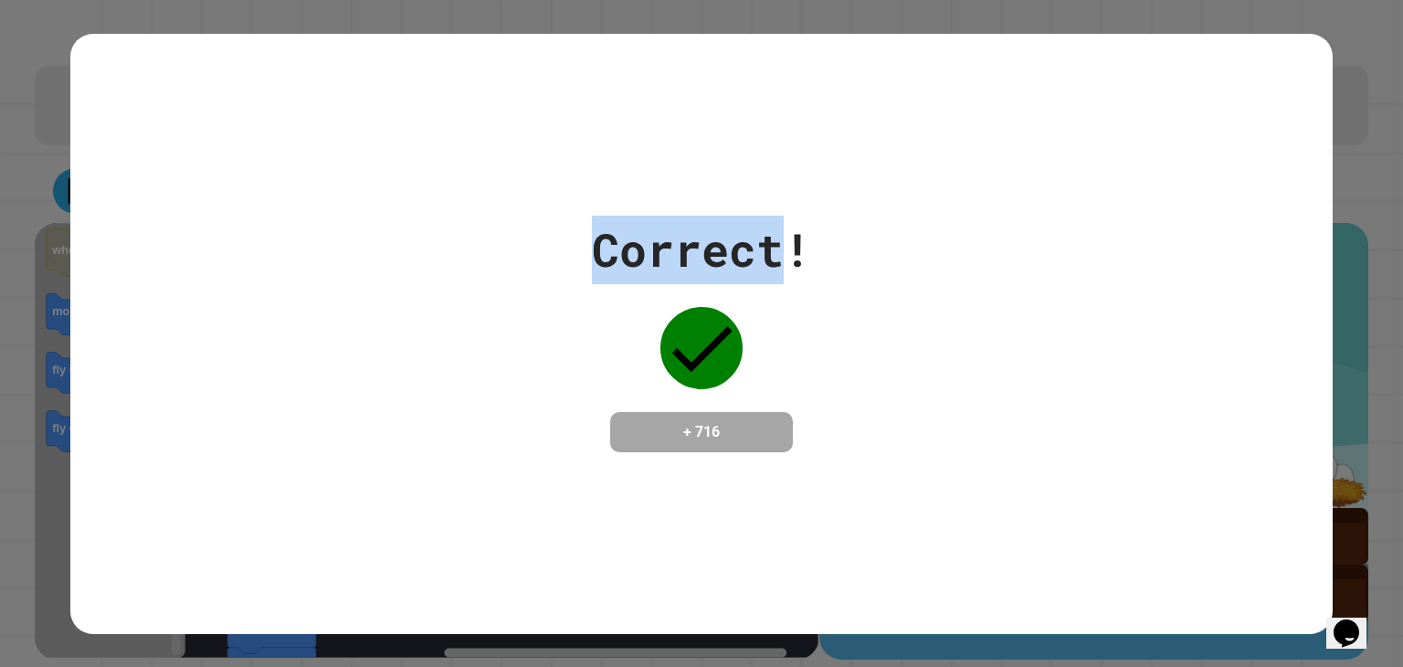
click at [20, 174] on div "Correct! + 716" at bounding box center [701, 333] width 1403 height 667
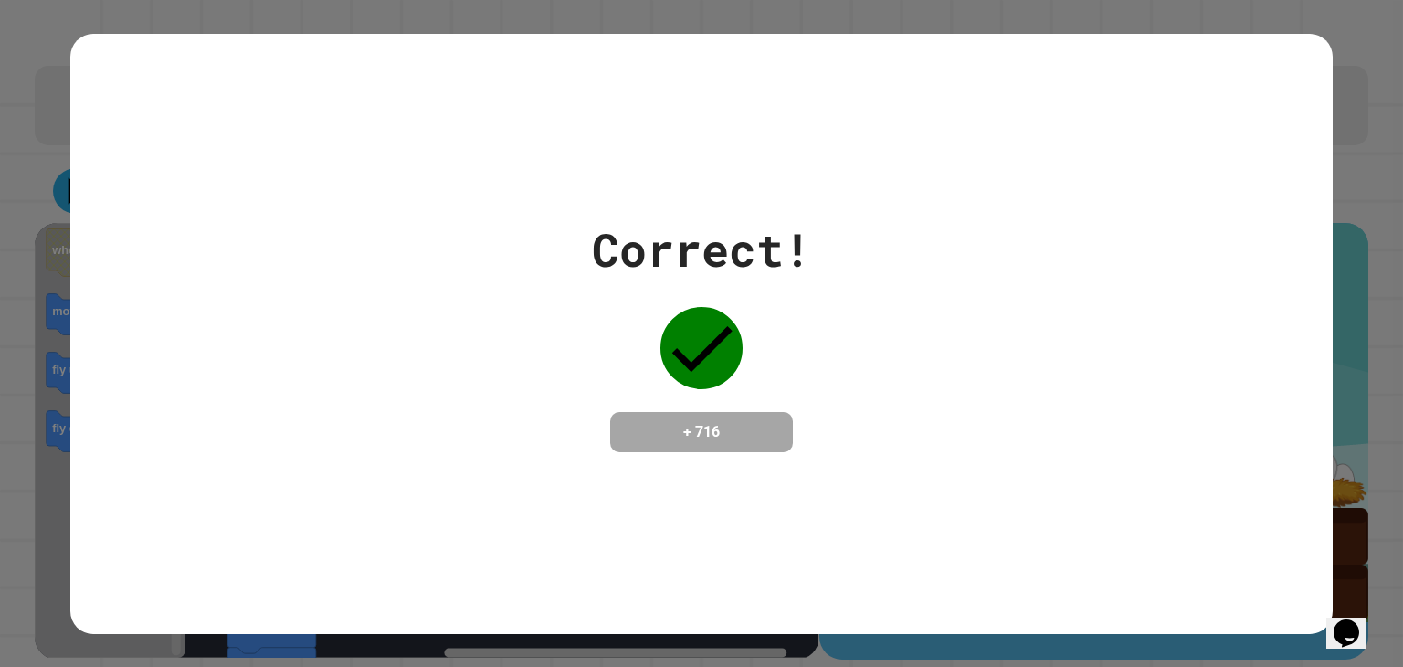
click at [20, 174] on div "Correct! + 716" at bounding box center [701, 333] width 1403 height 667
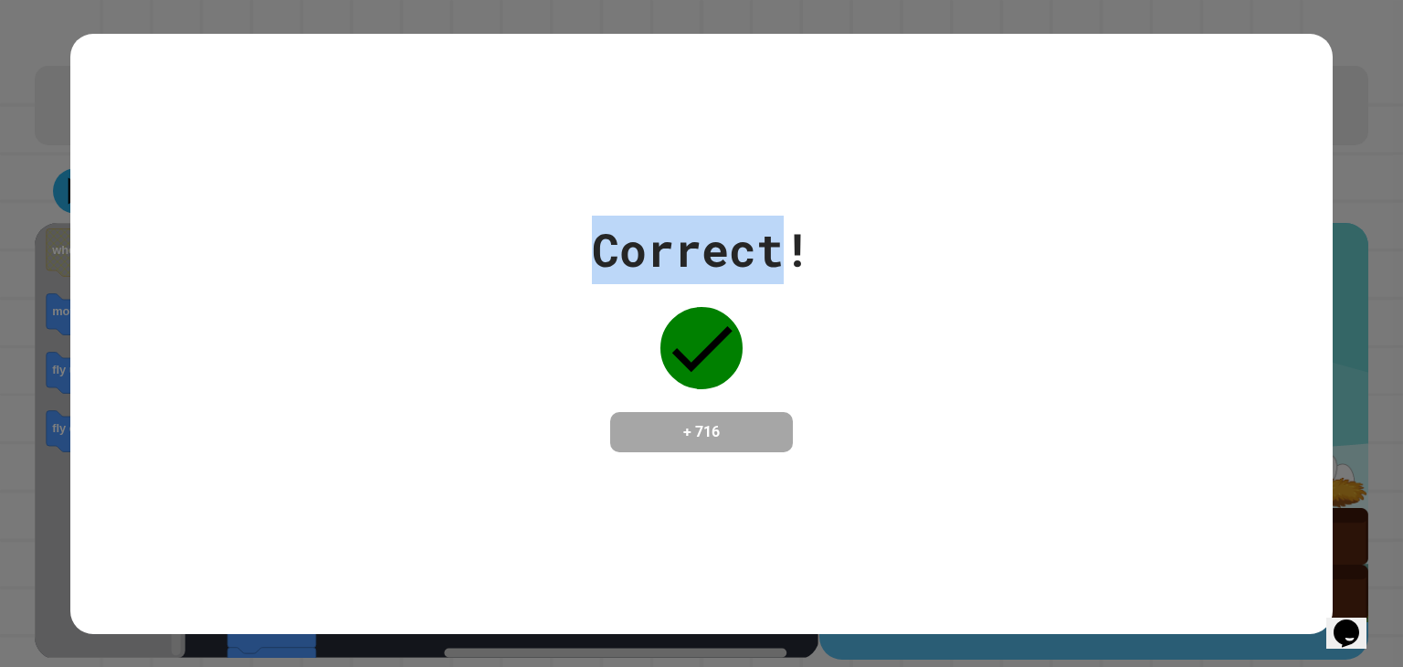
click at [4, 167] on div "Correct! + 716" at bounding box center [701, 333] width 1403 height 667
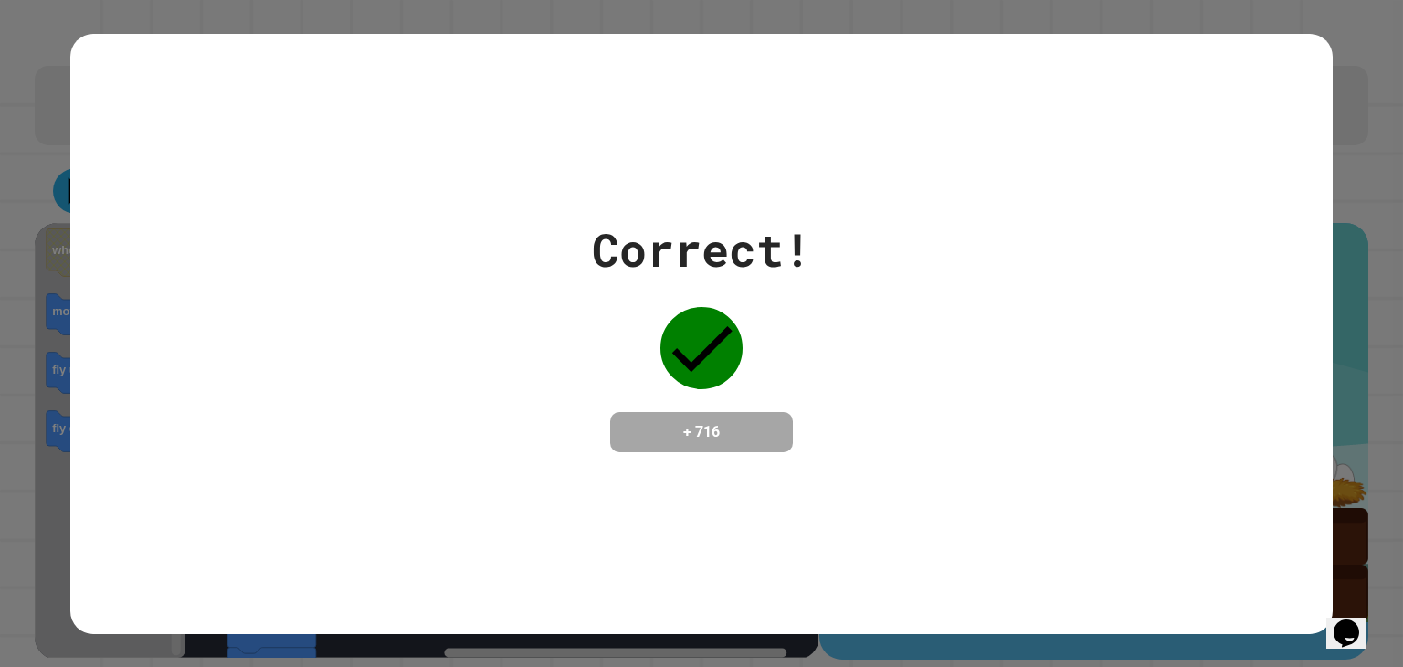
click at [8, 164] on div "Correct! + 716" at bounding box center [701, 333] width 1403 height 667
click at [16, 41] on div "Correct! + 716" at bounding box center [701, 333] width 1403 height 667
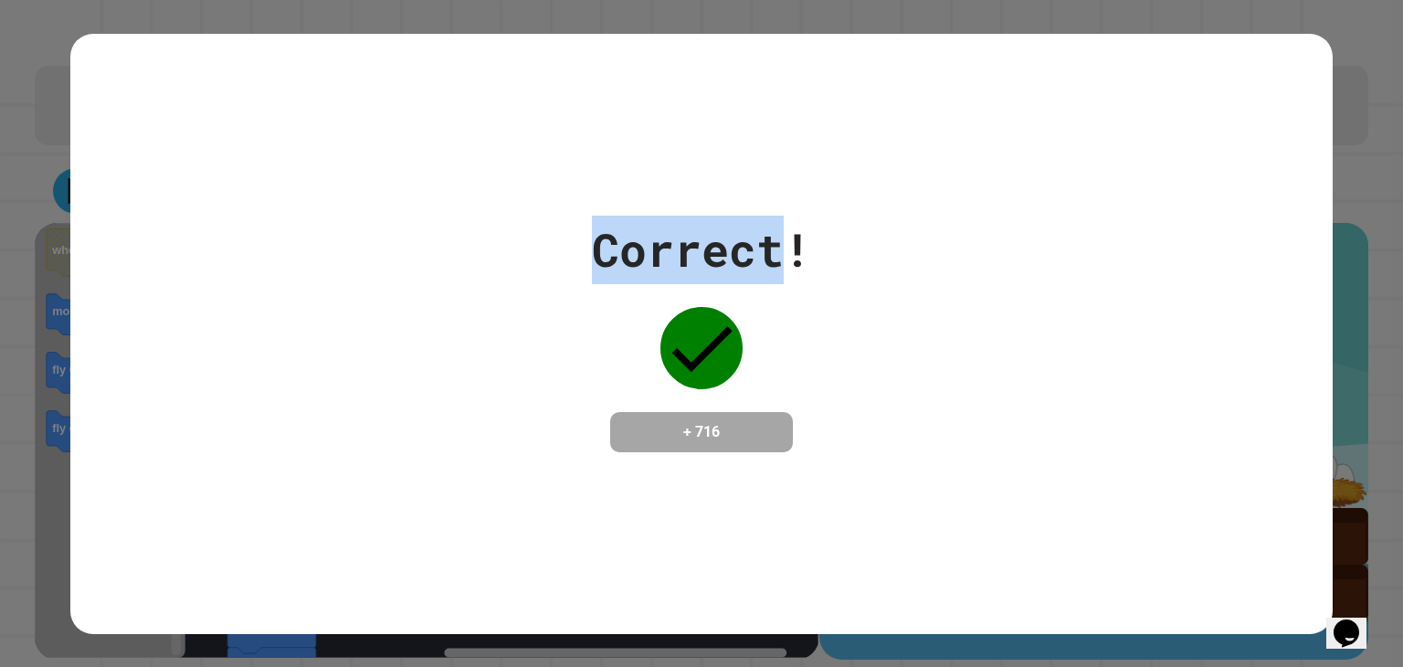
click at [16, 41] on div "Correct! + 716" at bounding box center [701, 333] width 1403 height 667
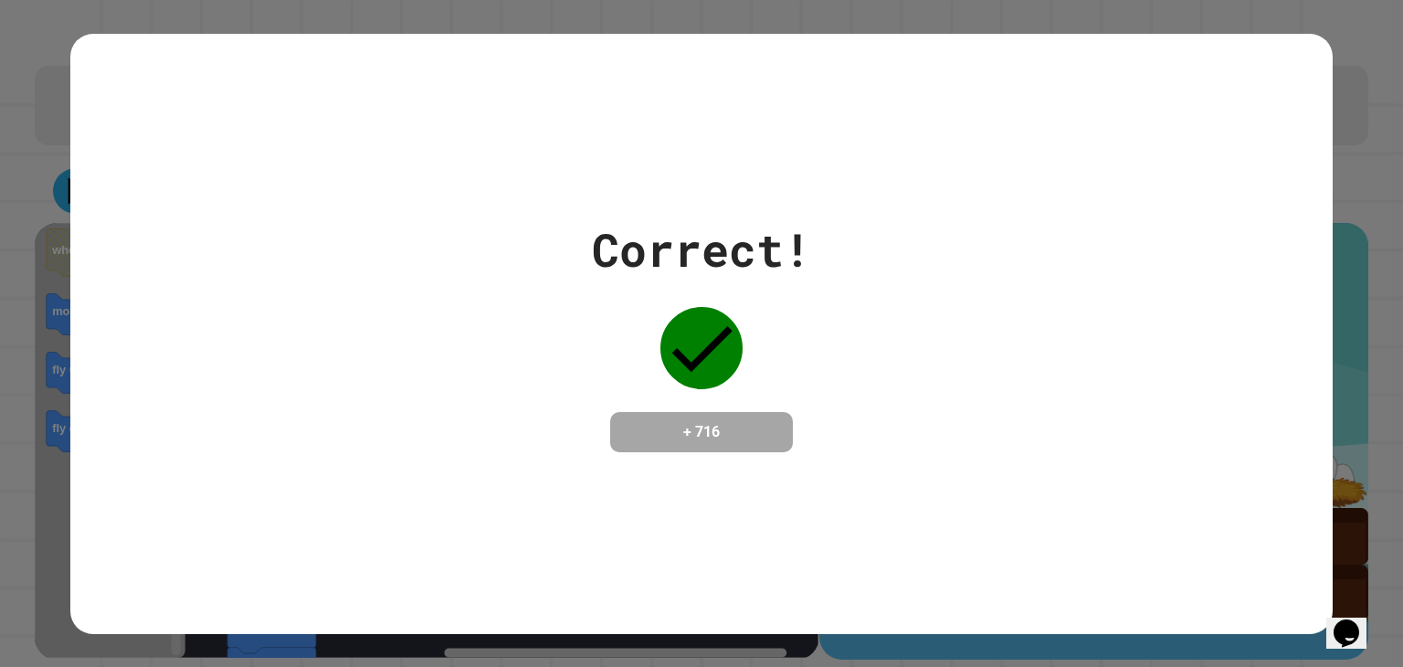
click at [16, 41] on div "Correct! + 716" at bounding box center [701, 333] width 1403 height 667
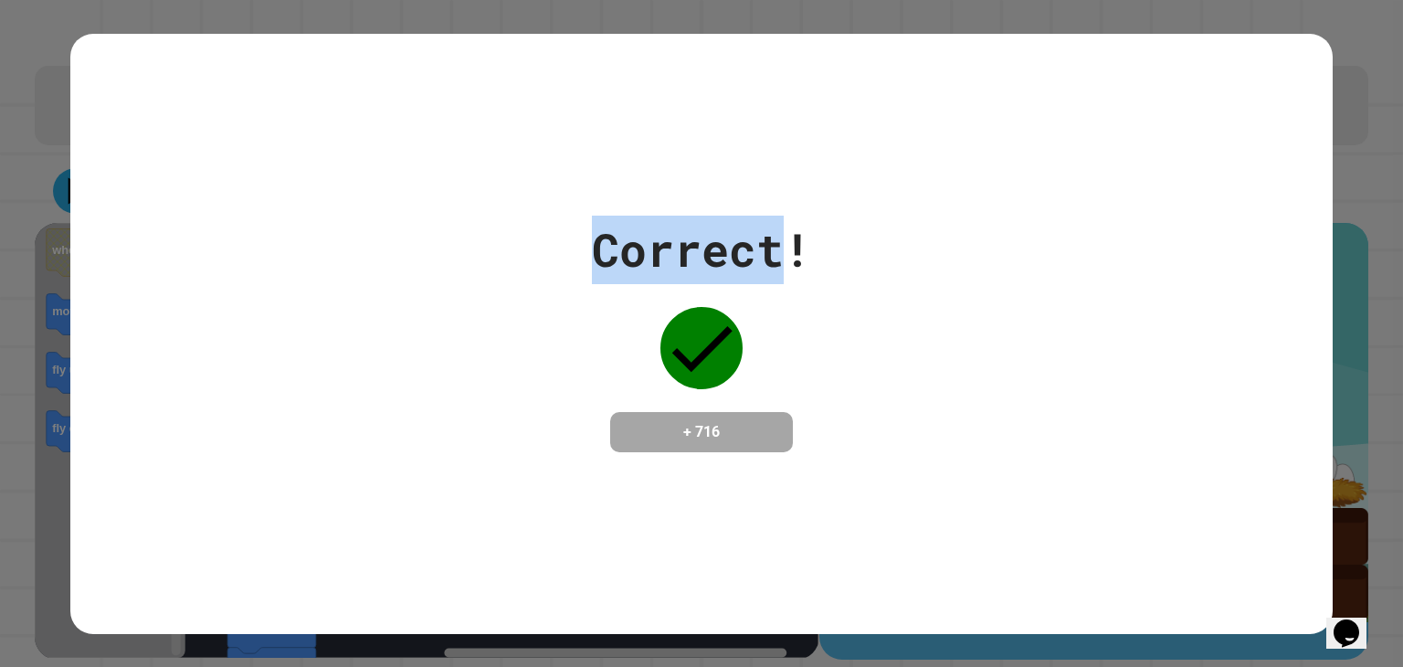
click at [16, 41] on div "Correct! + 716" at bounding box center [701, 333] width 1403 height 667
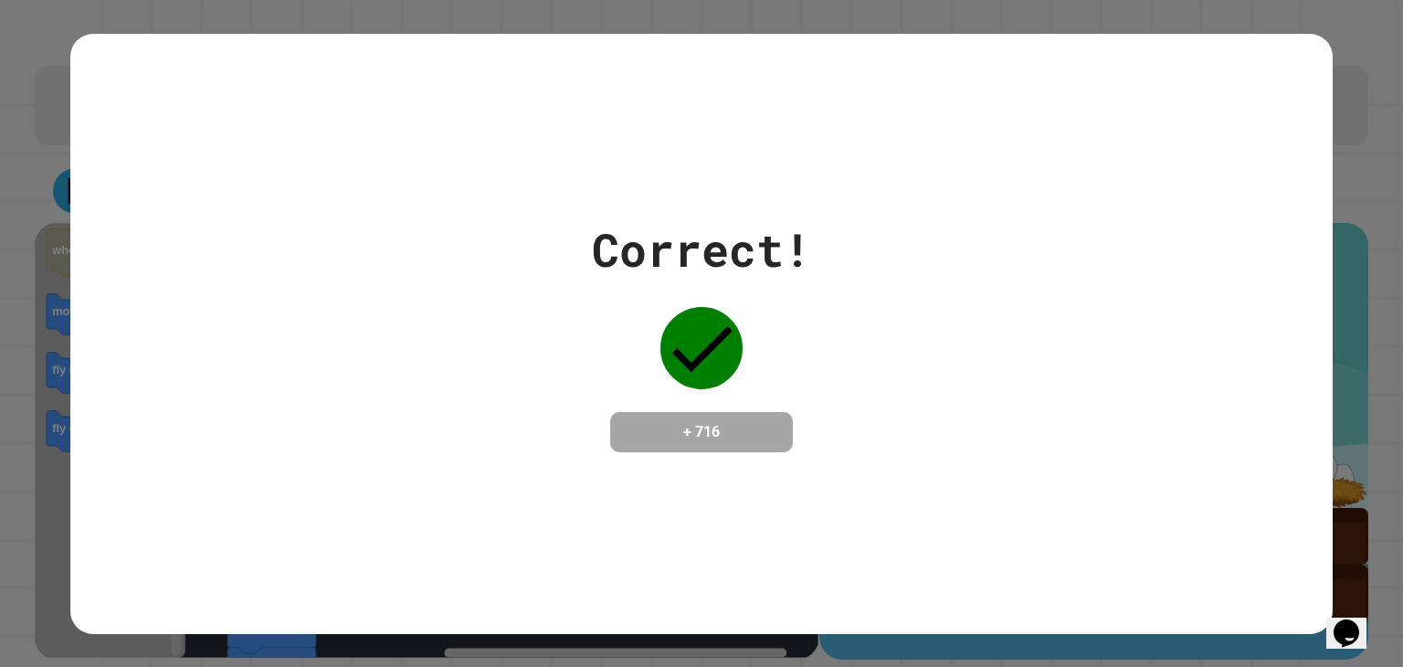
click at [16, 41] on div "Correct! + 716" at bounding box center [701, 333] width 1403 height 667
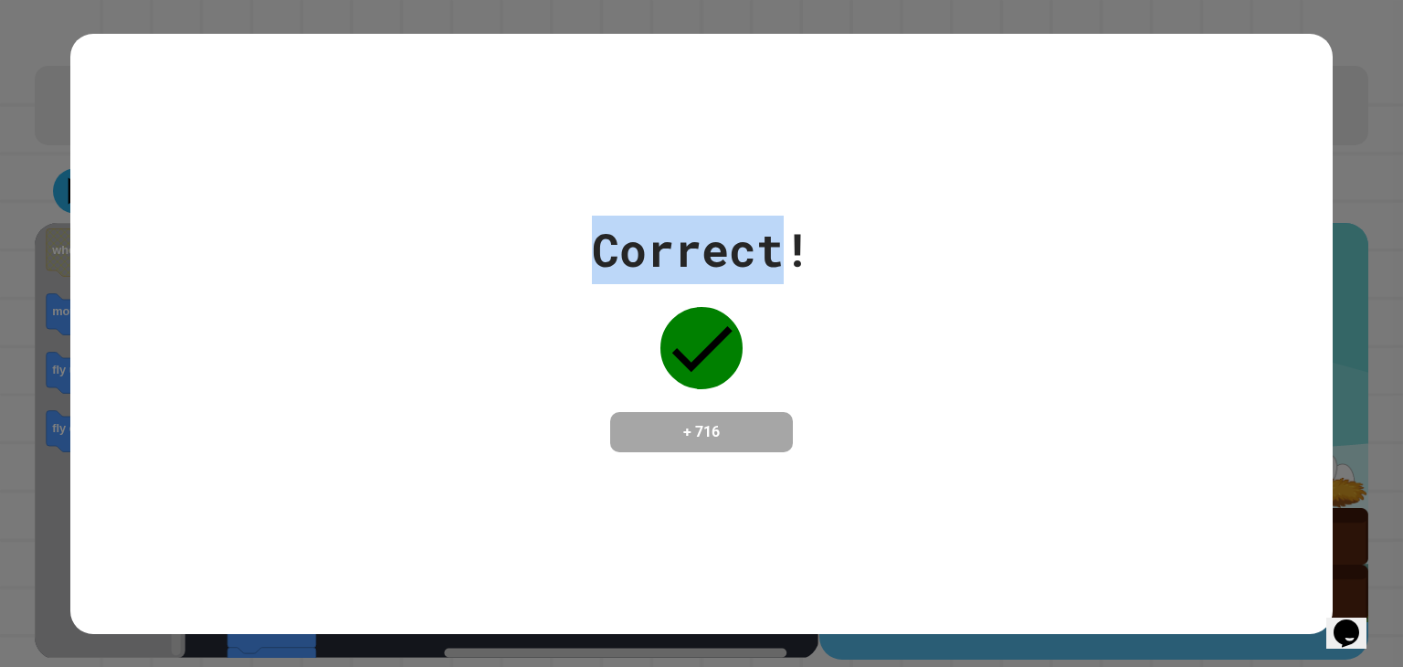
click at [16, 41] on div "Correct! + 716" at bounding box center [701, 333] width 1403 height 667
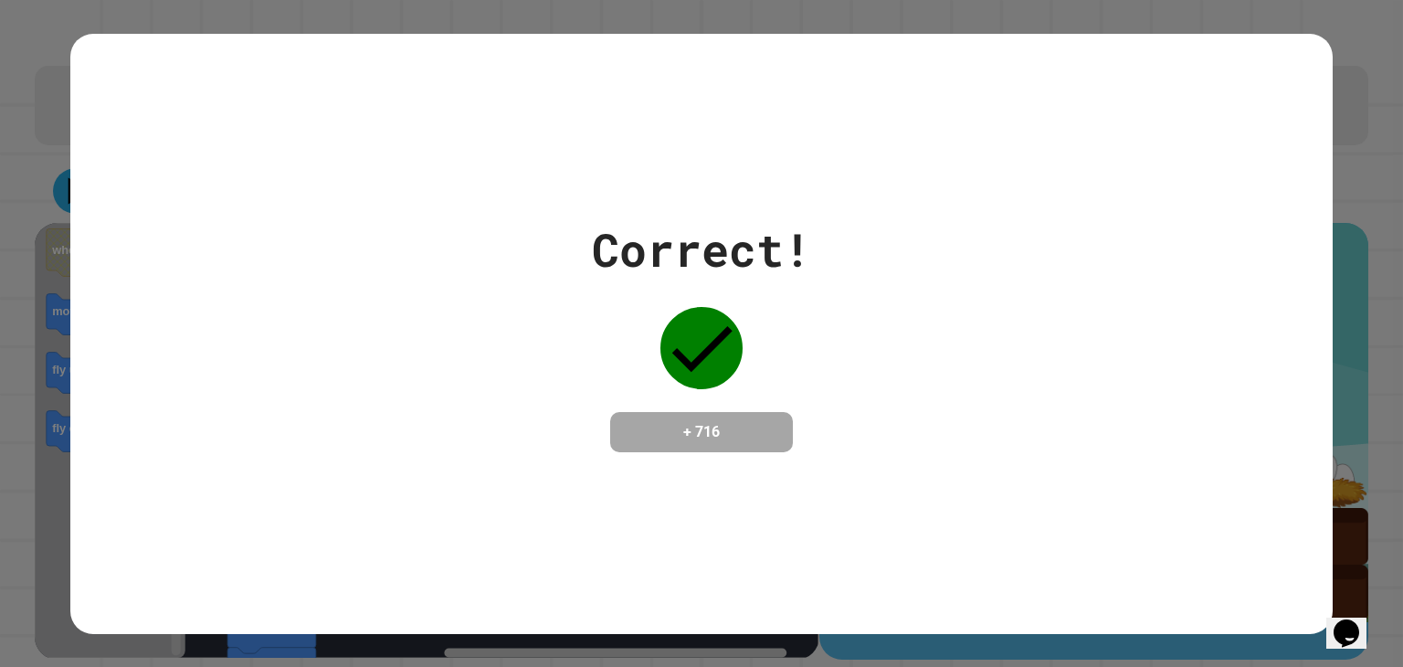
click at [35, 113] on div "Correct! + 716" at bounding box center [701, 333] width 1403 height 667
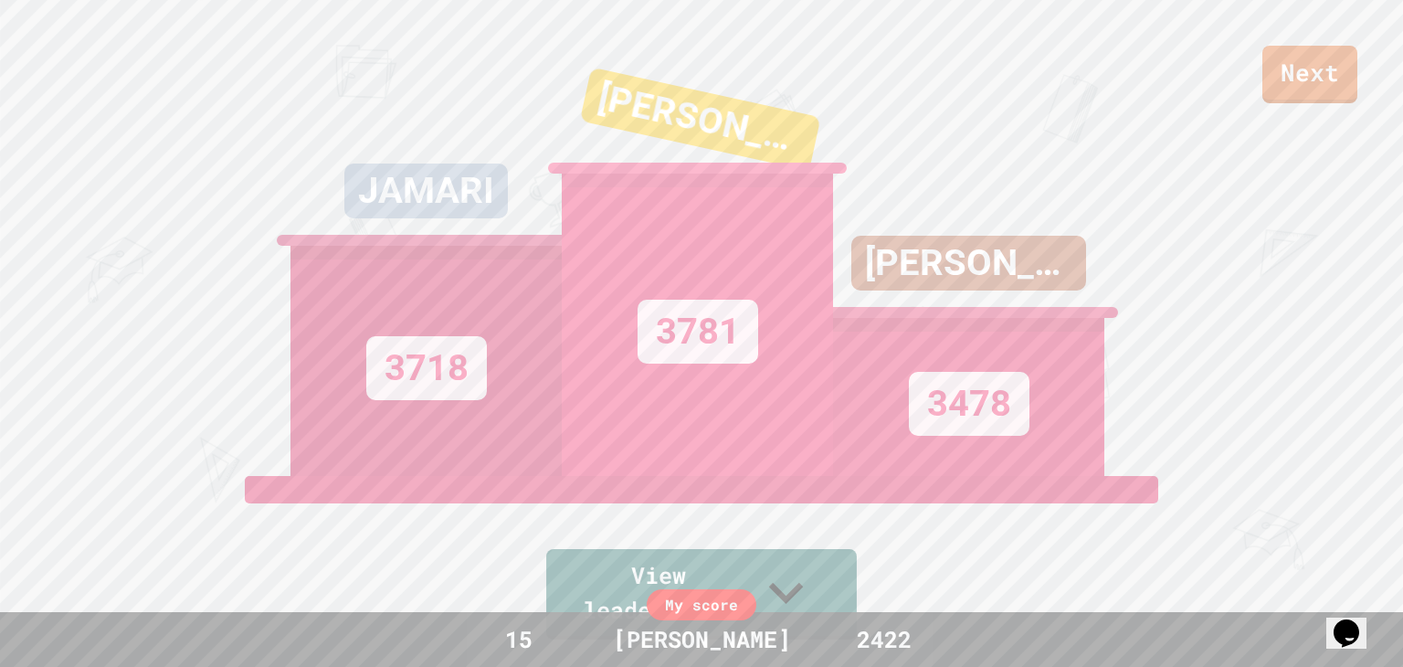
click at [674, 610] on div "My score" at bounding box center [702, 604] width 110 height 31
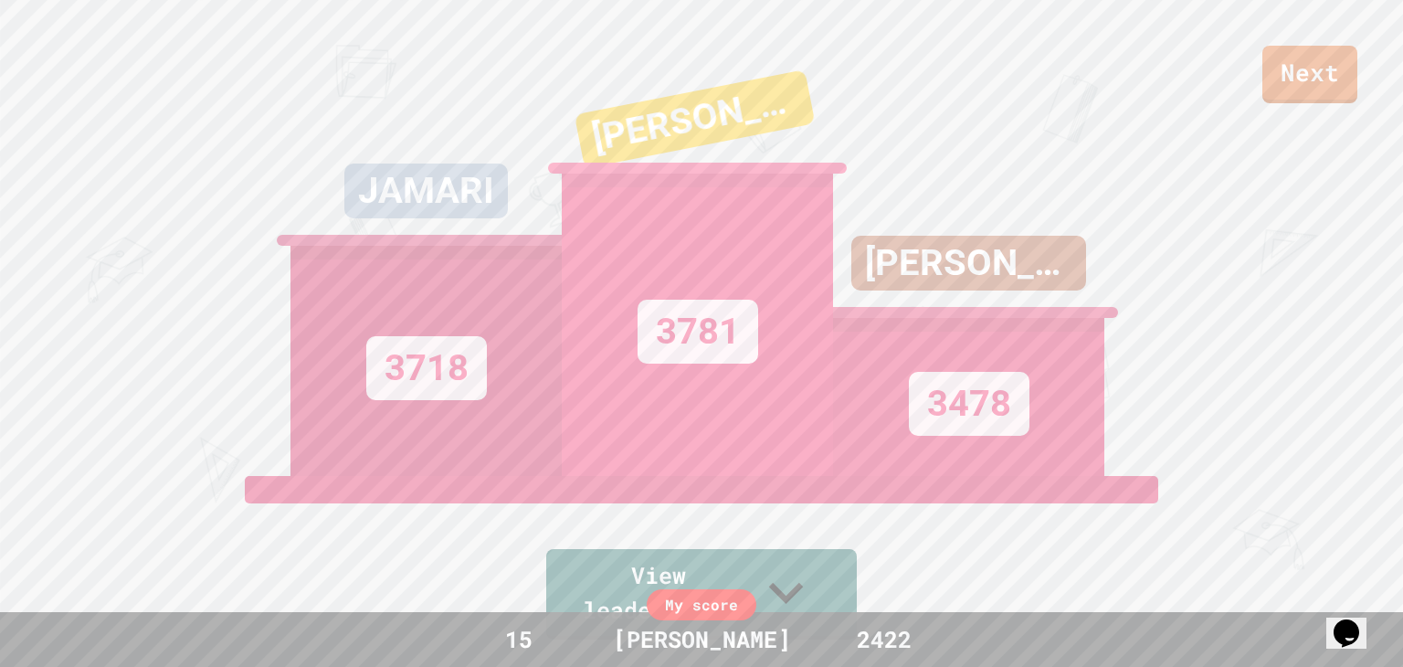
click at [676, 604] on div "My score" at bounding box center [702, 604] width 110 height 31
